Goal: Contribute content: Contribute content

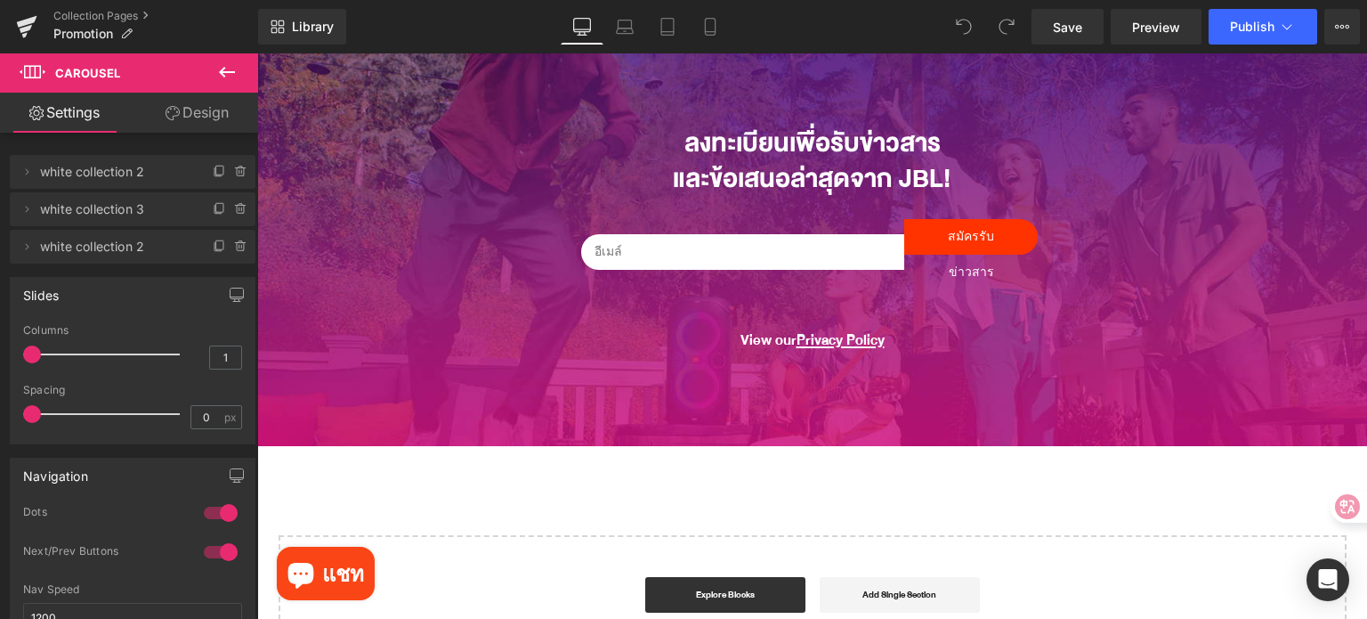
click at [1080, 572] on div "Start building your page Explore Blocks Add Single Section or Drag & Drop eleme…" at bounding box center [812, 608] width 1065 height 142
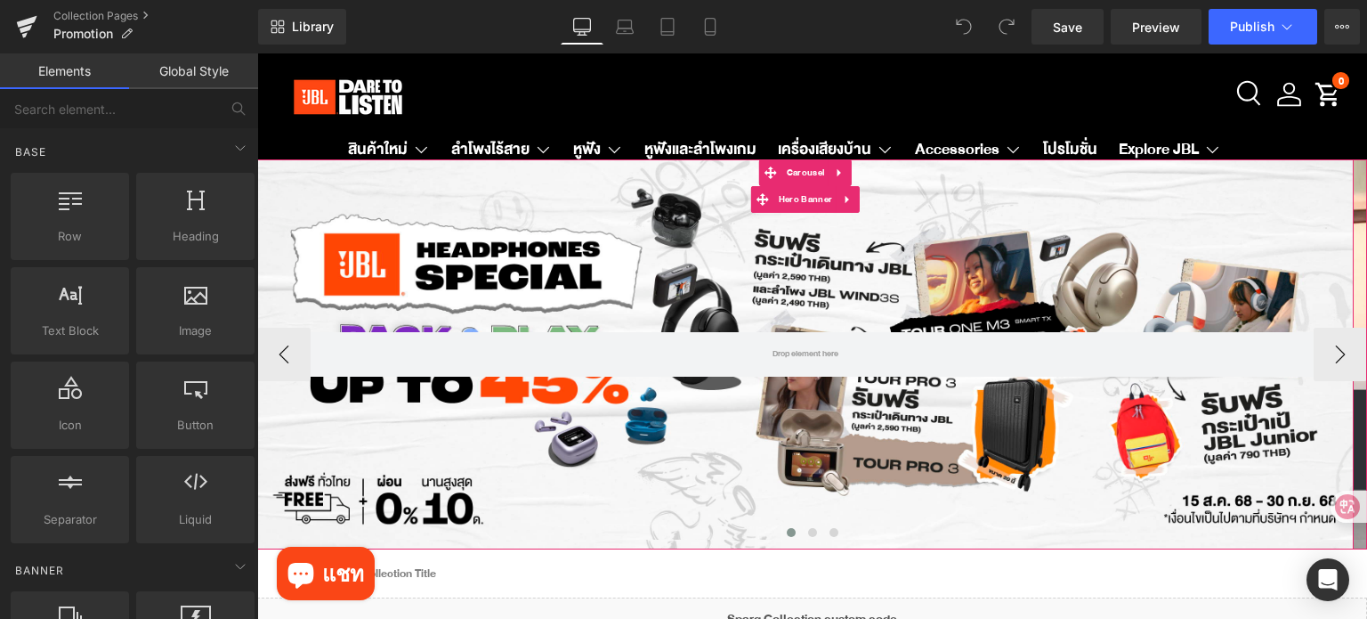
click at [633, 264] on div at bounding box center [805, 354] width 1097 height 390
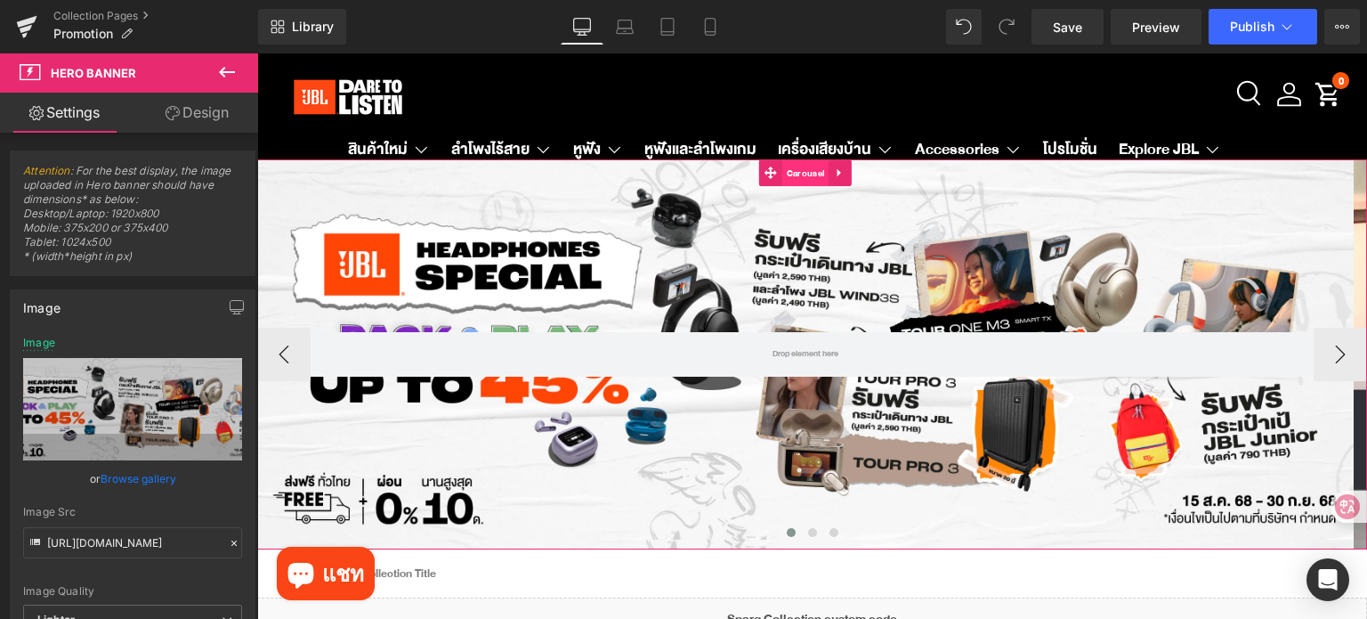
click at [798, 174] on span "Carousel" at bounding box center [806, 173] width 46 height 27
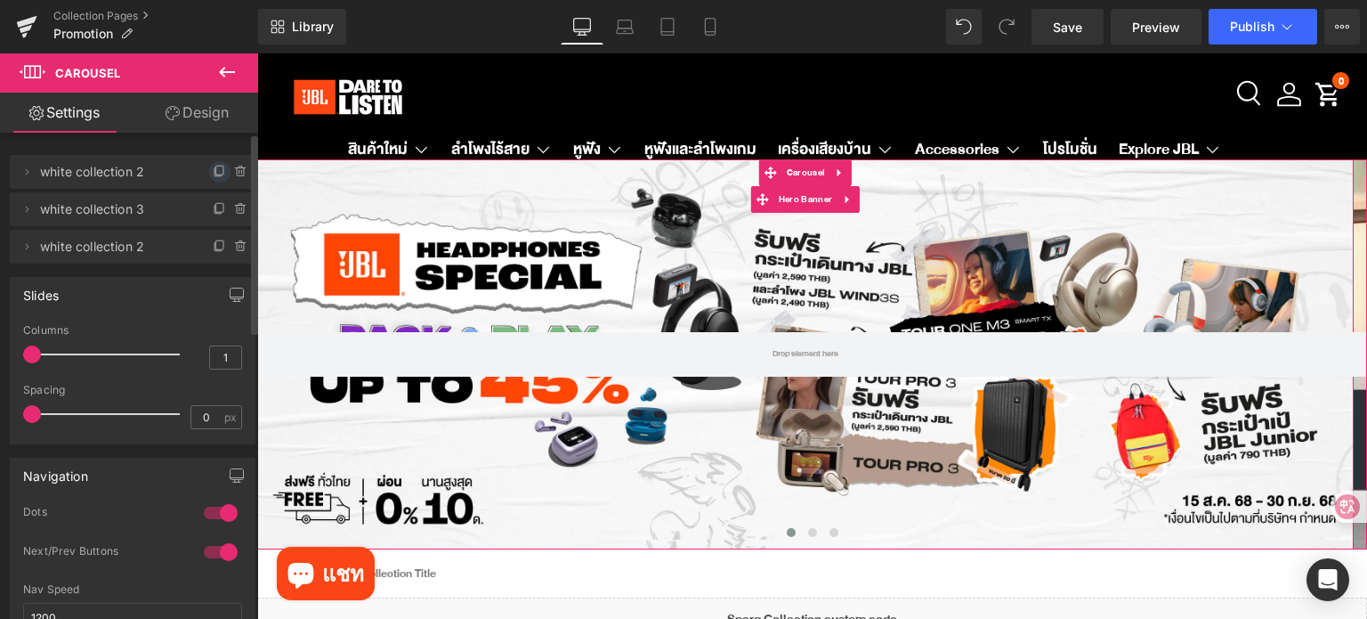
click at [213, 165] on icon at bounding box center [220, 172] width 14 height 14
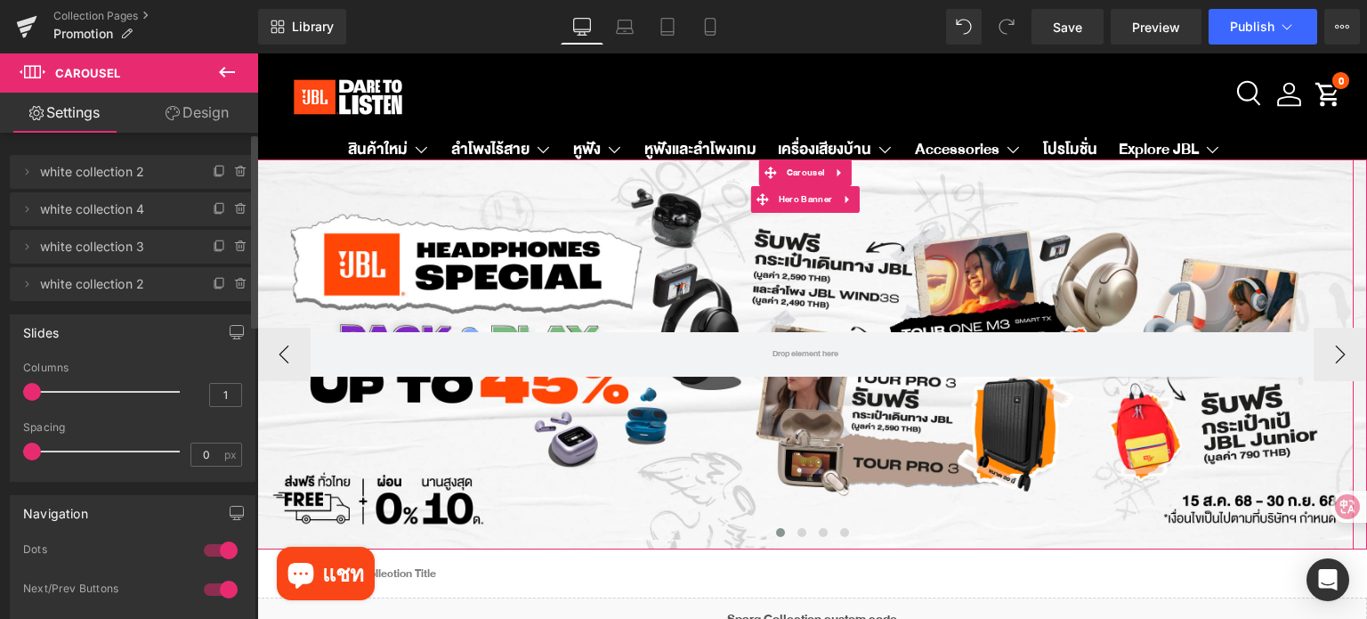
click at [385, 259] on div at bounding box center [805, 354] width 1097 height 390
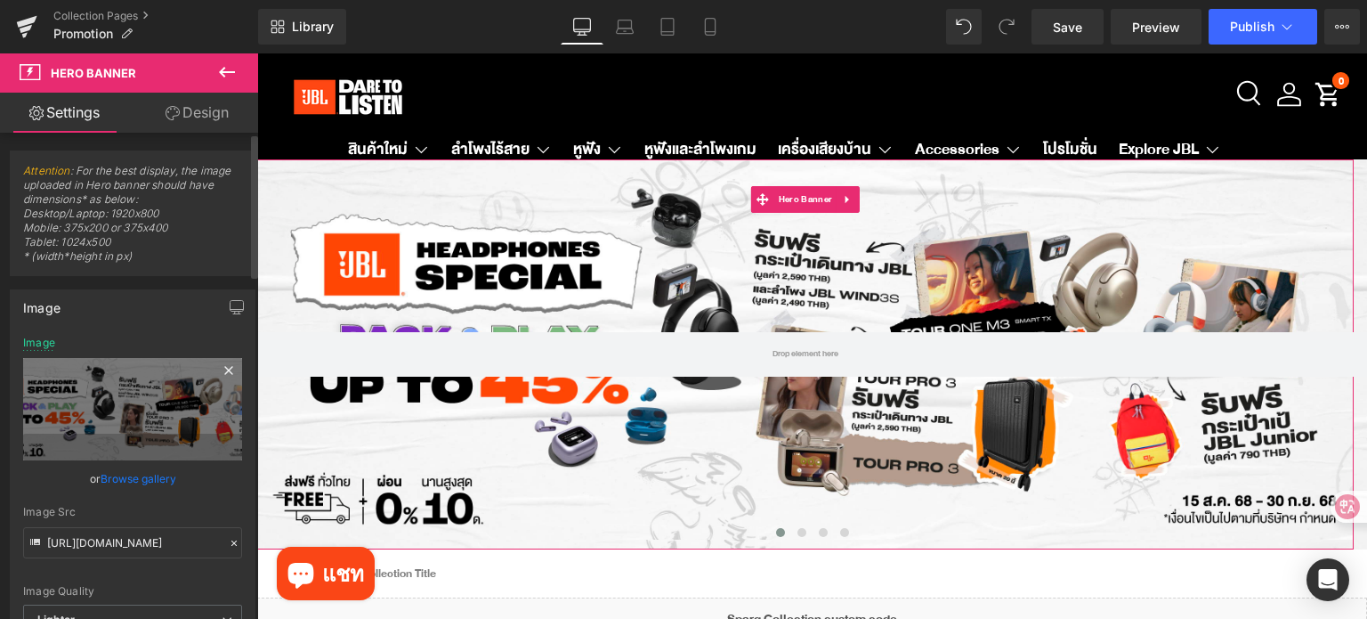
click at [224, 369] on icon at bounding box center [228, 370] width 8 height 8
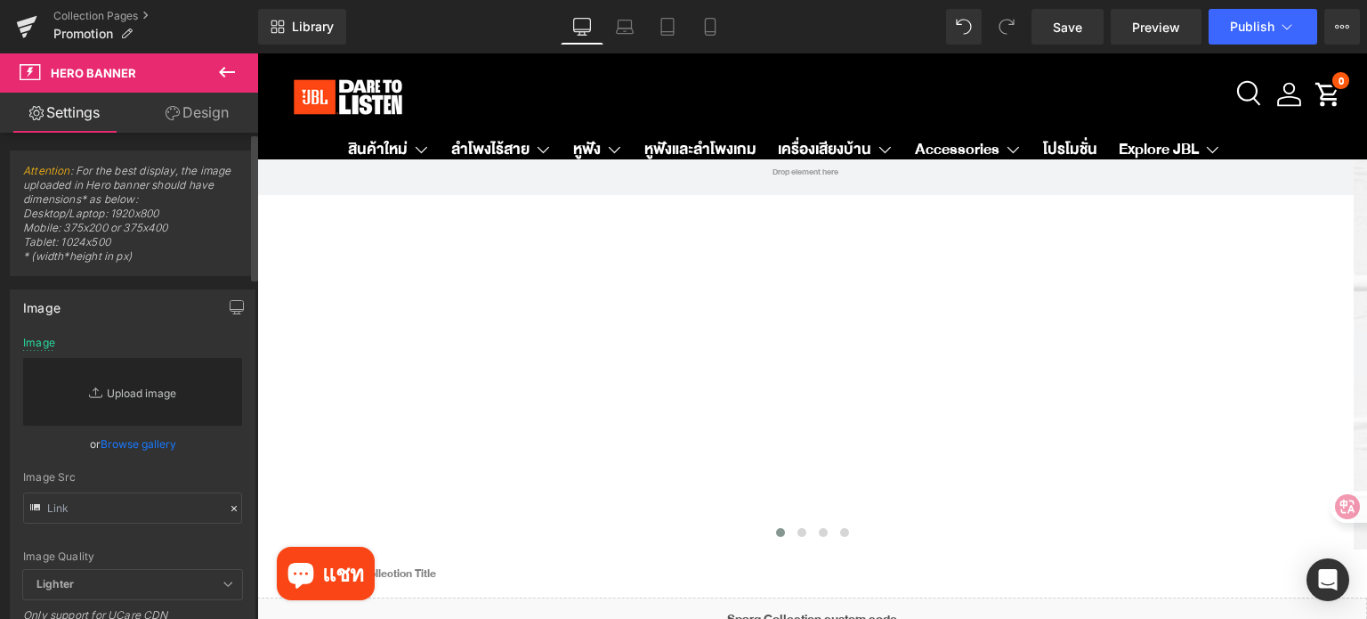
click at [144, 386] on link "Replace Image" at bounding box center [132, 392] width 219 height 68
type input "C:\fakepath\eStore-JBL TH_JBL TH PC W2800 x H970 px (1).jpg"
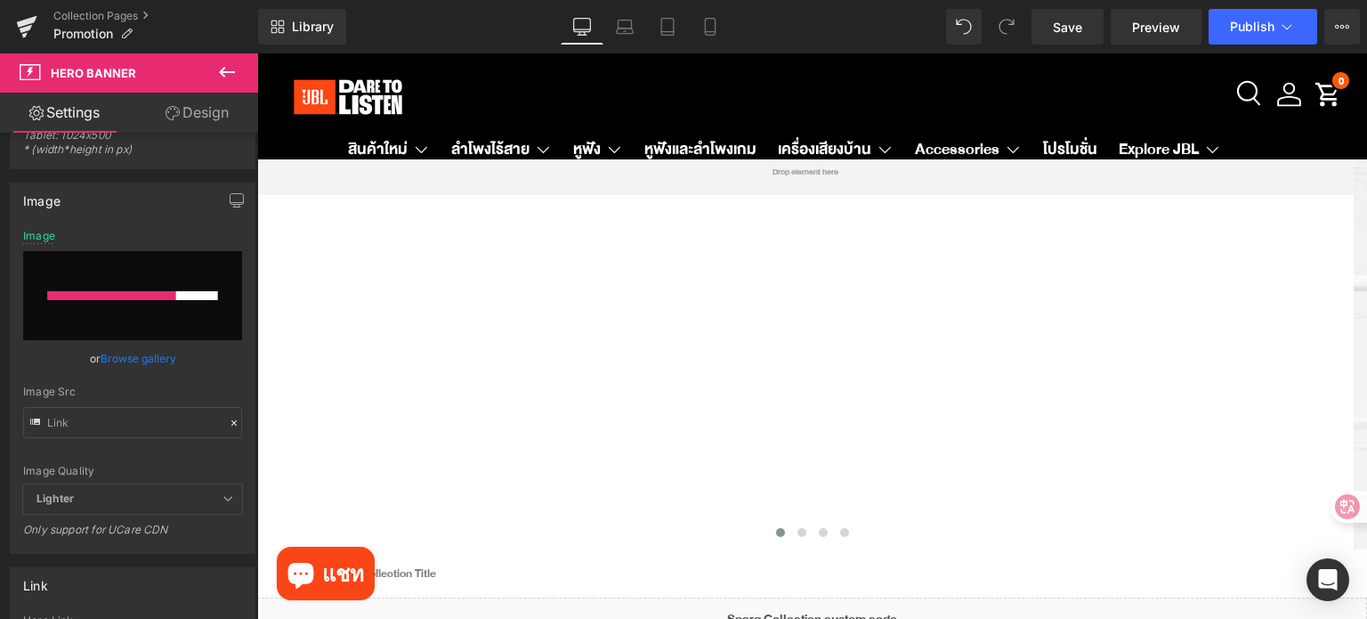
scroll to position [89, 0]
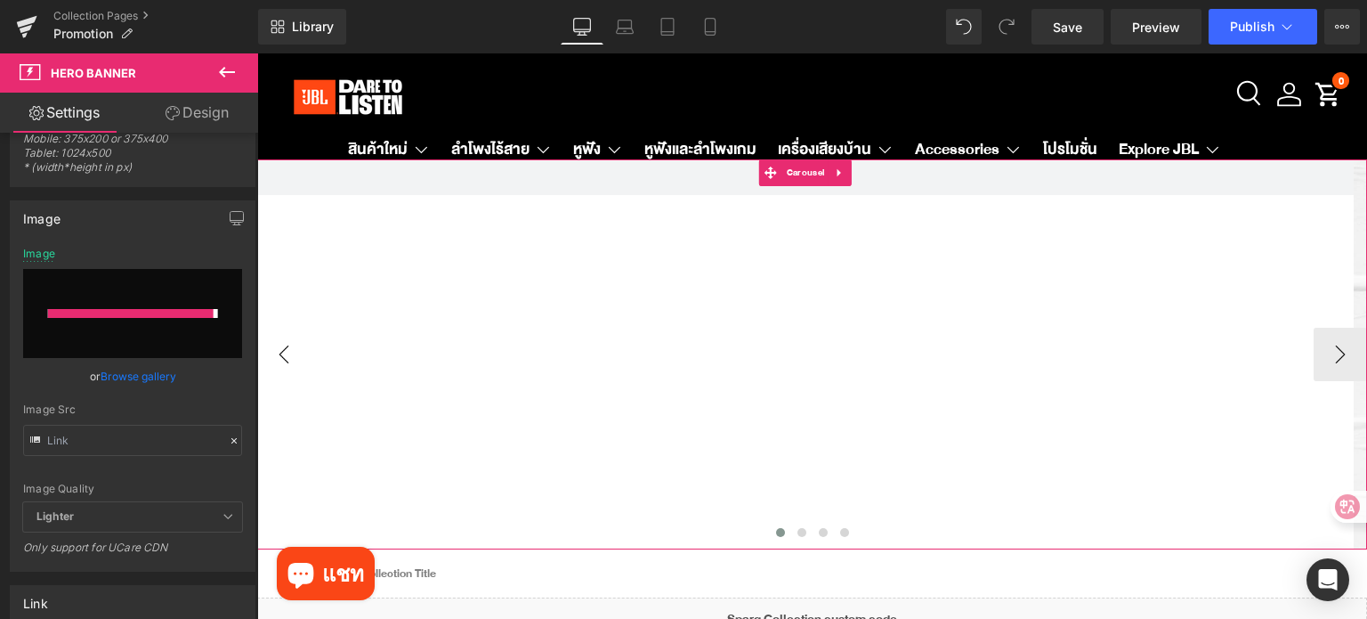
type input "[URL][DOMAIN_NAME]"
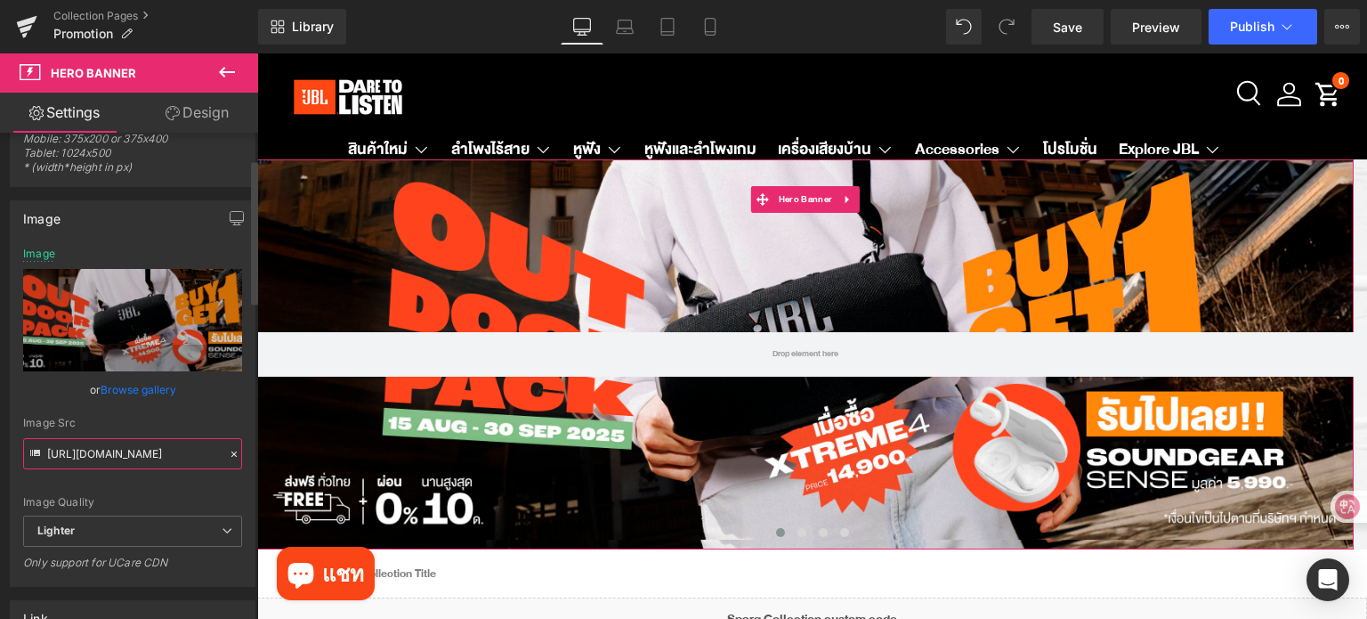
click at [143, 453] on input "[URL][DOMAIN_NAME]" at bounding box center [132, 453] width 219 height 31
click at [143, 455] on input "[URL][DOMAIN_NAME]" at bounding box center [132, 453] width 219 height 31
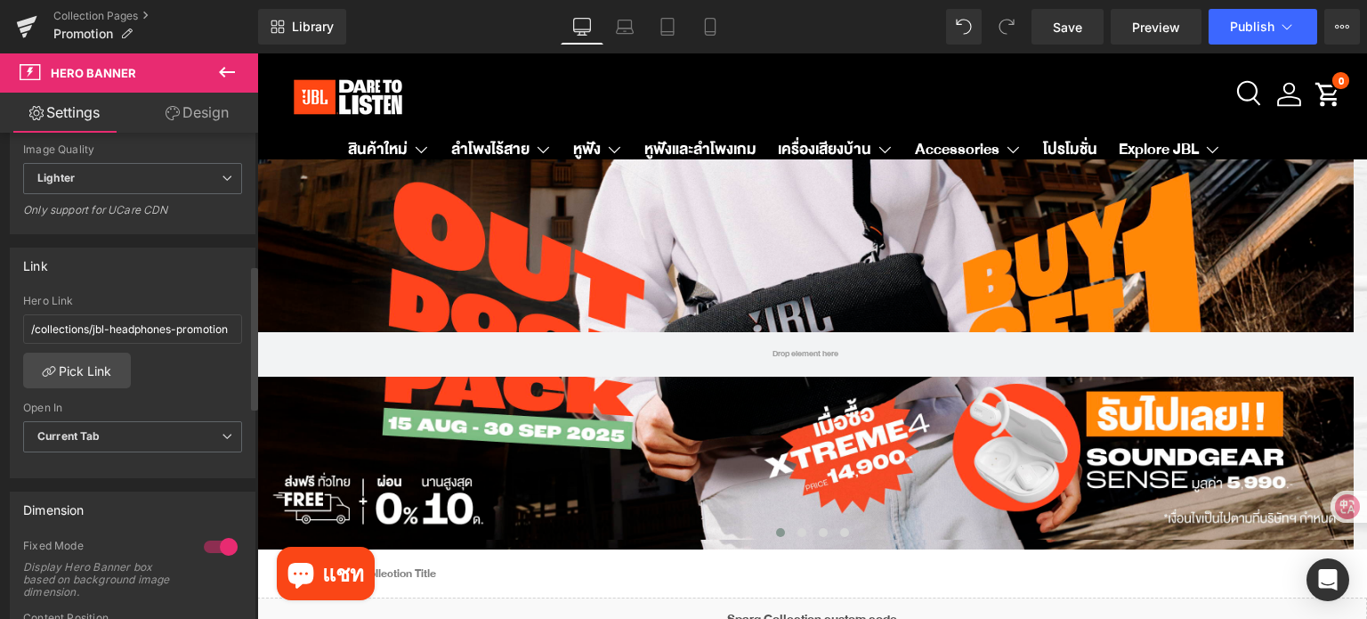
scroll to position [445, 0]
click at [110, 330] on input "/collections/jbl-headphones-promotion" at bounding box center [132, 325] width 219 height 29
click at [76, 363] on link "Pick Link" at bounding box center [77, 367] width 108 height 36
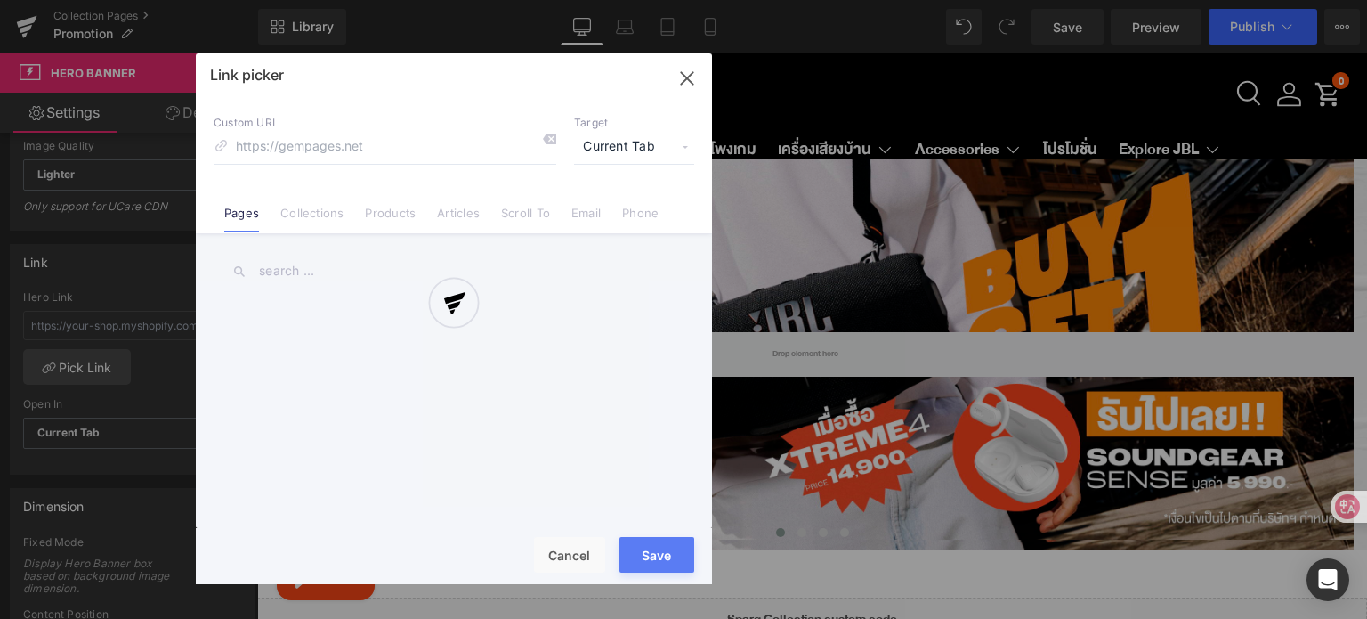
click at [404, 146] on div at bounding box center [454, 318] width 516 height 531
click at [317, 145] on div at bounding box center [454, 318] width 516 height 531
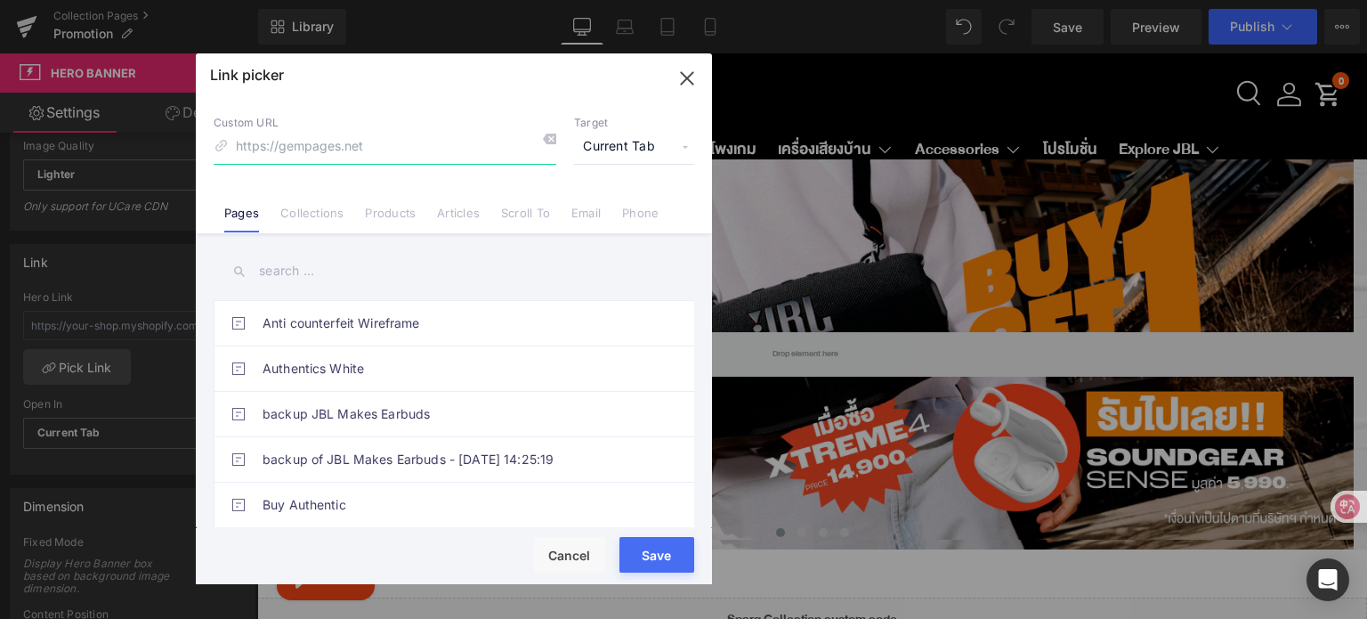
click at [351, 145] on input at bounding box center [385, 147] width 343 height 34
type input "xtr"
drag, startPoint x: 280, startPoint y: 149, endPoint x: 222, endPoint y: 148, distance: 57.9
click at [222, 148] on div "Custom URL xtr" at bounding box center [385, 140] width 343 height 48
click at [388, 215] on link "Products" at bounding box center [390, 219] width 51 height 27
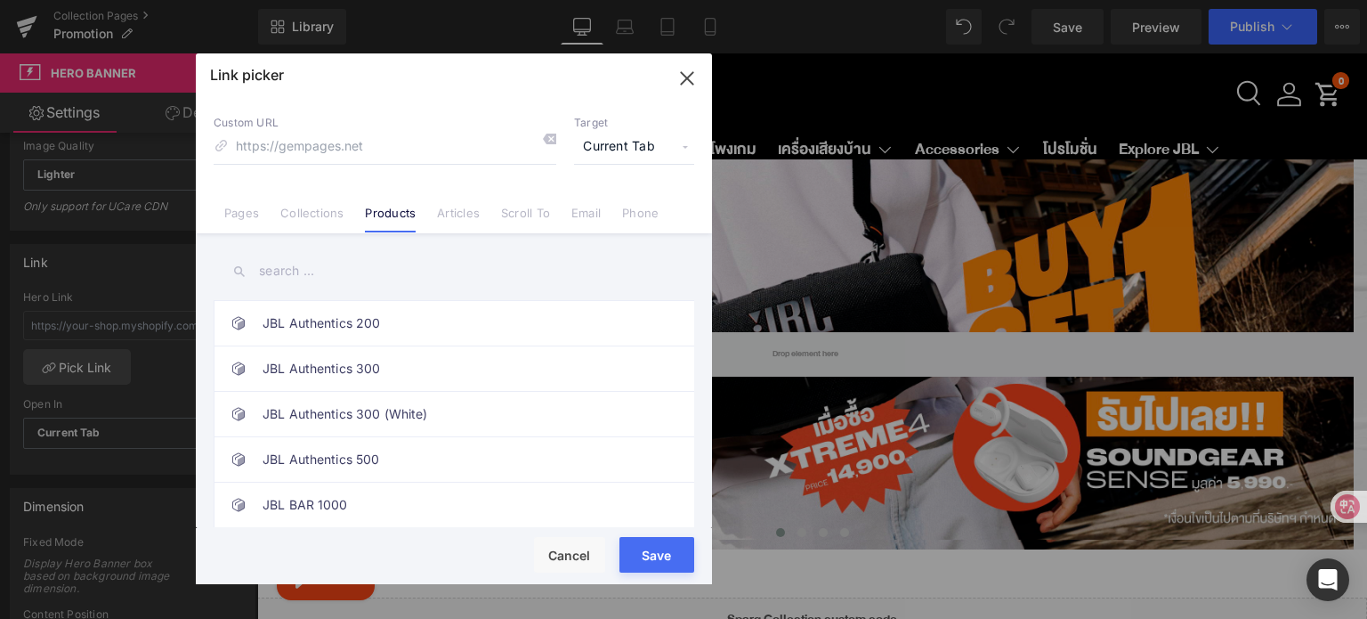
click at [303, 271] on input "text" at bounding box center [454, 271] width 481 height 40
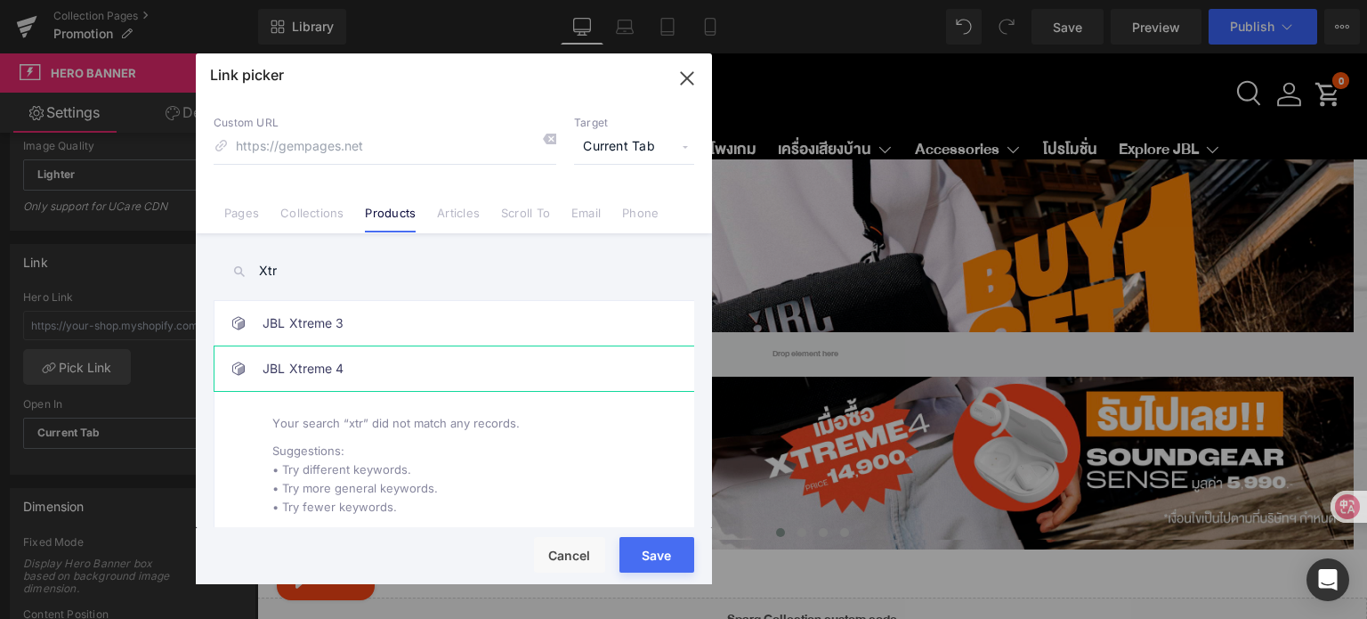
type input "Xtr"
click at [331, 373] on link "JBL Xtreme 4" at bounding box center [459, 368] width 392 height 45
type input "/products/jbl-xtreme-4"
click at [650, 557] on div "Rendering Content" at bounding box center [683, 549] width 109 height 20
click at [641, 556] on div "Rendering Content" at bounding box center [683, 549] width 109 height 20
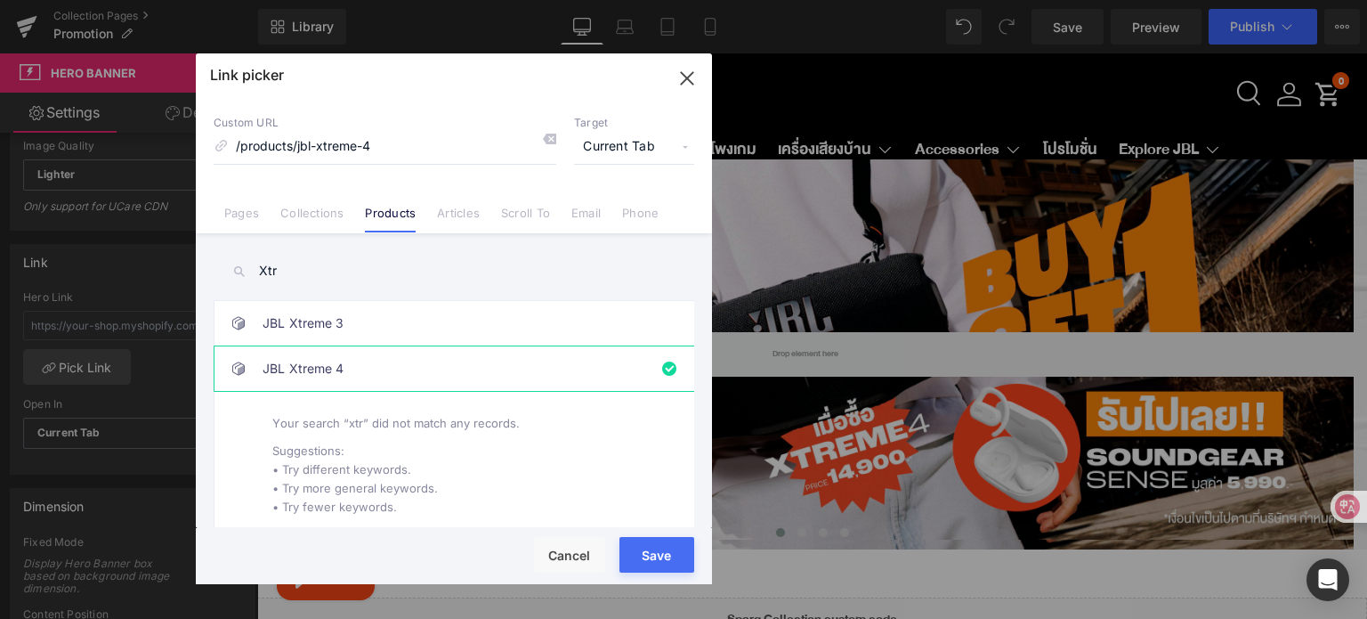
click at [660, 559] on button "Save" at bounding box center [657, 555] width 75 height 36
type input "/products/jbl-xtreme-4"
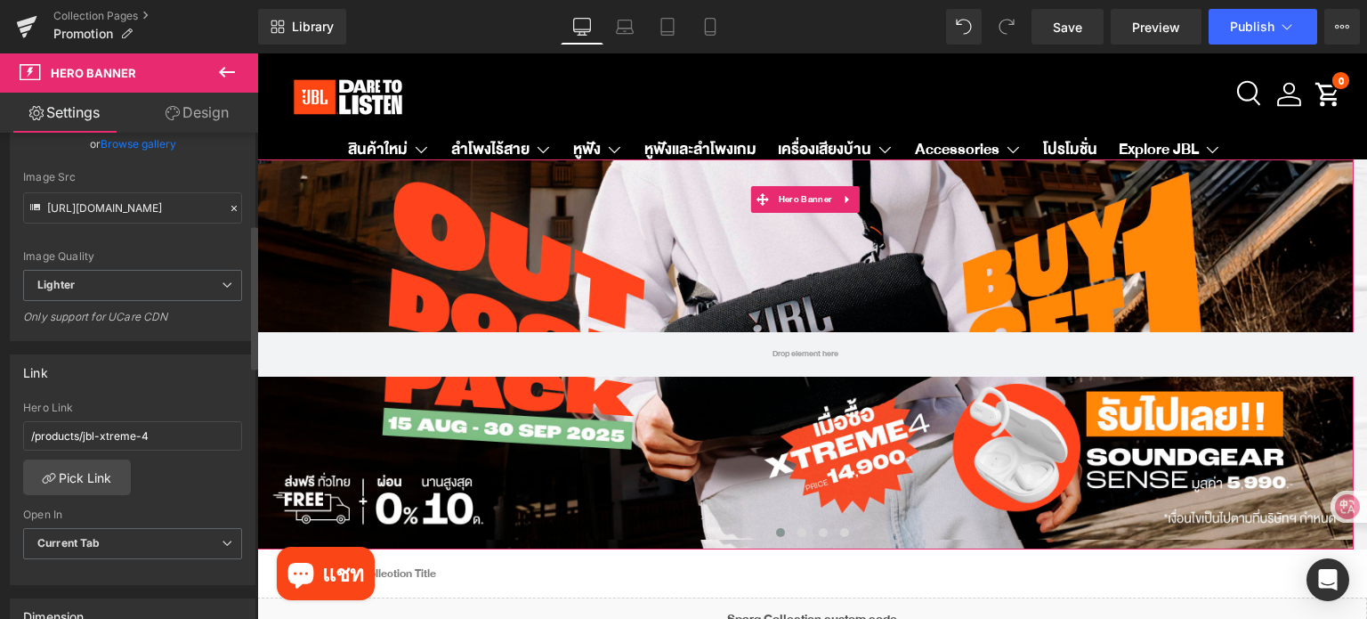
scroll to position [89, 0]
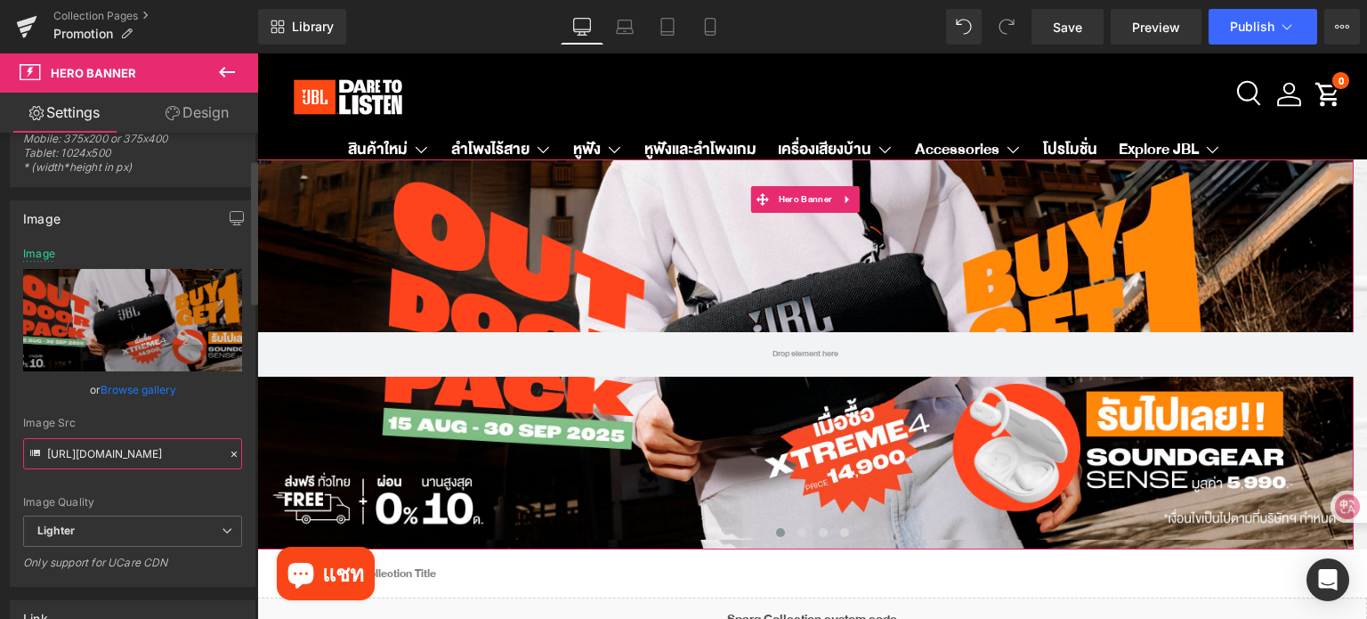
click at [121, 464] on input "[URL][DOMAIN_NAME]" at bounding box center [132, 453] width 219 height 31
click at [121, 461] on input "[URL][DOMAIN_NAME]" at bounding box center [132, 453] width 219 height 31
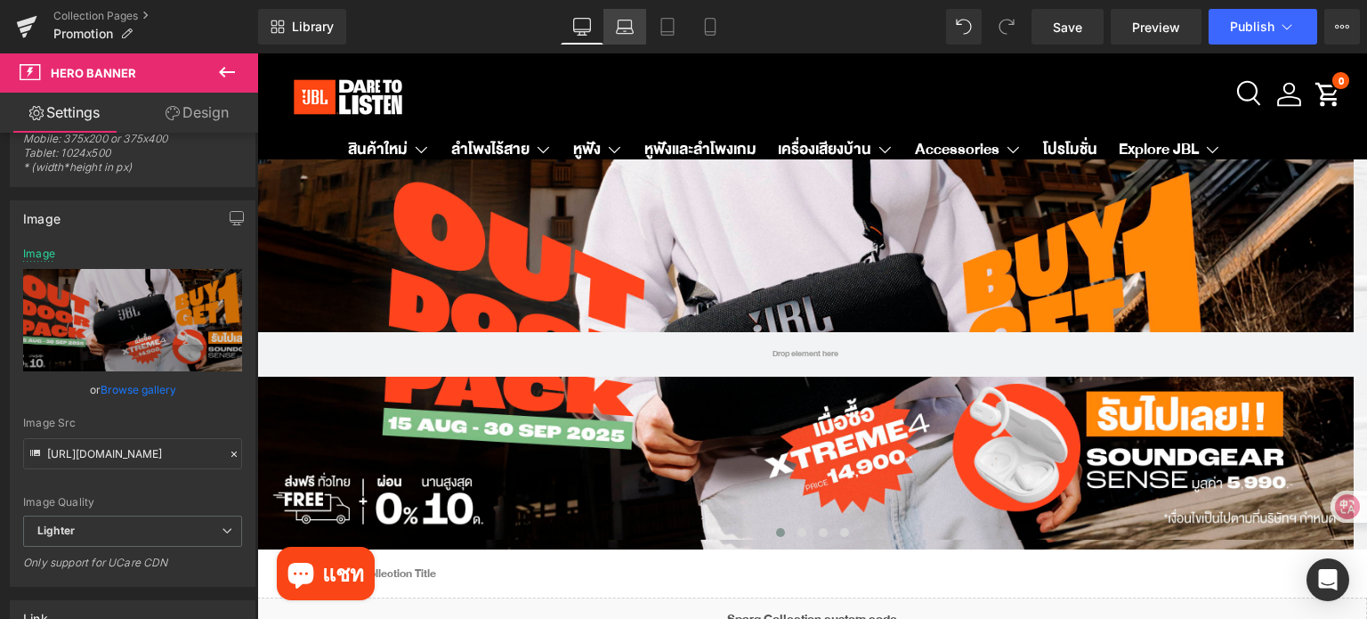
click at [628, 28] on icon at bounding box center [625, 27] width 18 height 18
type input "[URL][DOMAIN_NAME]"
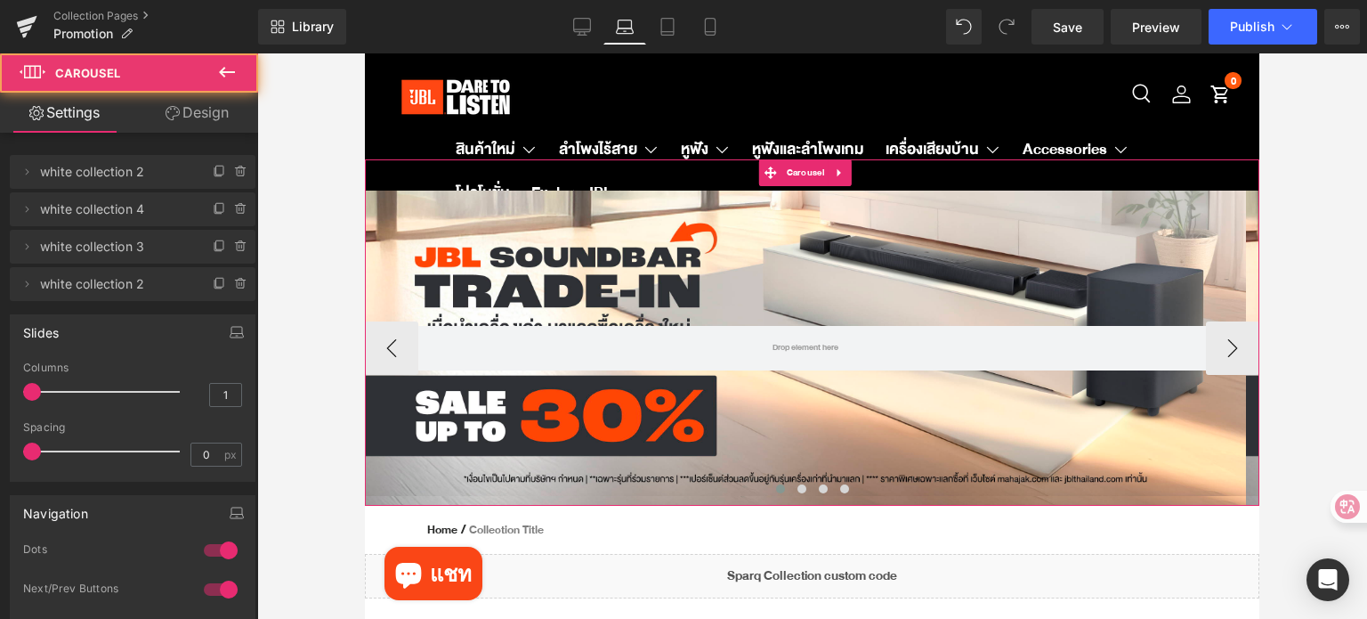
click at [776, 488] on span at bounding box center [780, 488] width 9 height 9
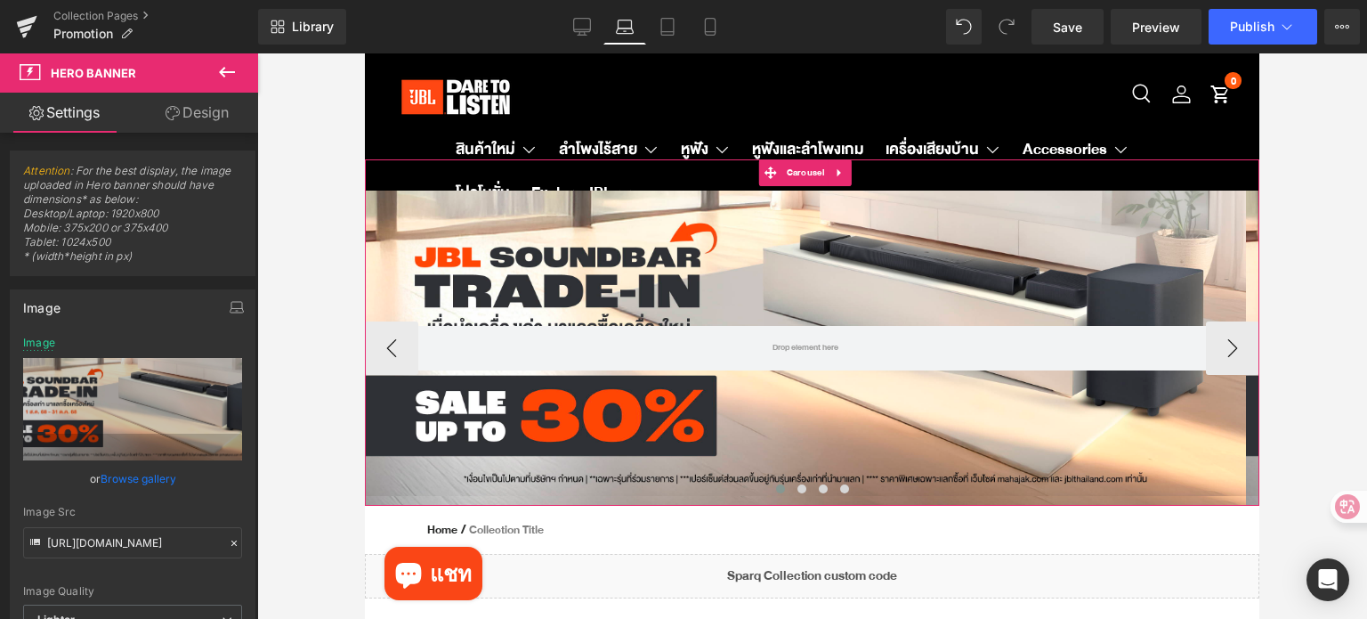
click at [737, 418] on div at bounding box center [805, 348] width 881 height 315
click at [776, 491] on span at bounding box center [780, 488] width 9 height 9
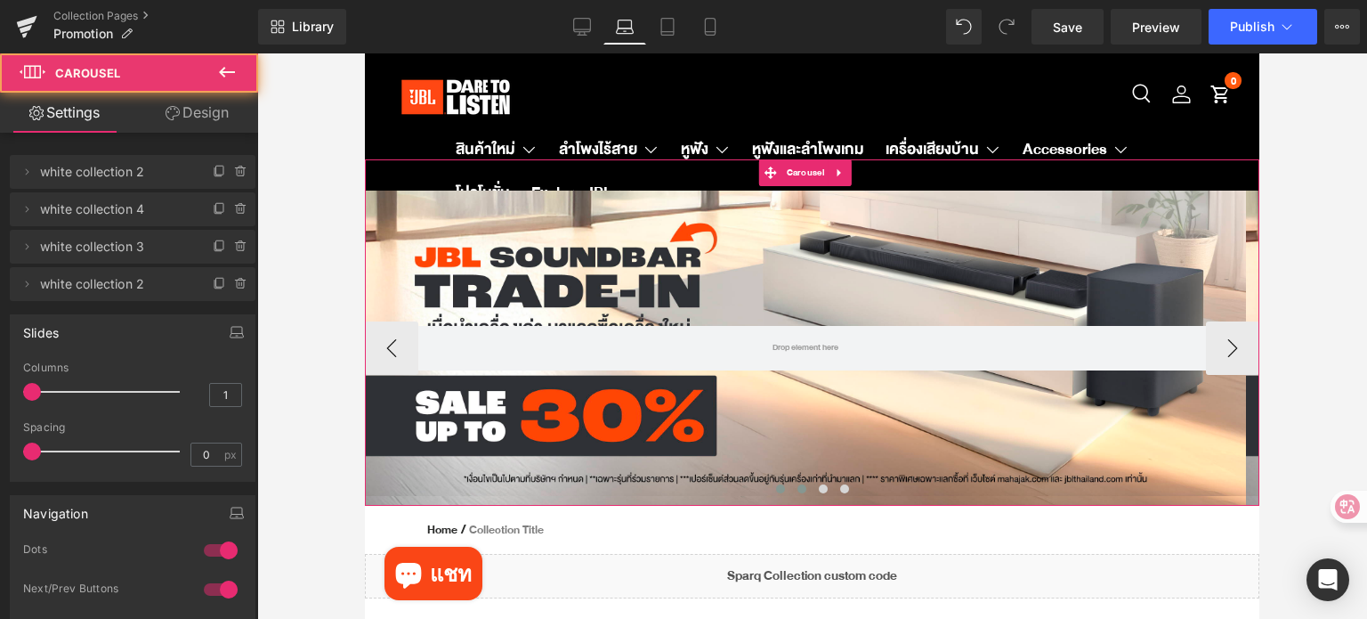
click at [798, 490] on span at bounding box center [802, 488] width 9 height 9
click at [819, 486] on span at bounding box center [823, 488] width 9 height 9
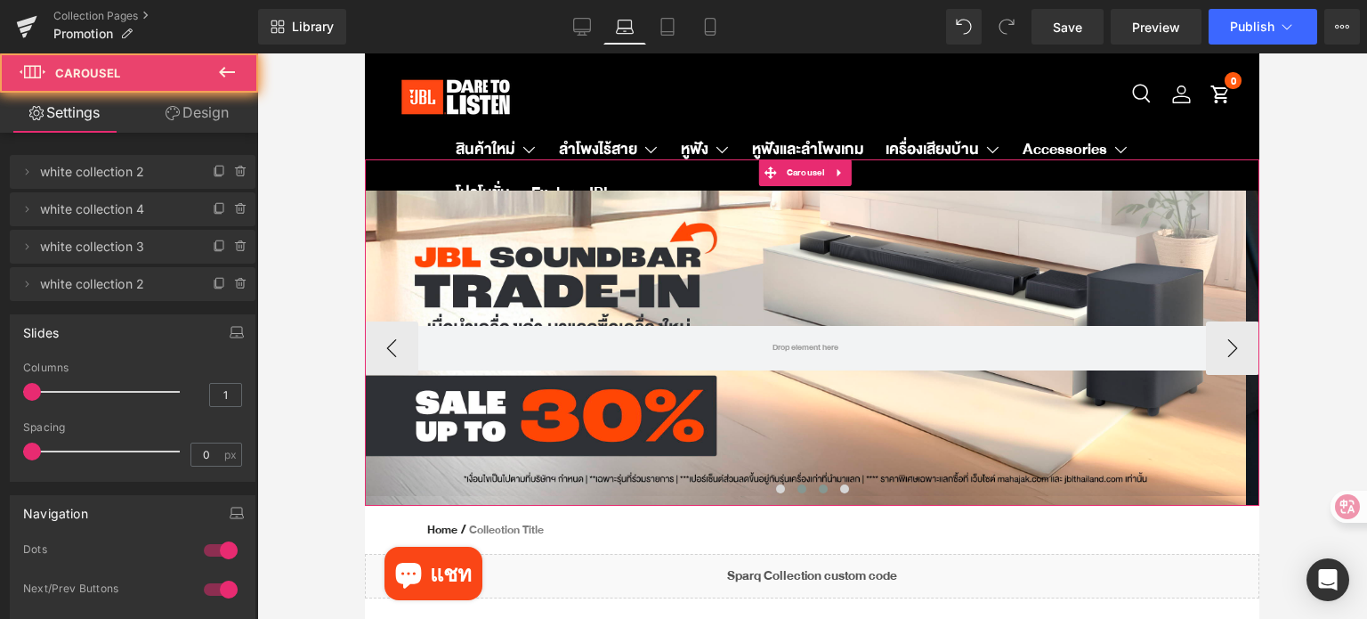
click at [798, 488] on span at bounding box center [802, 488] width 9 height 9
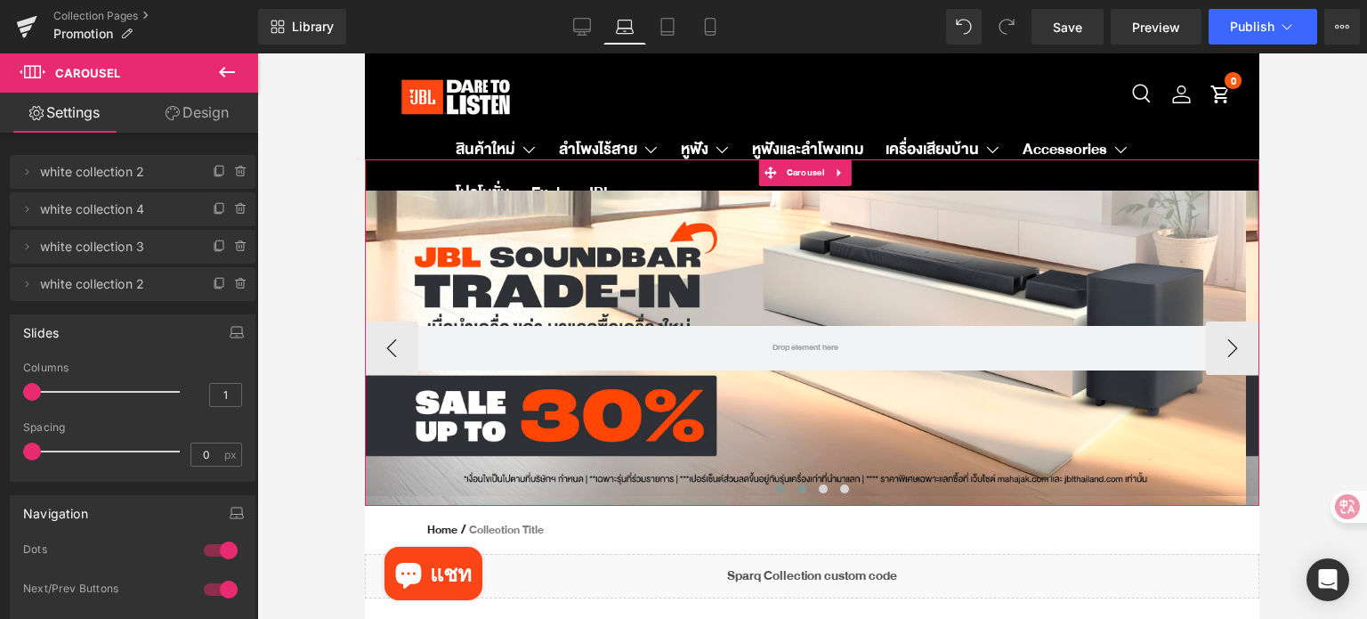
click at [776, 489] on span at bounding box center [780, 488] width 9 height 9
click at [459, 276] on div at bounding box center [805, 348] width 881 height 315
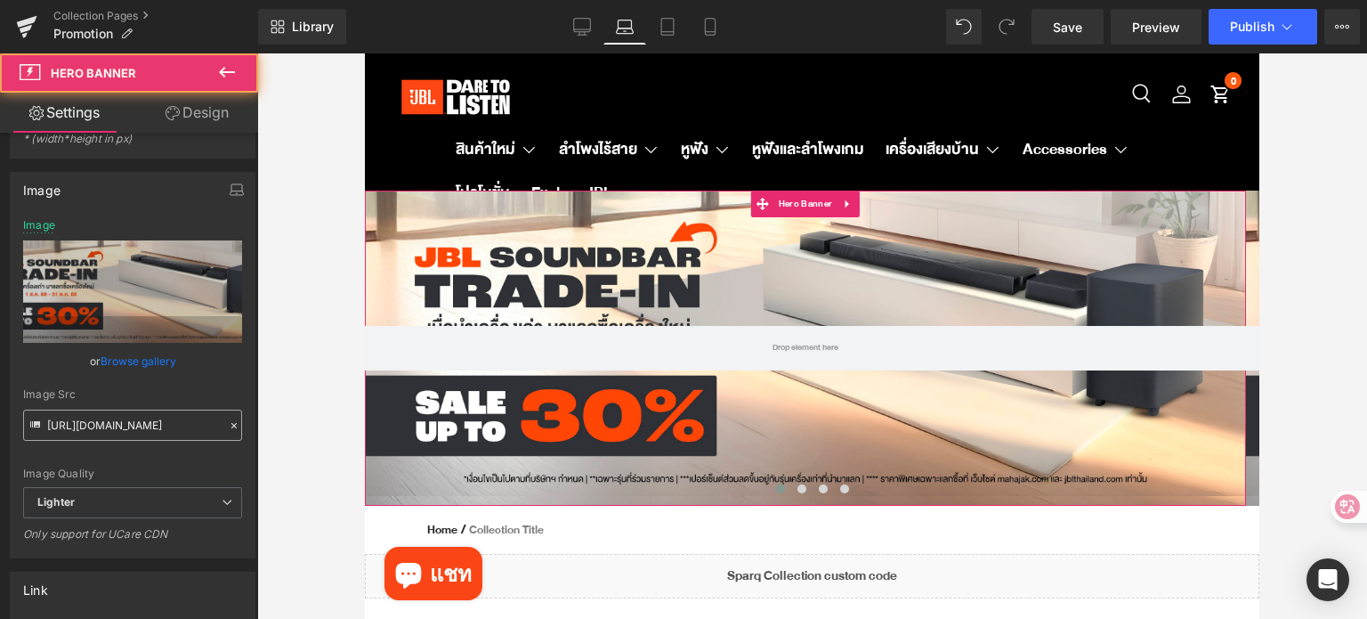
scroll to position [178, 0]
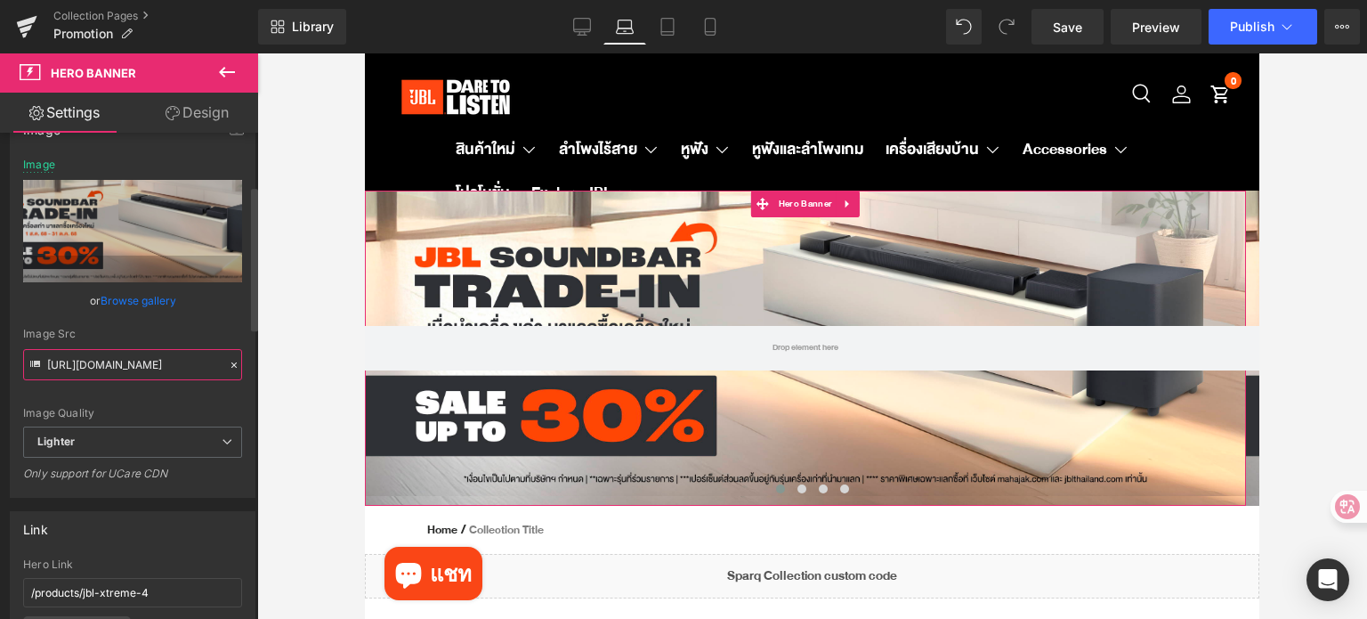
click at [142, 363] on input "[URL][DOMAIN_NAME]" at bounding box center [132, 364] width 219 height 31
paste input "80045fff-215d-40d1-8b64-45d13ebc6552/-/format/auto/-/preview/3000x3000/-/qualit…"
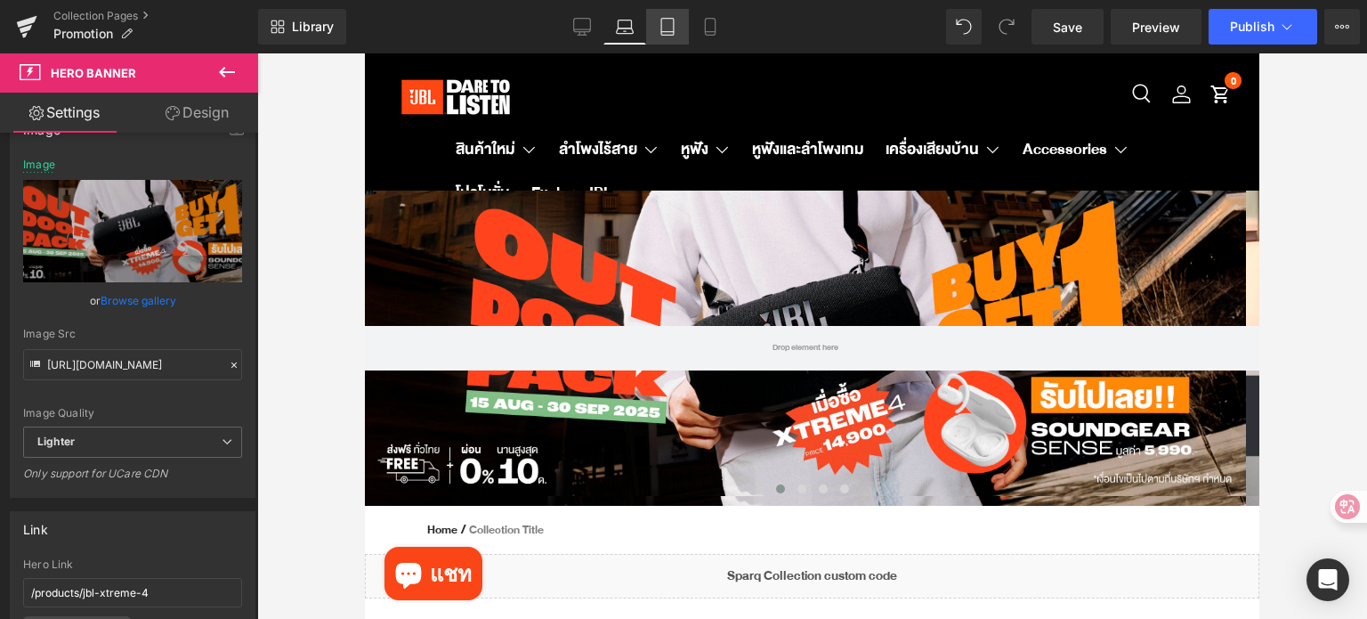
scroll to position [0, 0]
click at [655, 24] on link "Tablet" at bounding box center [667, 27] width 43 height 36
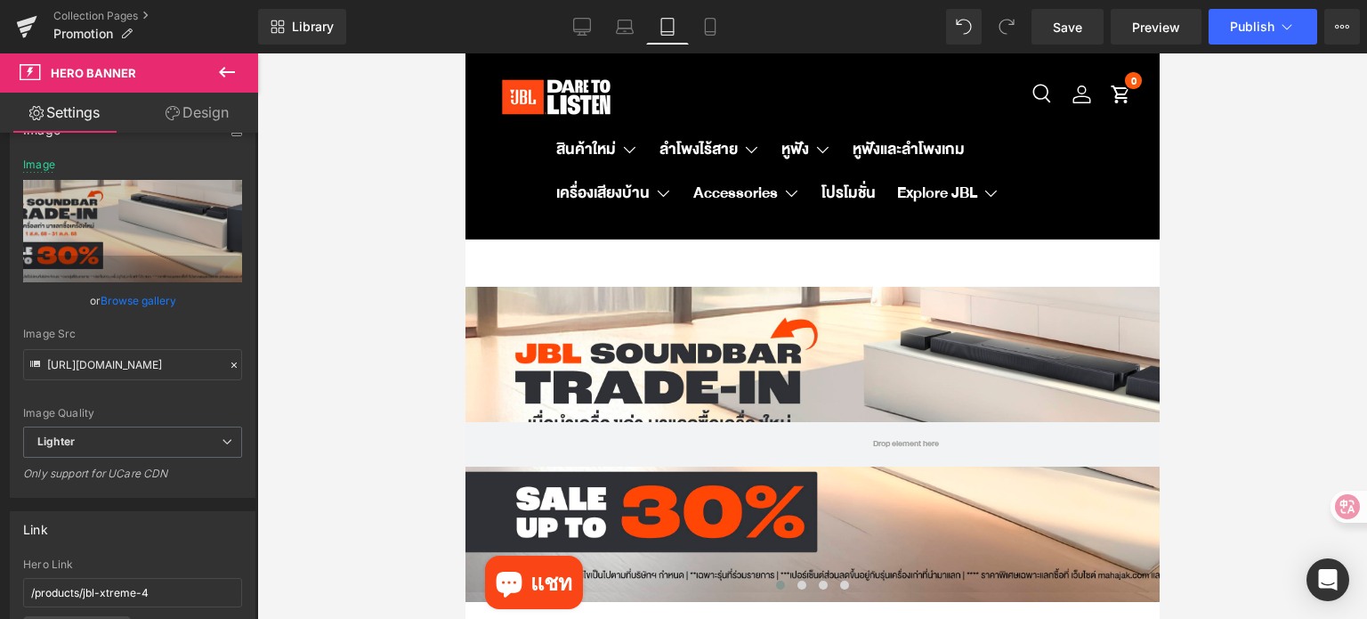
type input "[URL][DOMAIN_NAME]"
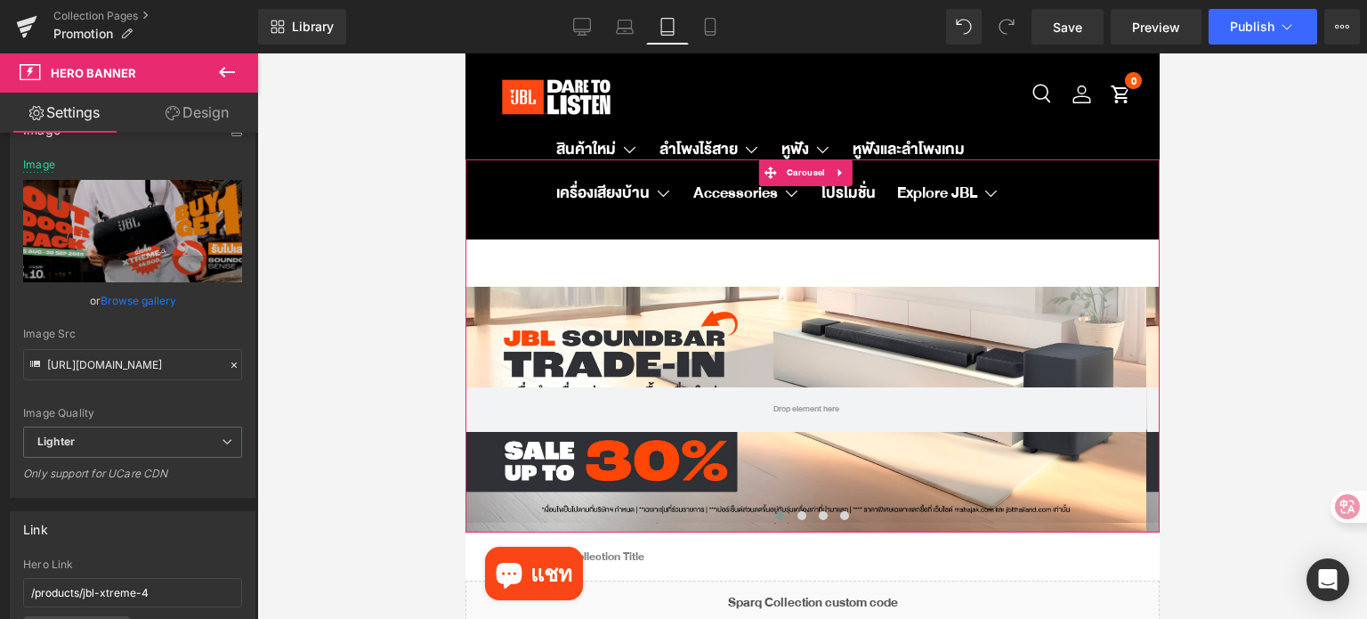
click at [769, 508] on button at bounding box center [779, 516] width 21 height 18
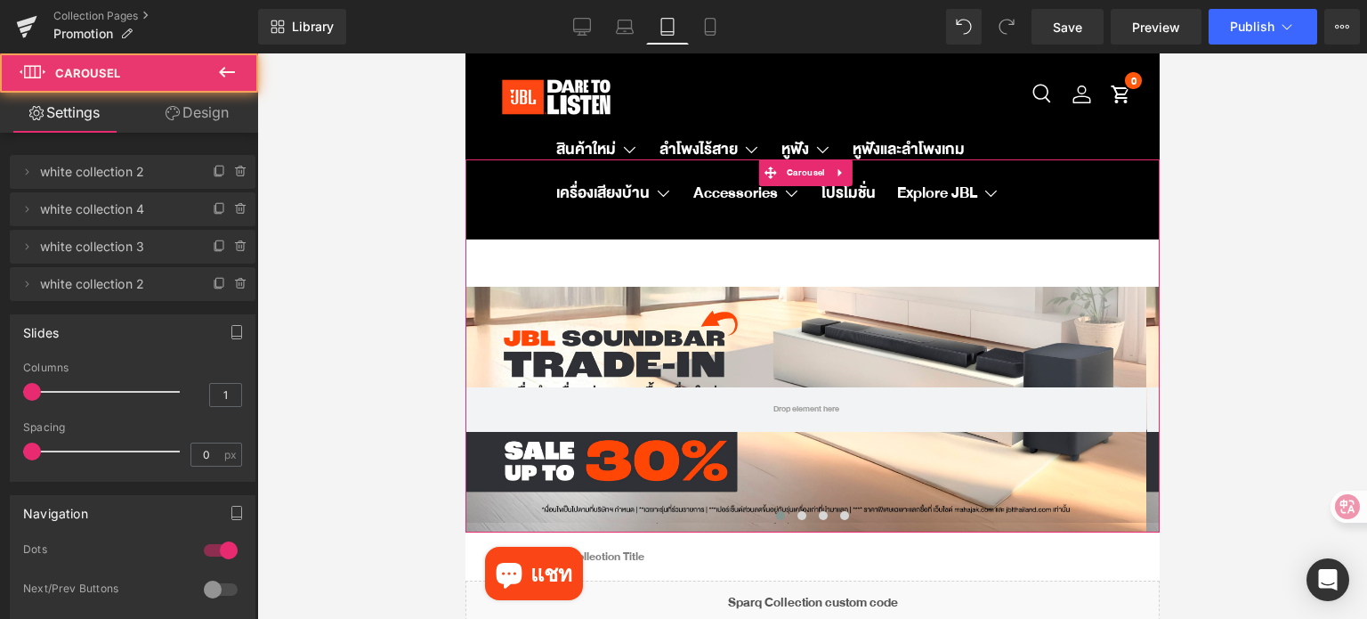
click at [698, 380] on div at bounding box center [805, 410] width 681 height 246
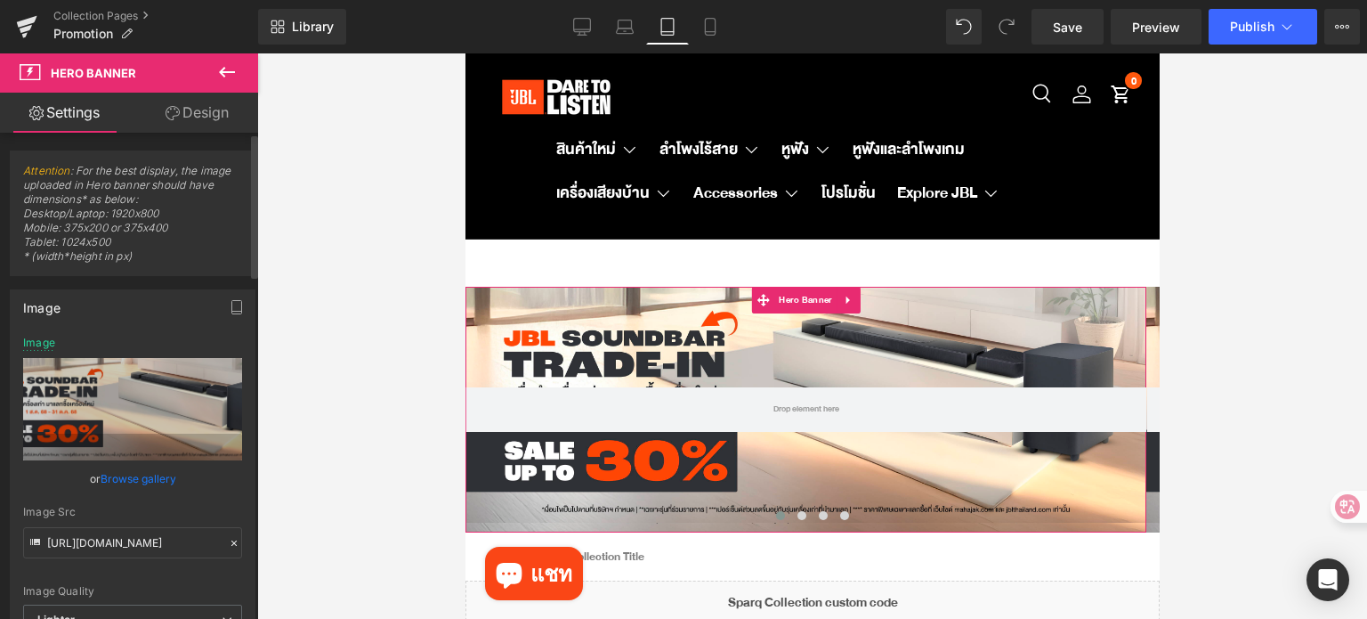
click at [228, 542] on icon at bounding box center [234, 543] width 12 height 12
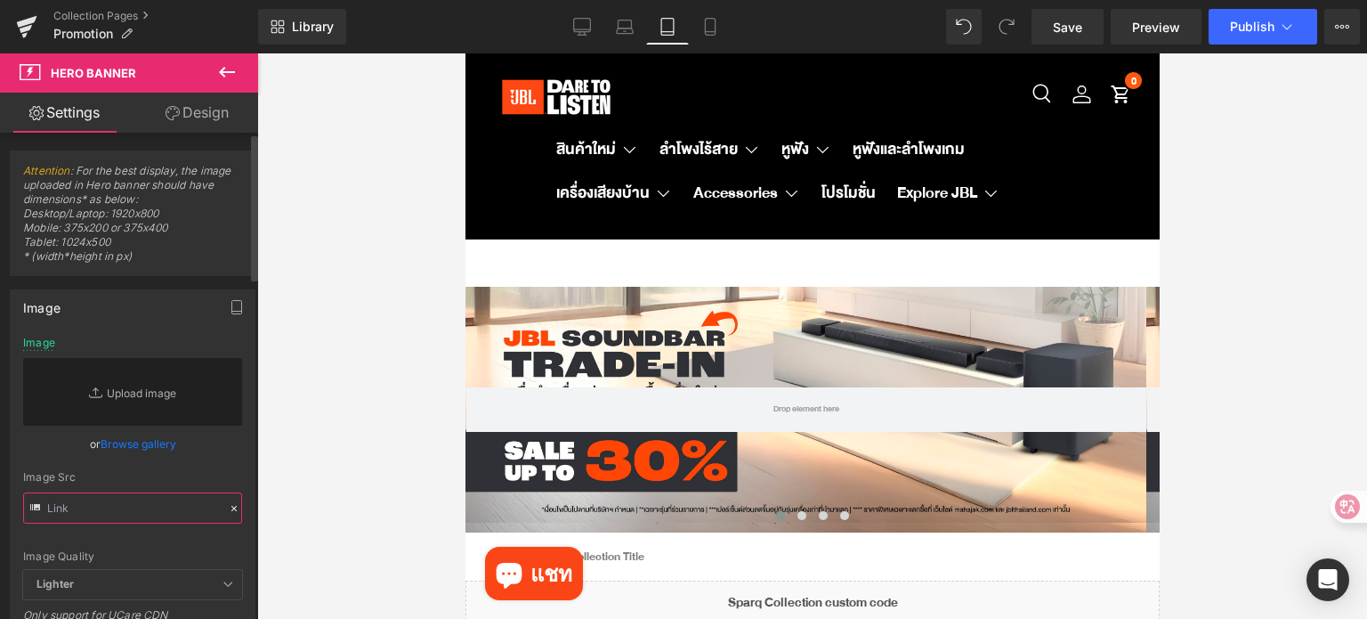
click at [153, 512] on input "text" at bounding box center [132, 507] width 219 height 31
paste input "[URL][DOMAIN_NAME]"
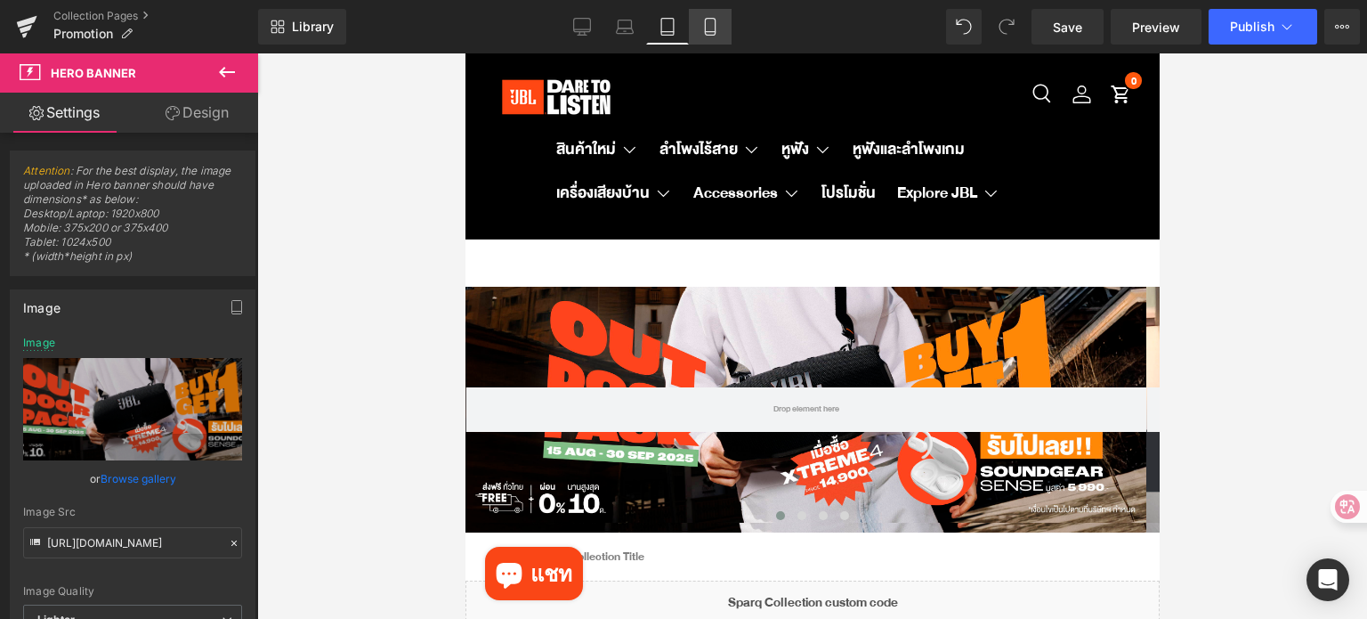
click at [714, 23] on icon at bounding box center [710, 27] width 18 height 18
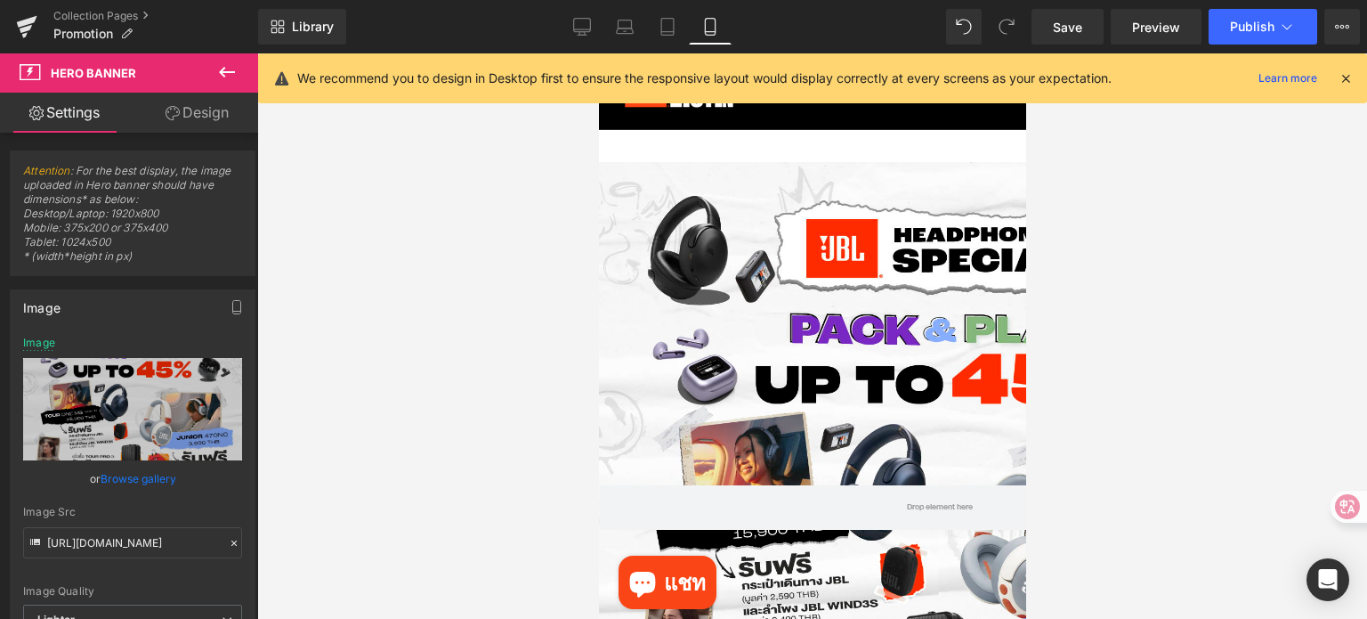
type input "[URL][DOMAIN_NAME]"
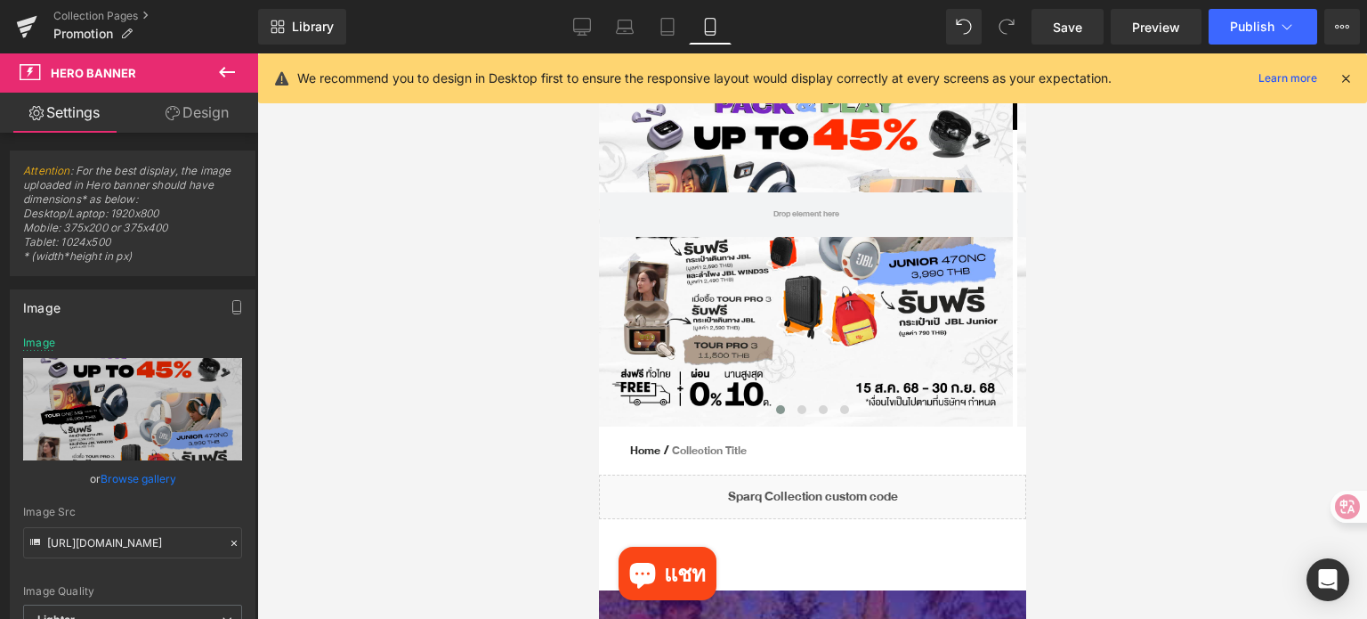
scroll to position [178, 0]
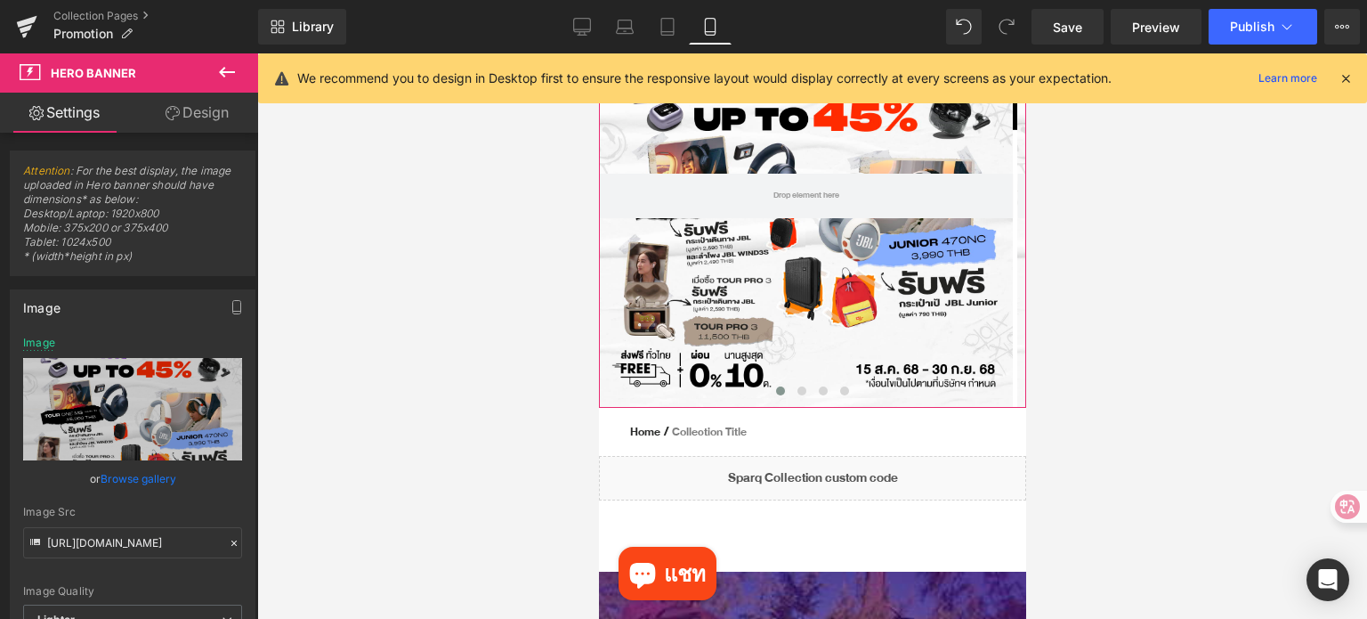
click at [775, 389] on span at bounding box center [779, 390] width 9 height 9
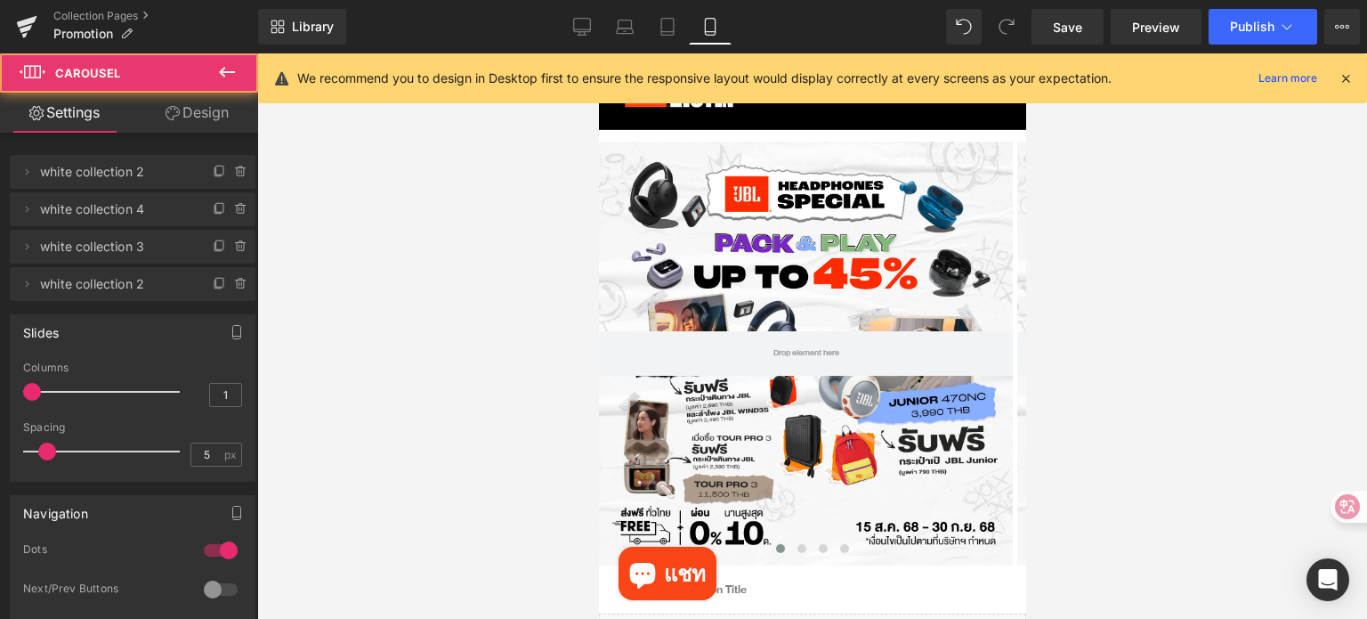
scroll to position [0, 0]
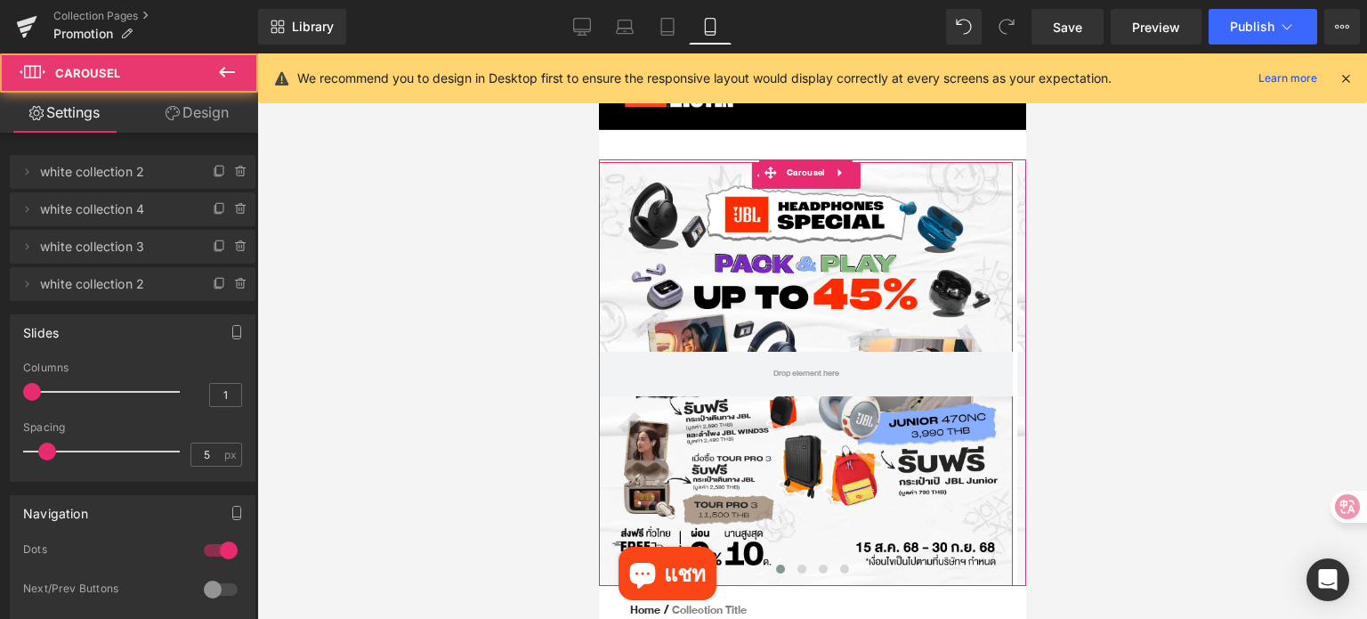
click at [727, 285] on div at bounding box center [805, 374] width 414 height 424
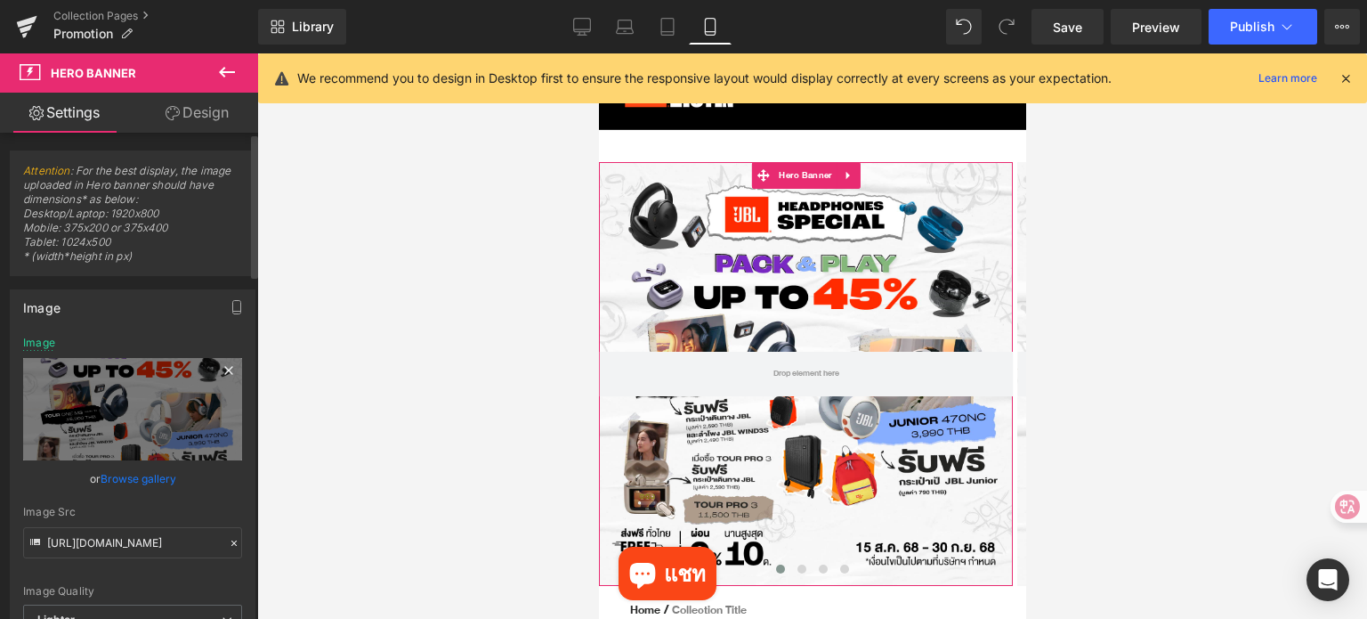
click at [224, 367] on icon at bounding box center [228, 370] width 8 height 8
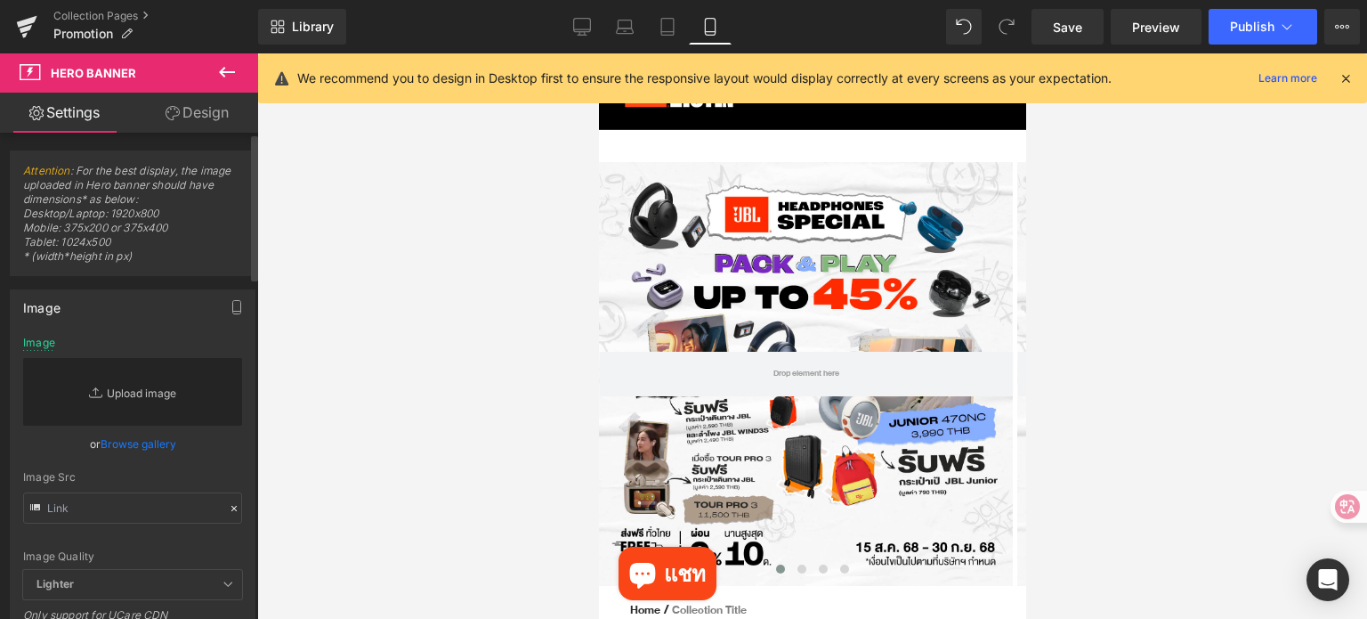
click at [148, 394] on link "Replace Image" at bounding box center [132, 392] width 219 height 68
type input "C:\fakepath\eStore-JBL TH_JBL TH Mobile W1398 x H1398 px (1).jpg"
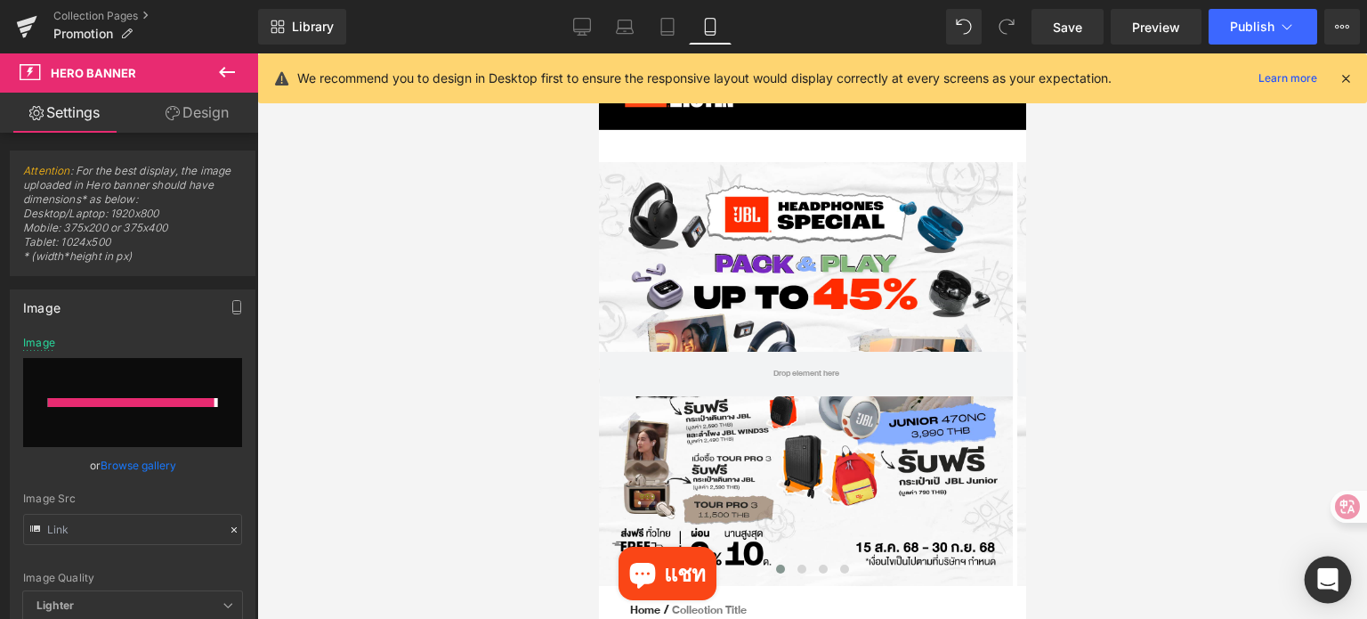
type input "[URL][DOMAIN_NAME]"
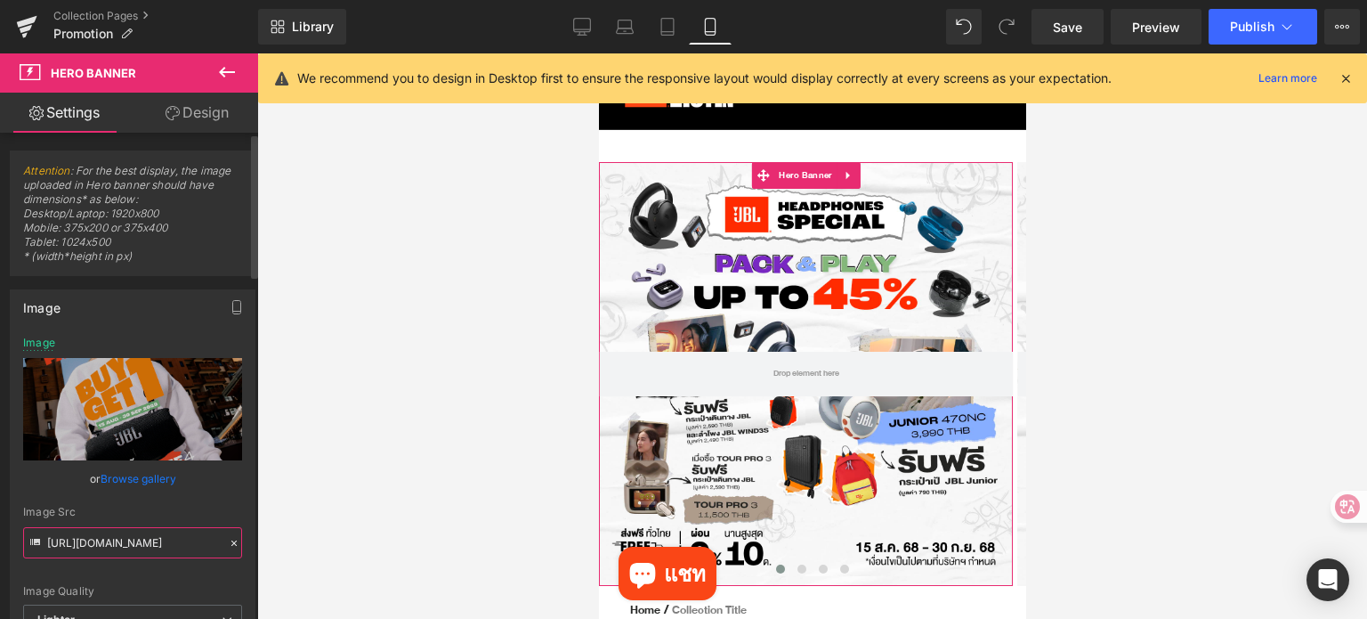
click at [161, 543] on input "[URL][DOMAIN_NAME]" at bounding box center [132, 542] width 219 height 31
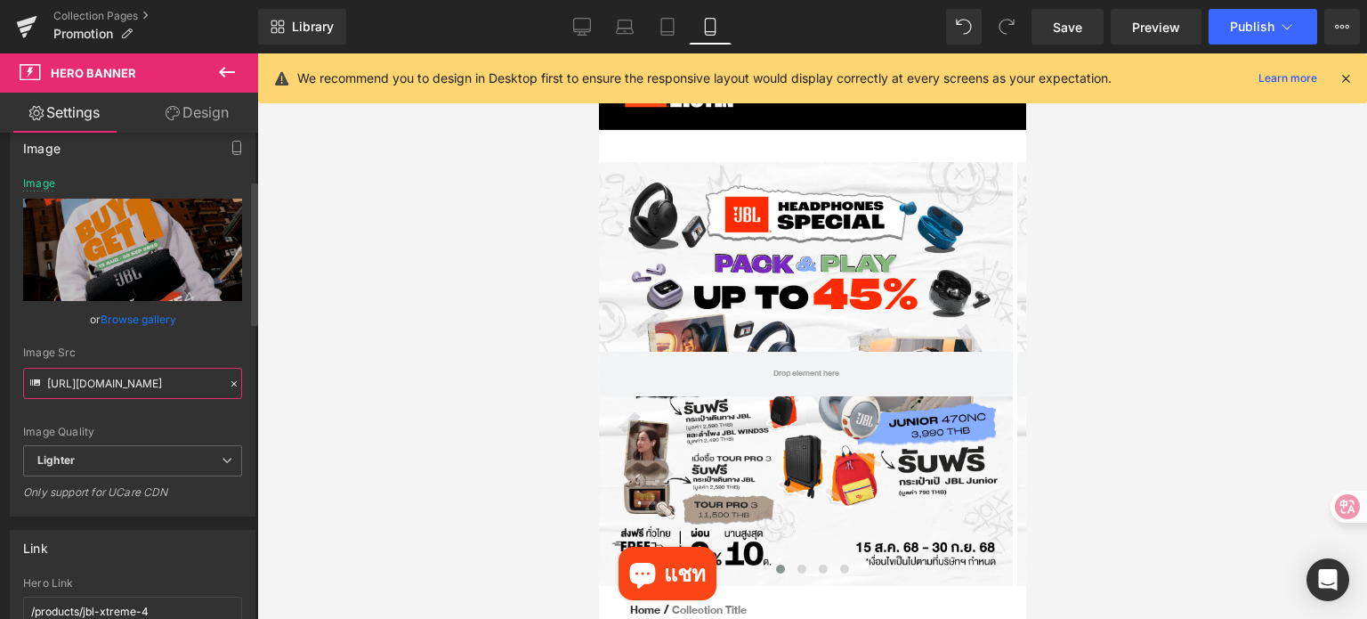
scroll to position [178, 0]
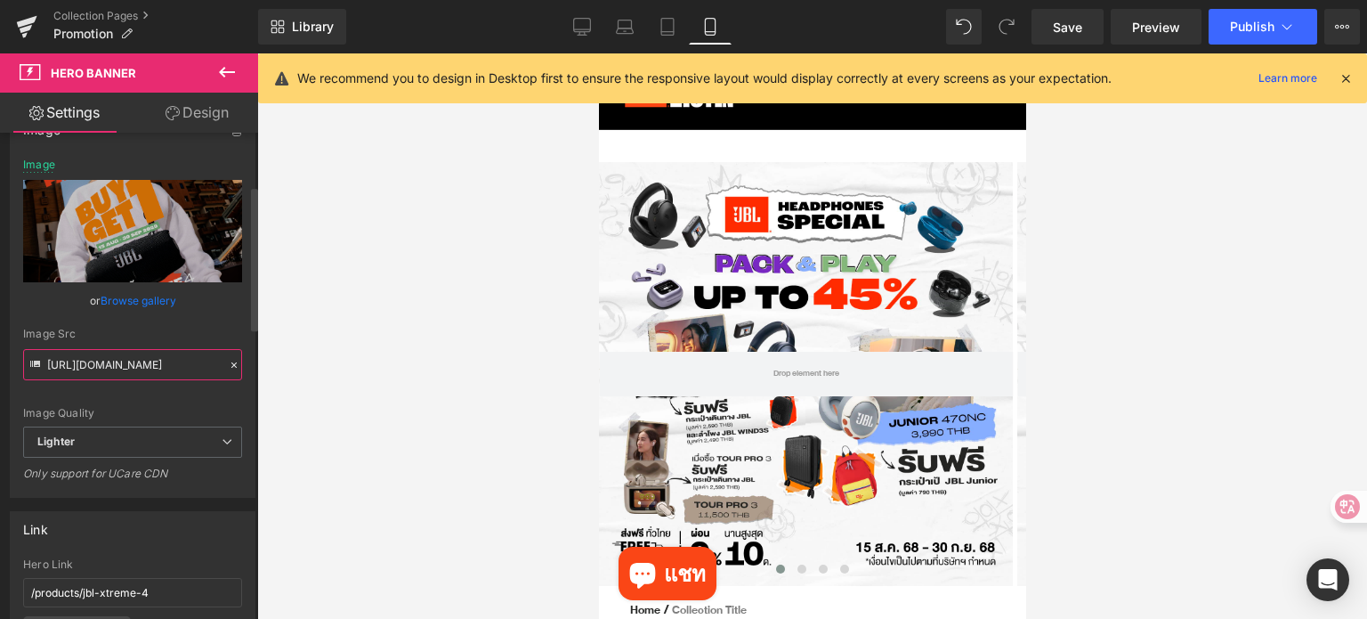
click at [164, 368] on input "[URL][DOMAIN_NAME]" at bounding box center [132, 364] width 219 height 31
click at [226, 362] on div at bounding box center [234, 365] width 16 height 20
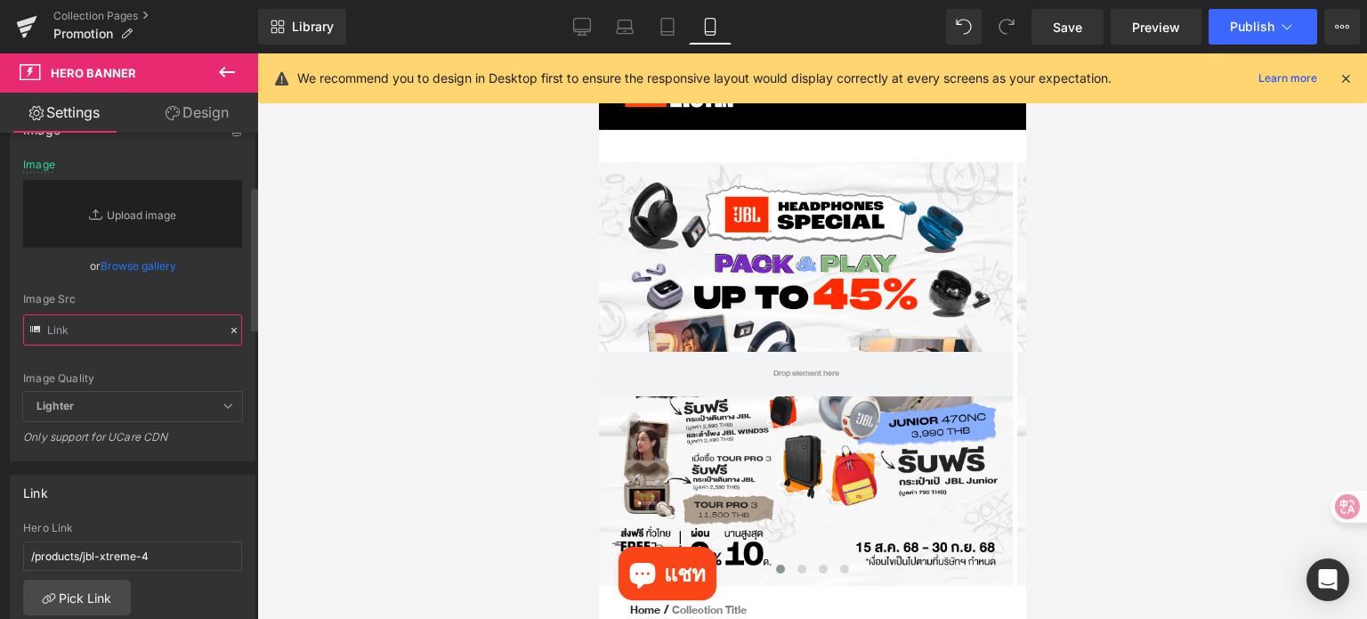
click at [139, 328] on input "text" at bounding box center [132, 329] width 219 height 31
paste input "[URL][DOMAIN_NAME]"
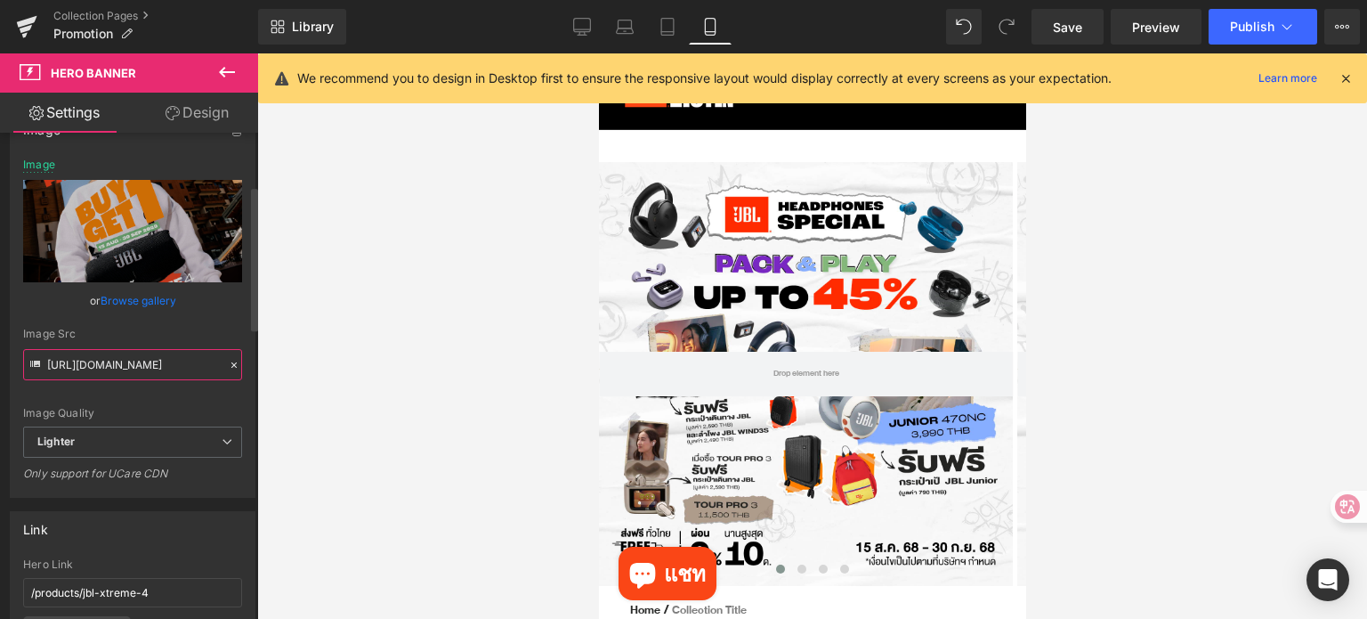
type input "[URL][DOMAIN_NAME]"
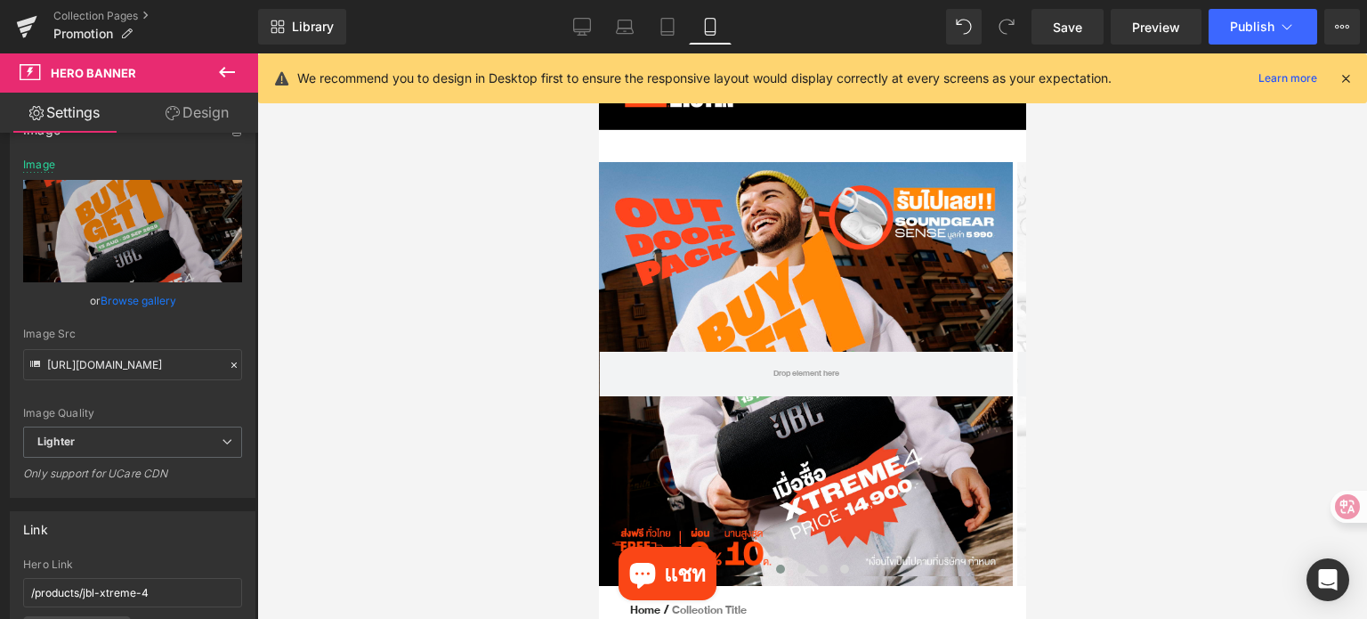
click at [645, 194] on div at bounding box center [805, 374] width 414 height 424
click at [1074, 27] on span "Save" at bounding box center [1067, 27] width 29 height 19
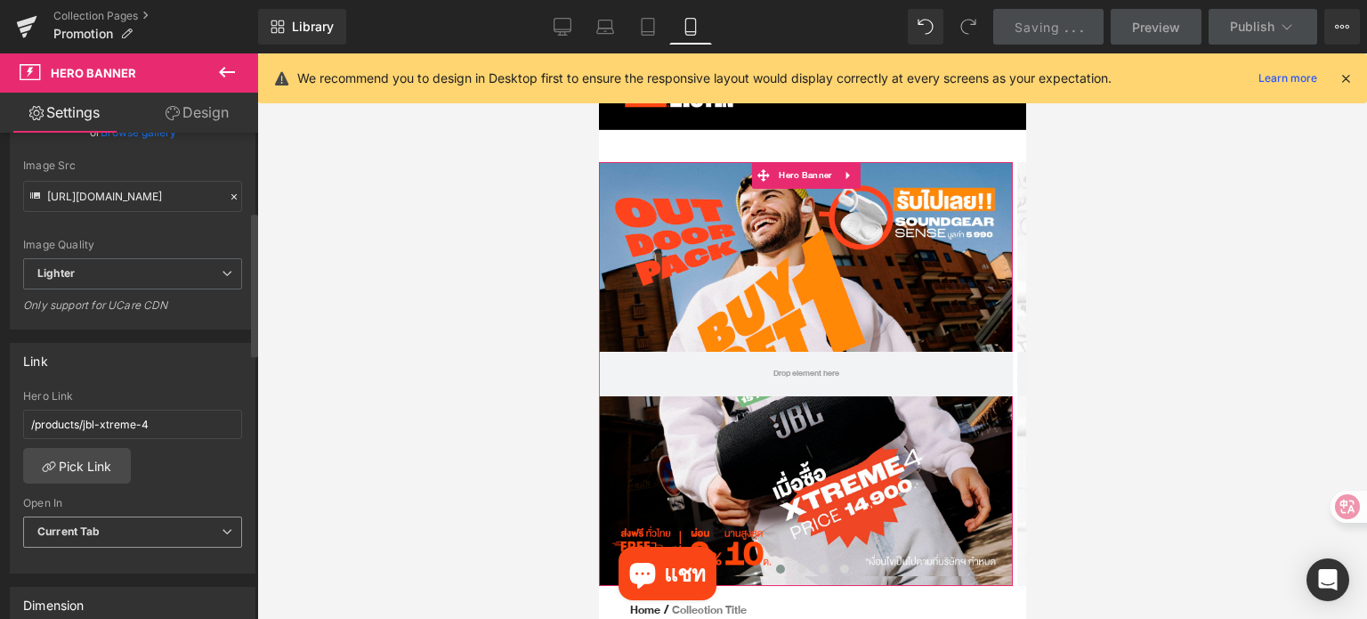
scroll to position [356, 0]
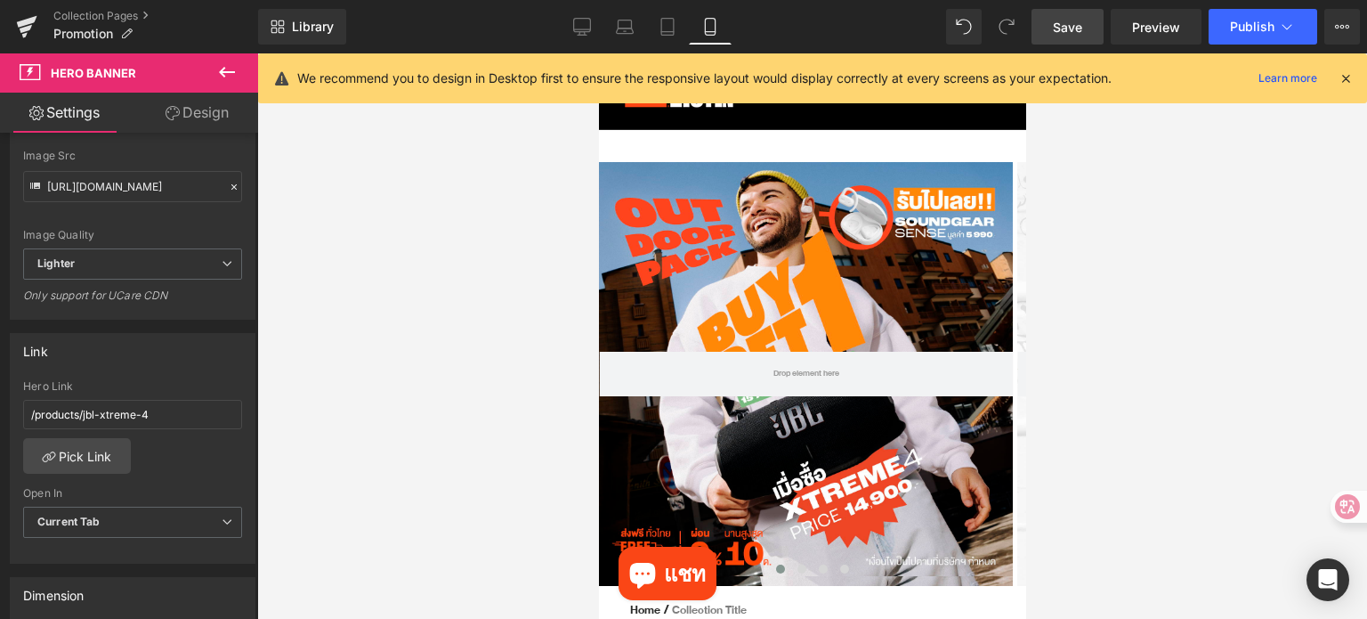
click at [1342, 78] on icon at bounding box center [1346, 78] width 16 height 16
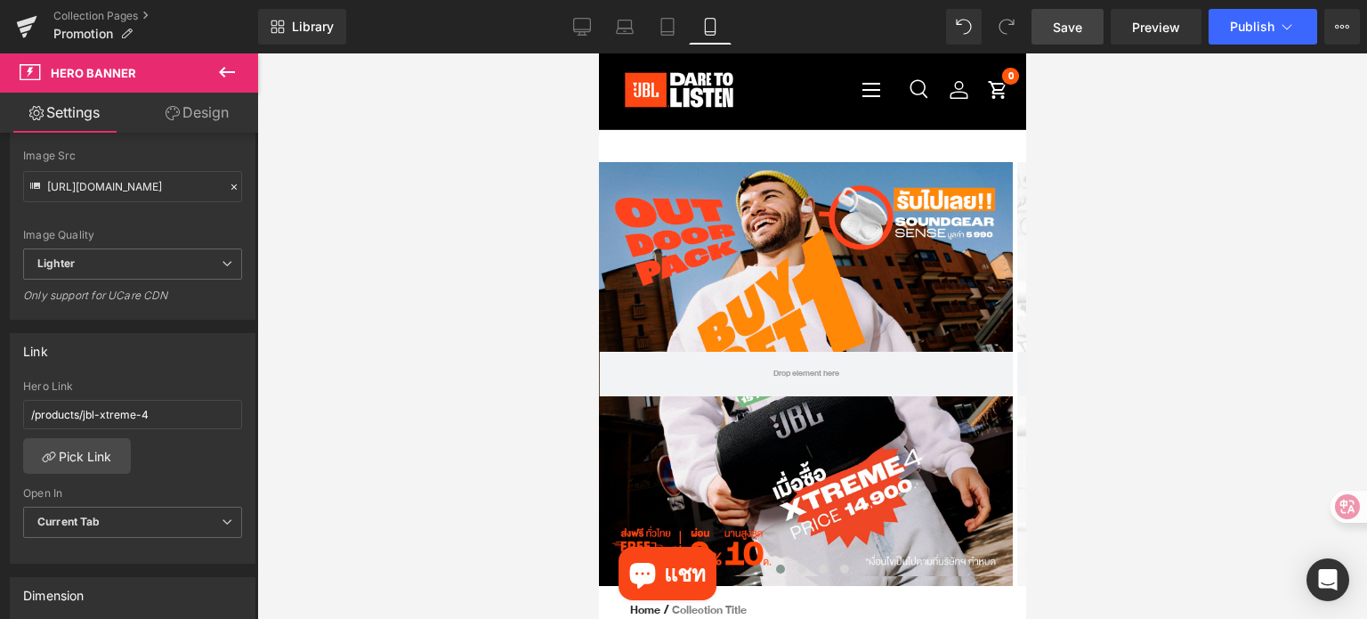
click at [1146, 352] on div at bounding box center [812, 335] width 1110 height 565
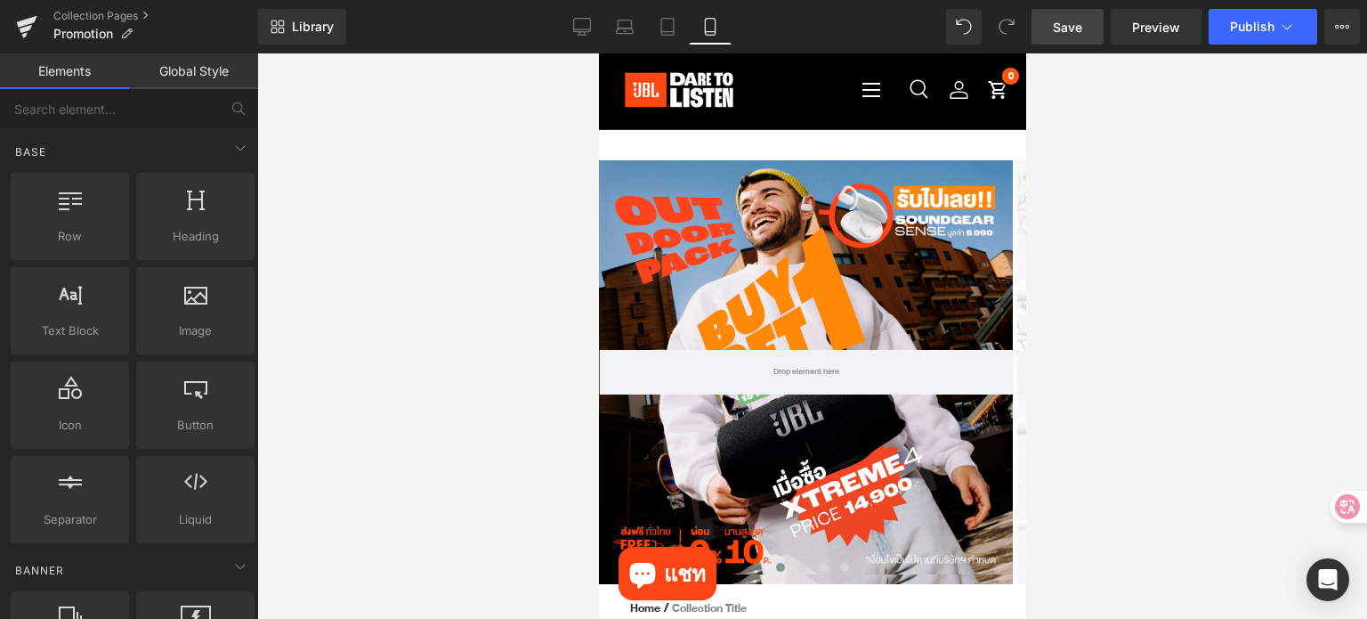
scroll to position [0, 0]
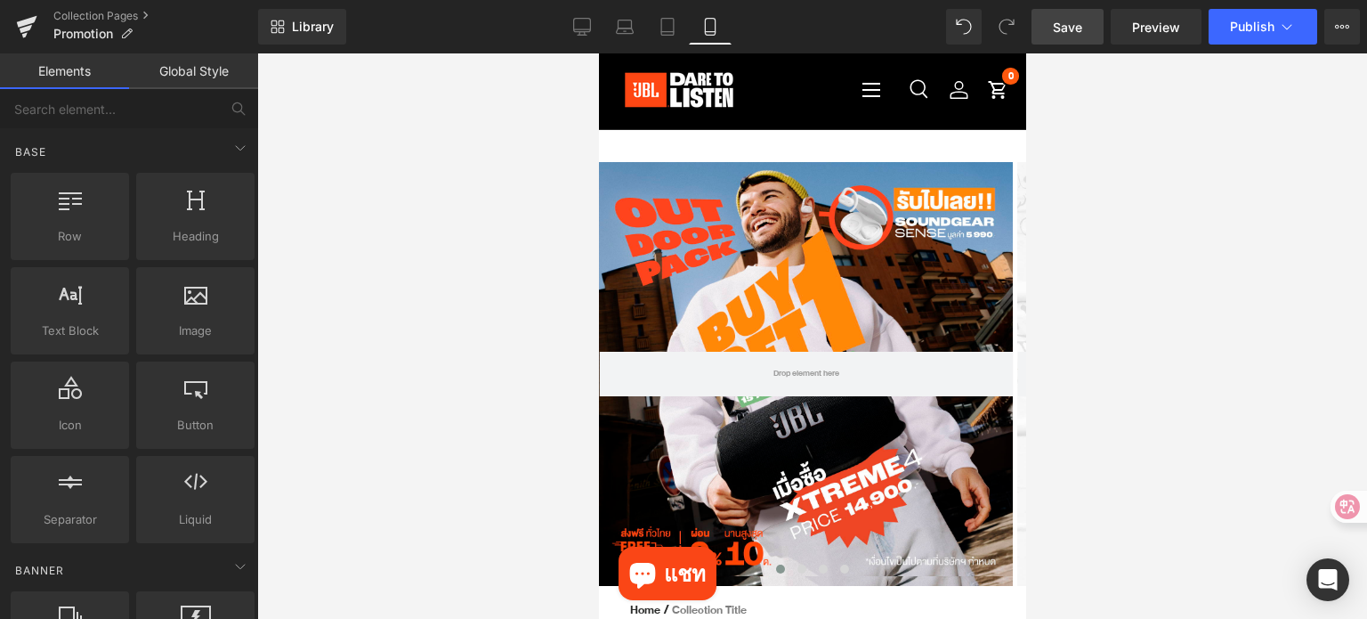
click at [1138, 275] on div at bounding box center [812, 335] width 1110 height 565
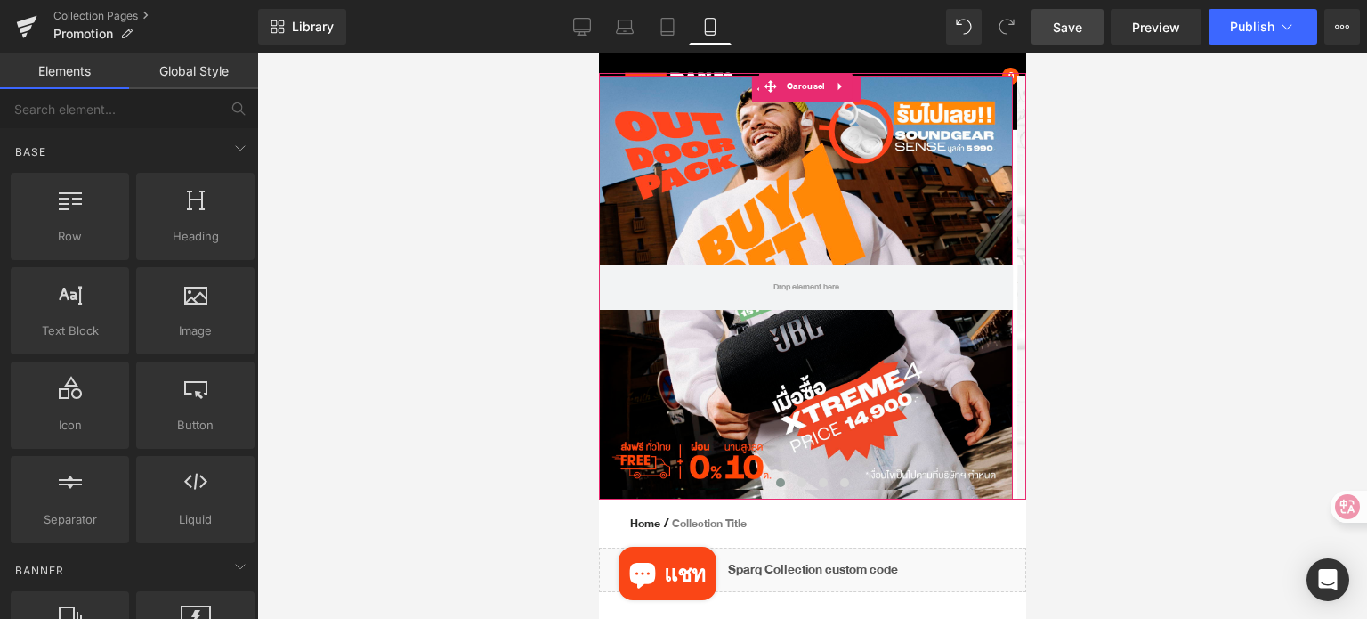
scroll to position [89, 0]
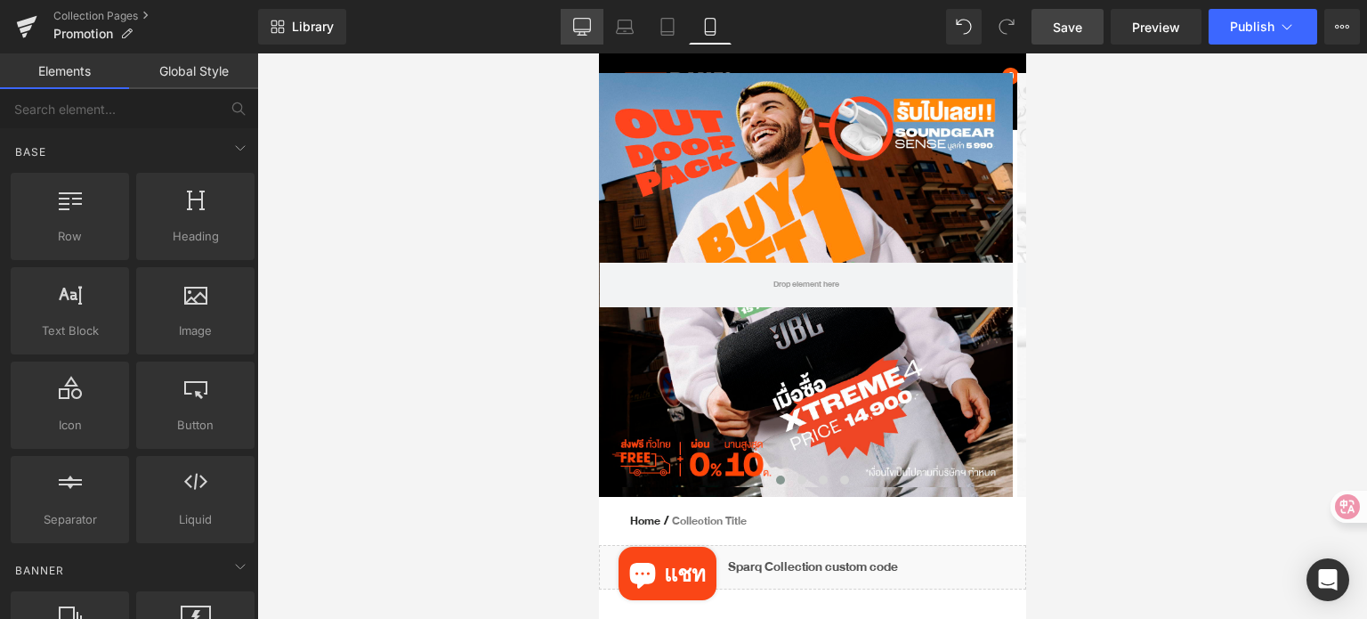
click at [588, 26] on icon at bounding box center [582, 27] width 18 height 18
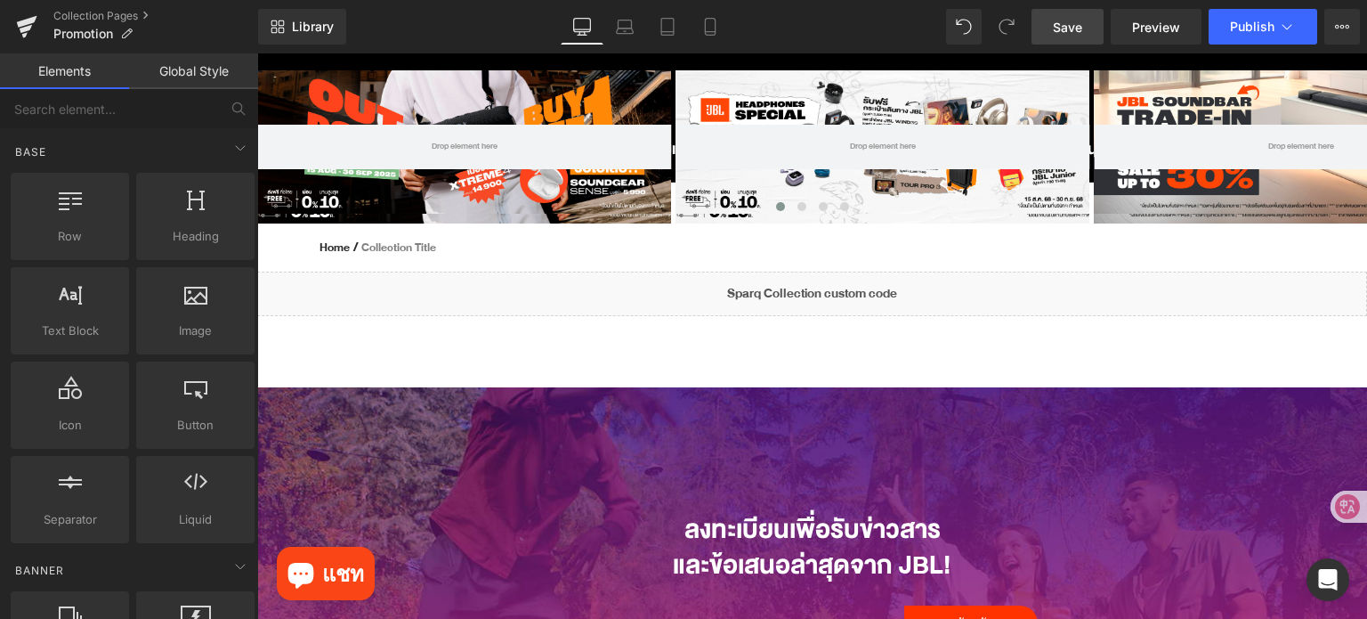
scroll to position [105, 0]
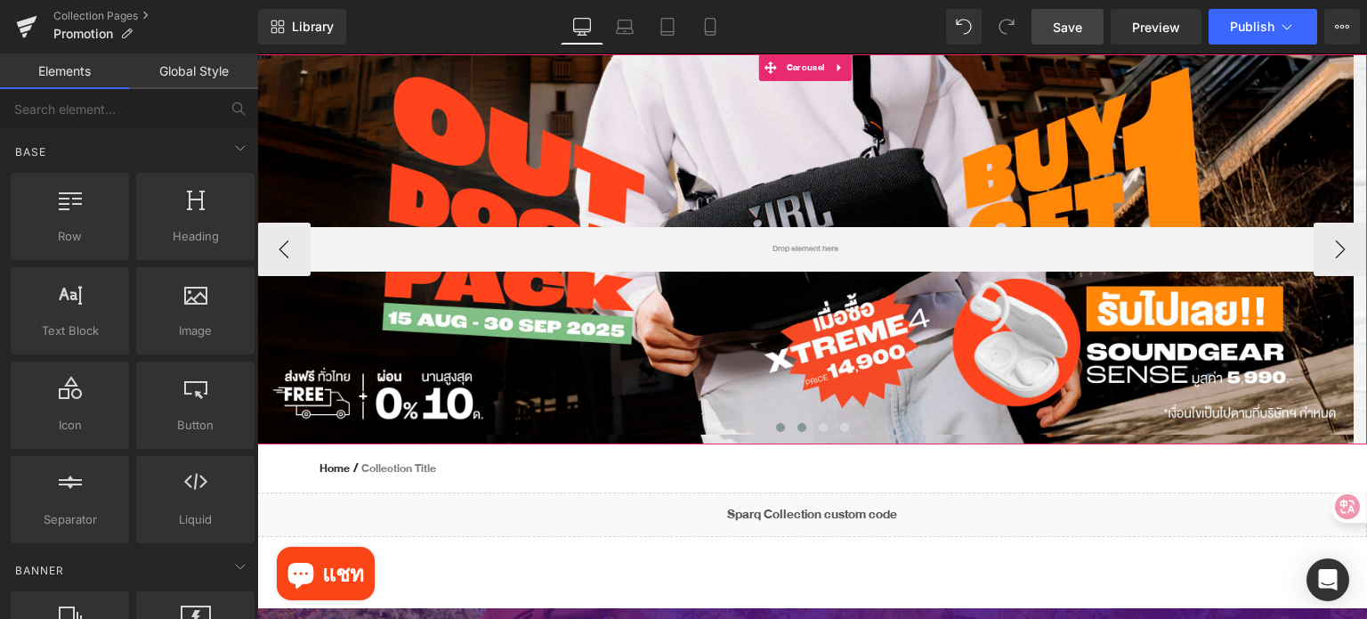
click at [791, 422] on button at bounding box center [801, 427] width 21 height 18
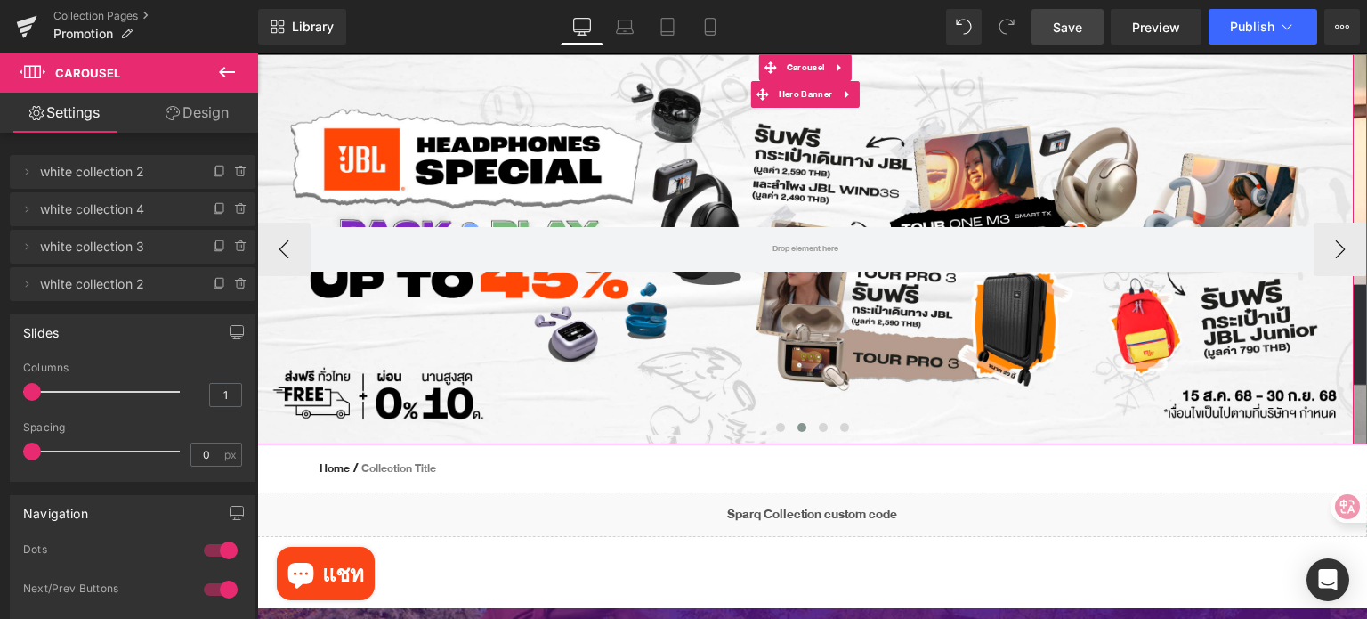
click at [555, 344] on div at bounding box center [805, 249] width 1097 height 390
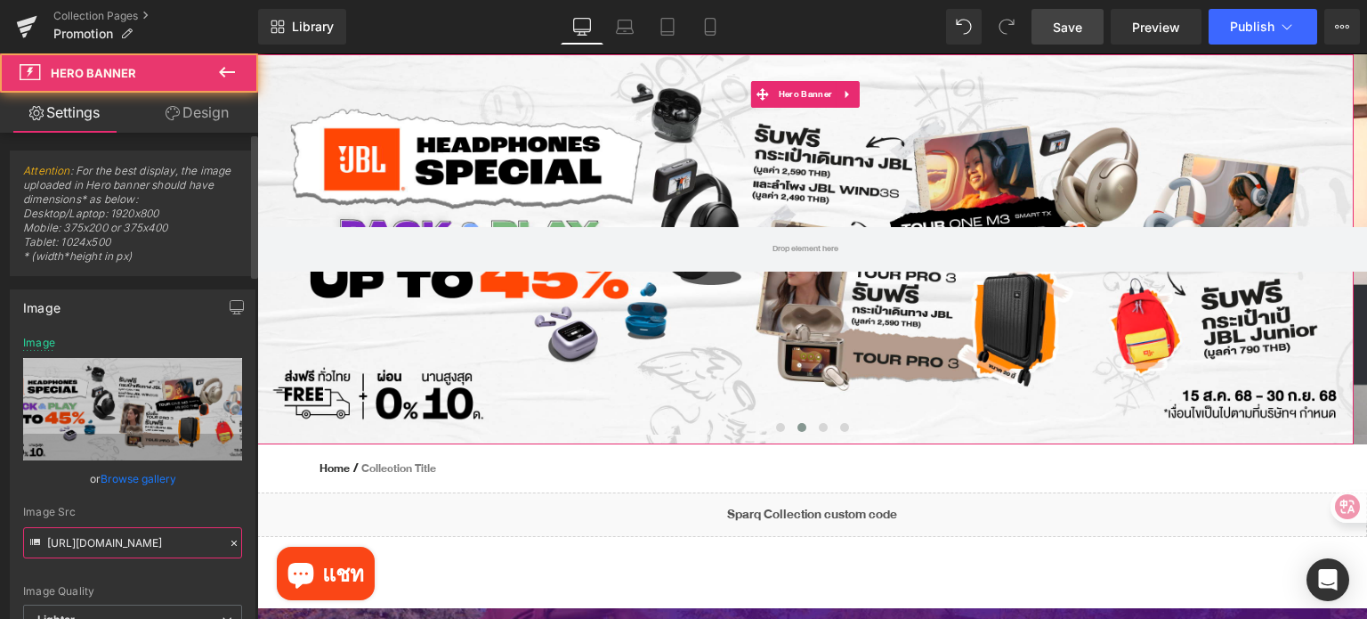
click at [155, 546] on input "[URL][DOMAIN_NAME]" at bounding box center [132, 542] width 219 height 31
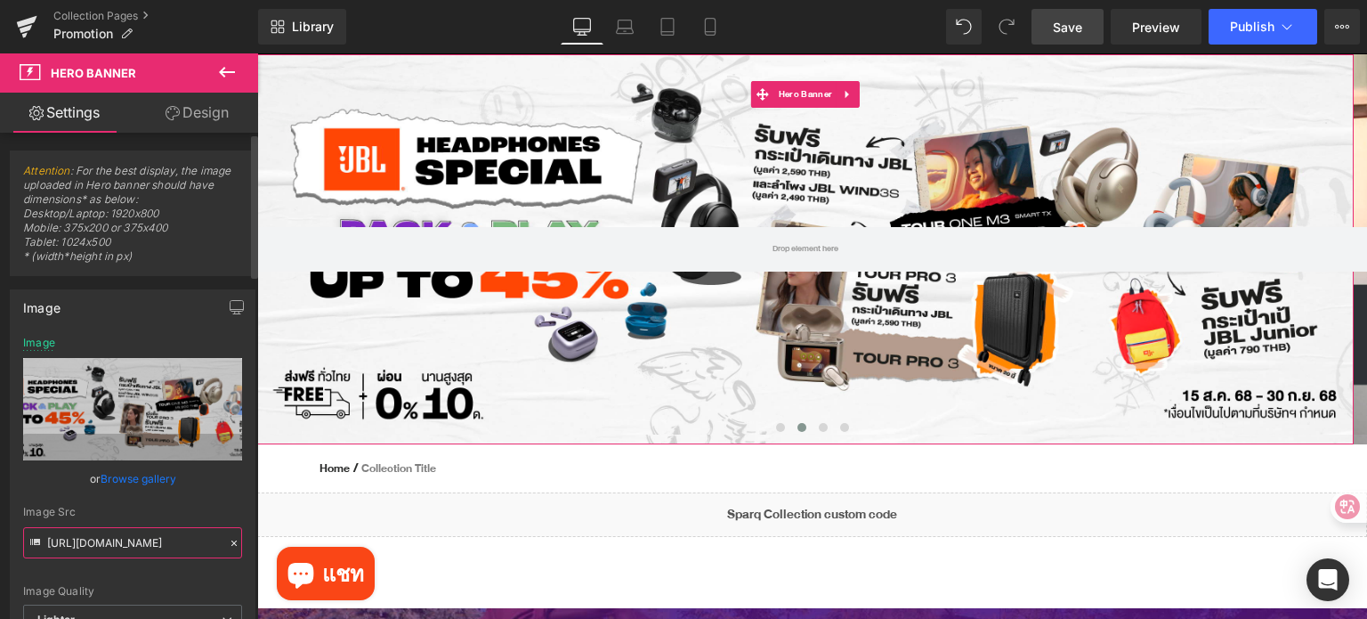
click at [155, 546] on input "[URL][DOMAIN_NAME]" at bounding box center [132, 542] width 219 height 31
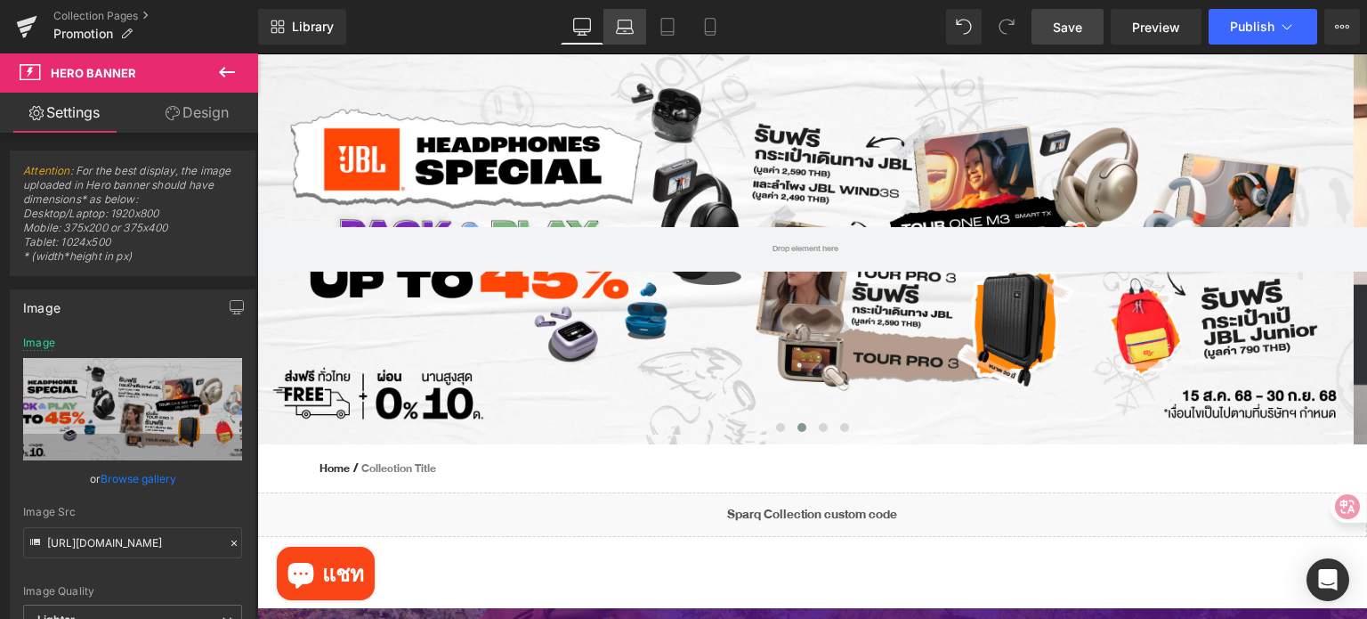
click at [631, 33] on icon at bounding box center [625, 30] width 17 height 5
type input "[URL][DOMAIN_NAME]"
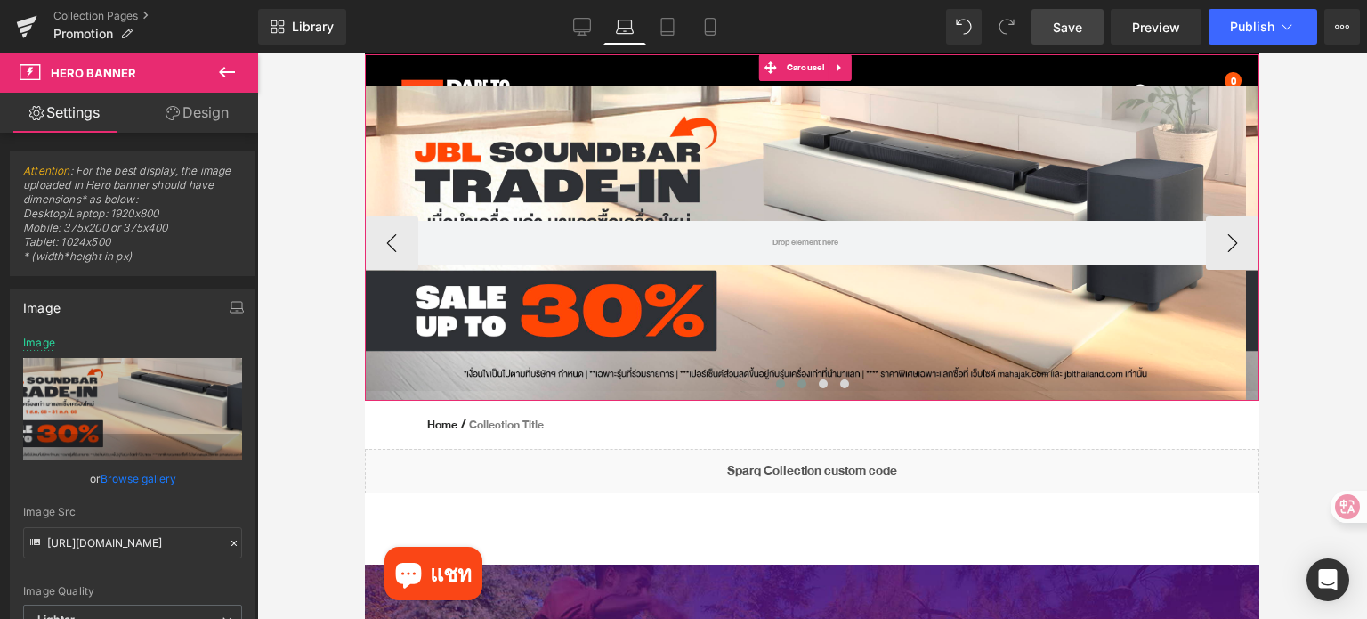
click at [776, 383] on span at bounding box center [780, 383] width 9 height 9
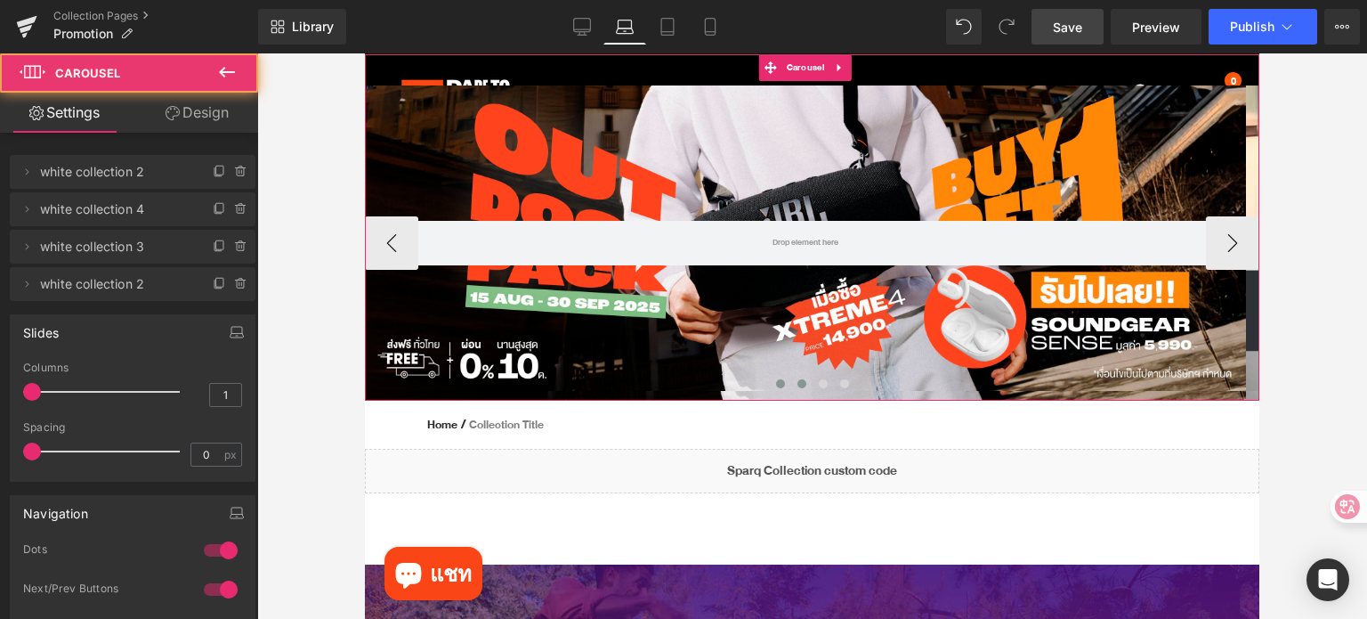
click at [798, 384] on span at bounding box center [802, 383] width 9 height 9
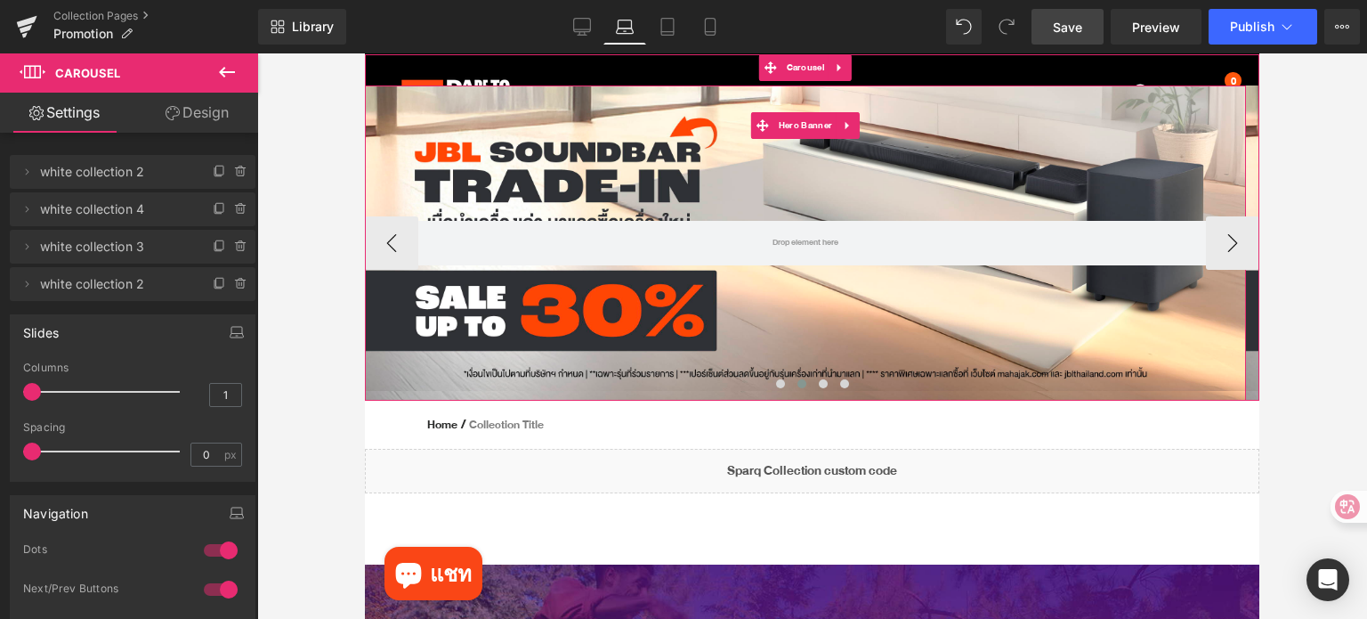
click at [520, 143] on div at bounding box center [805, 242] width 881 height 315
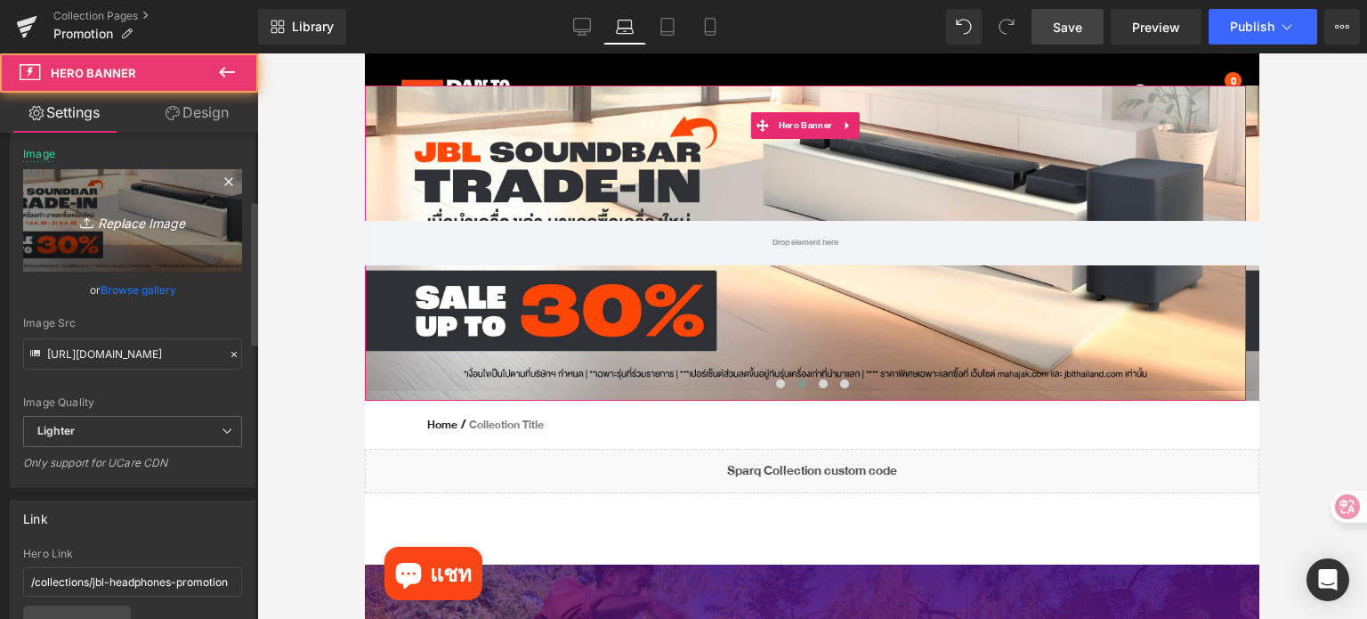
scroll to position [267, 0]
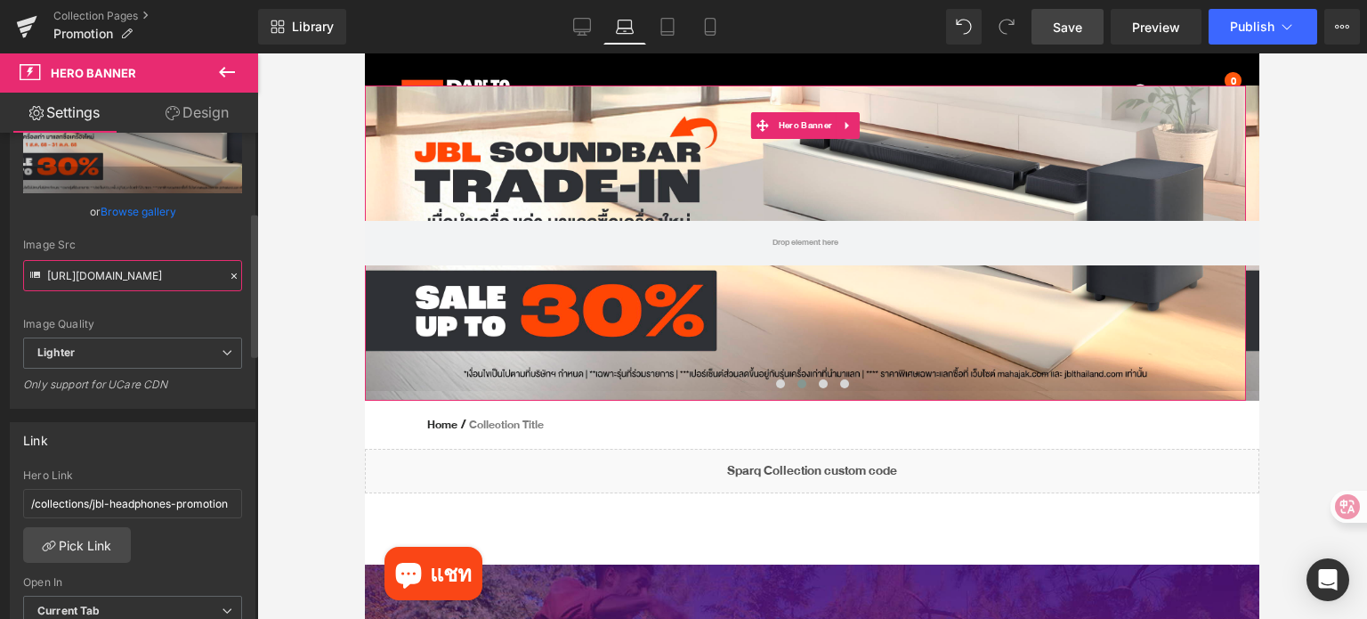
click at [155, 276] on input "[URL][DOMAIN_NAME]" at bounding box center [132, 275] width 219 height 31
paste input "b73a8c87-88ed-490f-849b-84798f044bfc/-/format/auto/-/preview/3000x3000/-/qualit…"
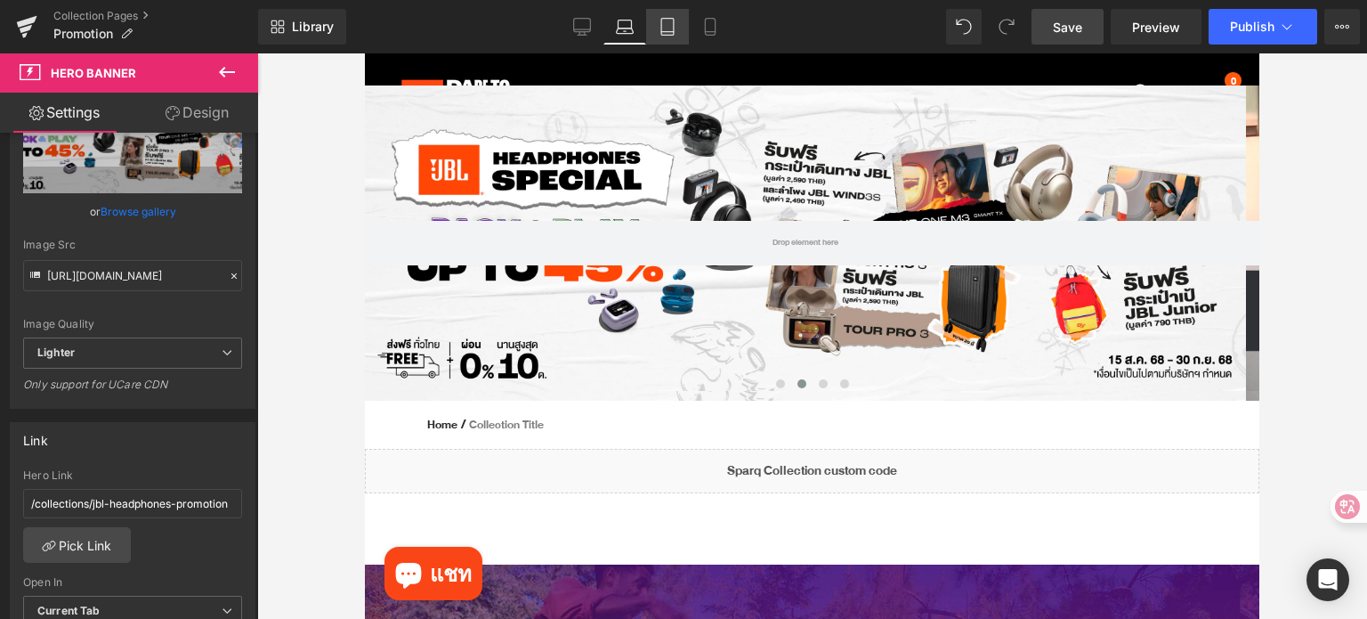
scroll to position [0, 0]
click at [671, 24] on icon at bounding box center [668, 27] width 18 height 18
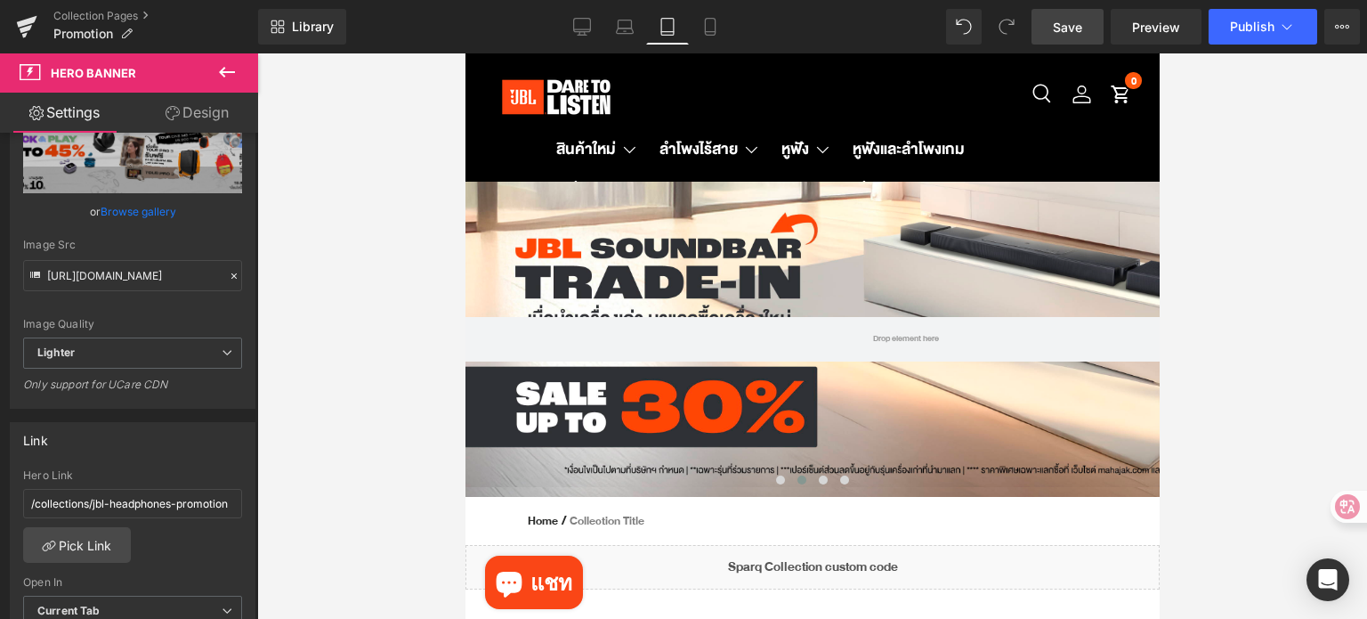
type input "[URL][DOMAIN_NAME]"
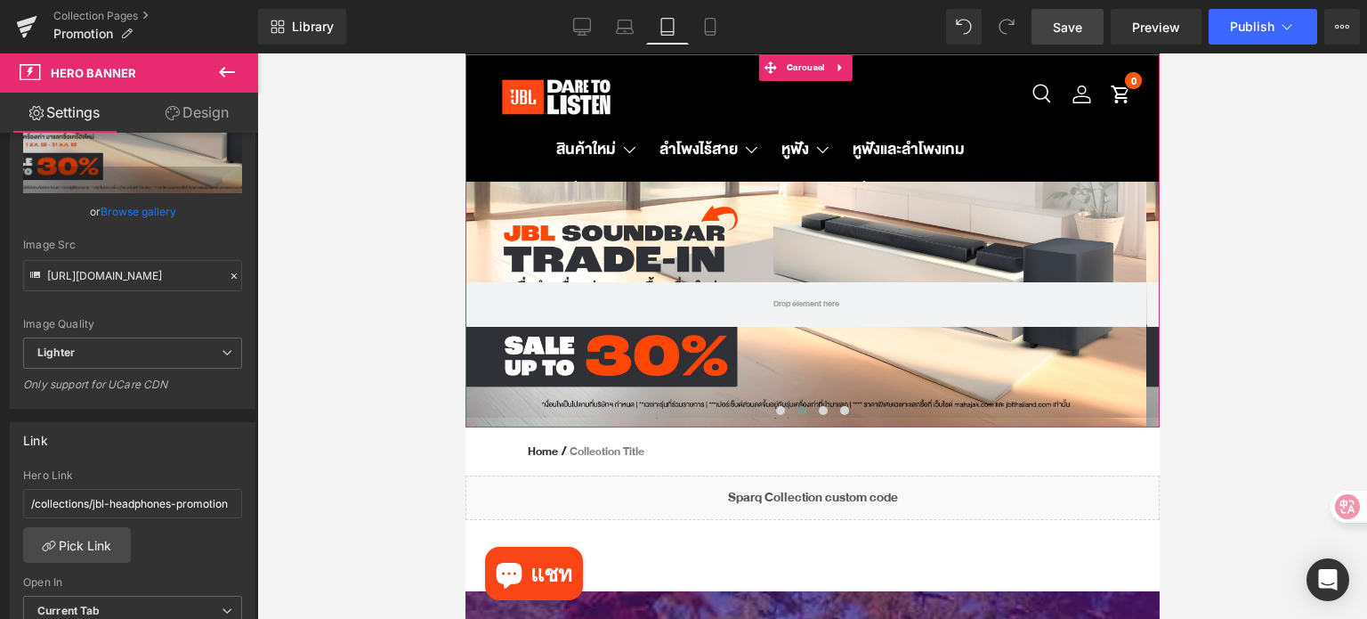
click at [797, 410] on span at bounding box center [801, 410] width 9 height 9
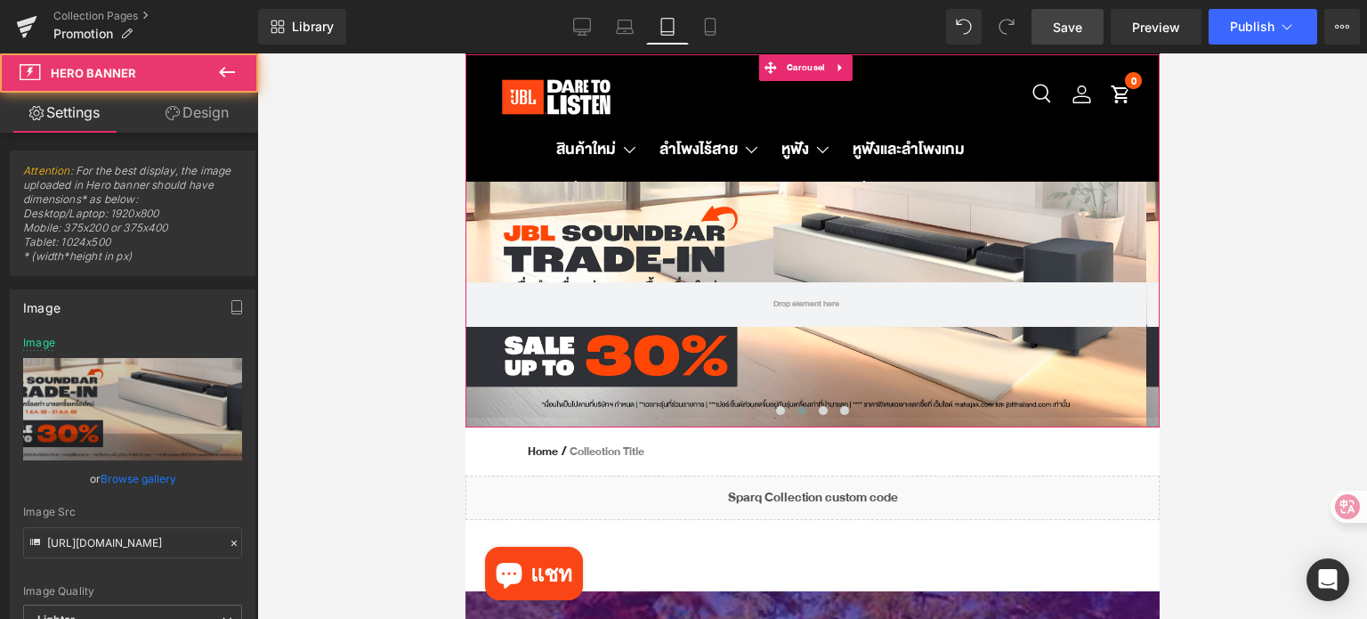
click at [702, 235] on div at bounding box center [805, 305] width 681 height 246
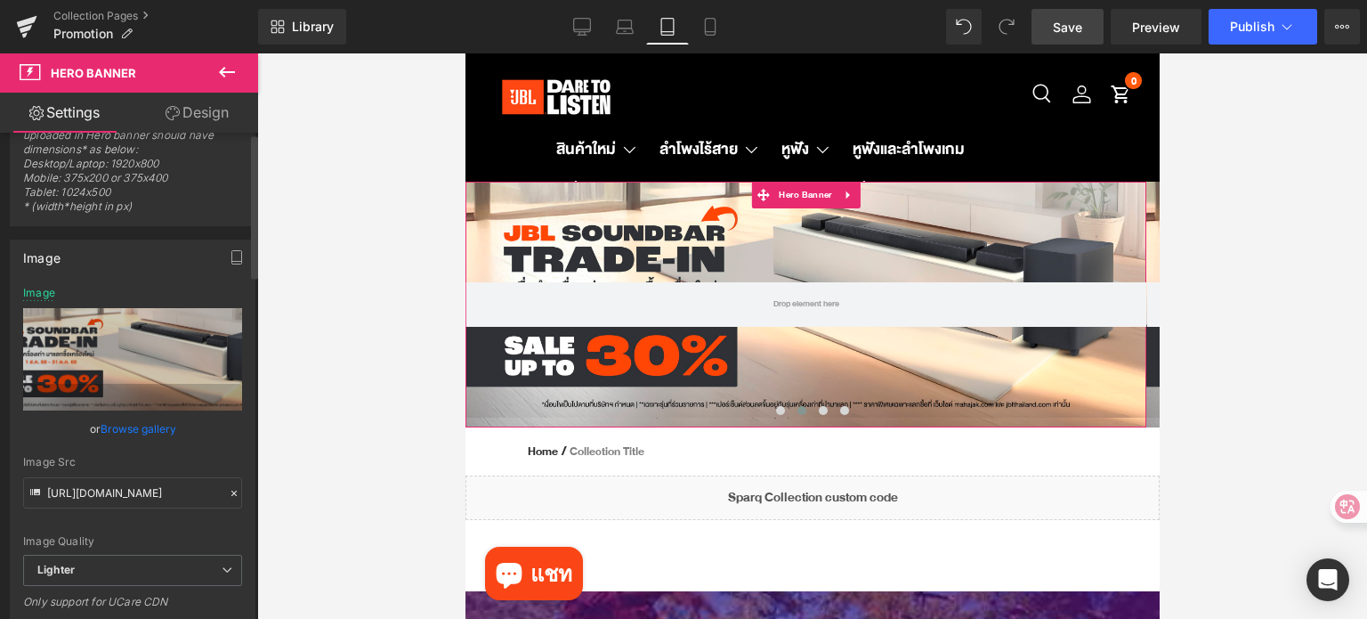
scroll to position [178, 0]
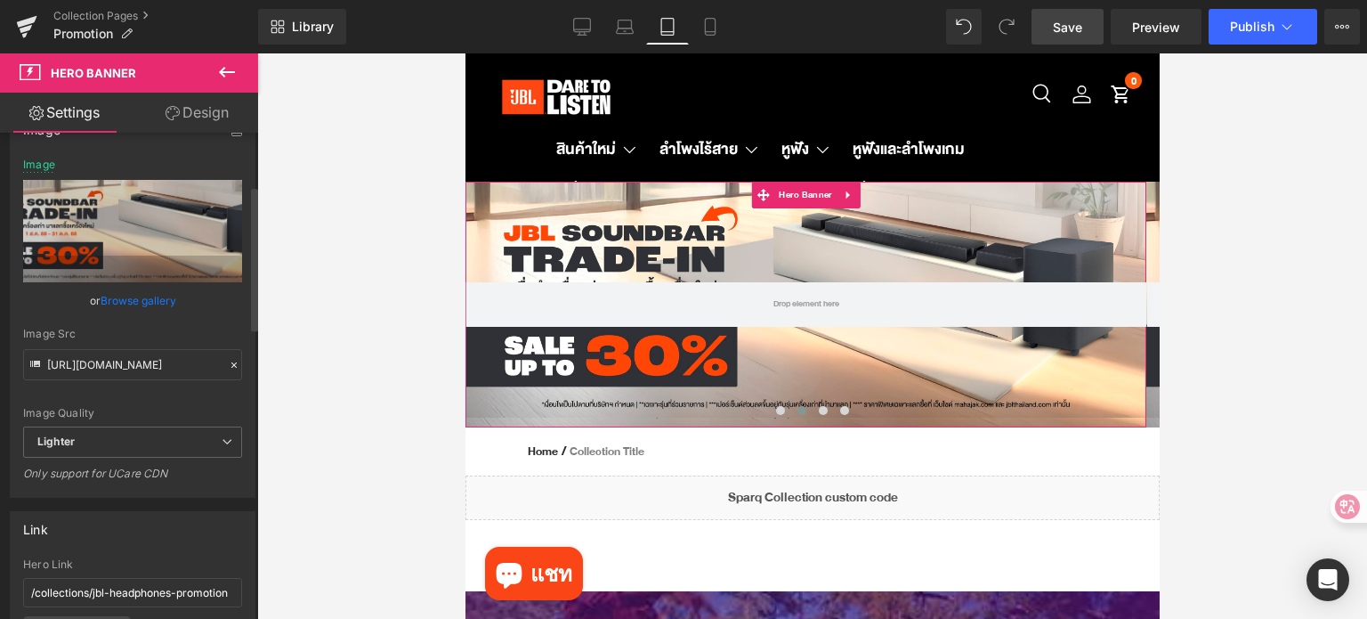
click at [231, 363] on icon at bounding box center [233, 364] width 5 height 5
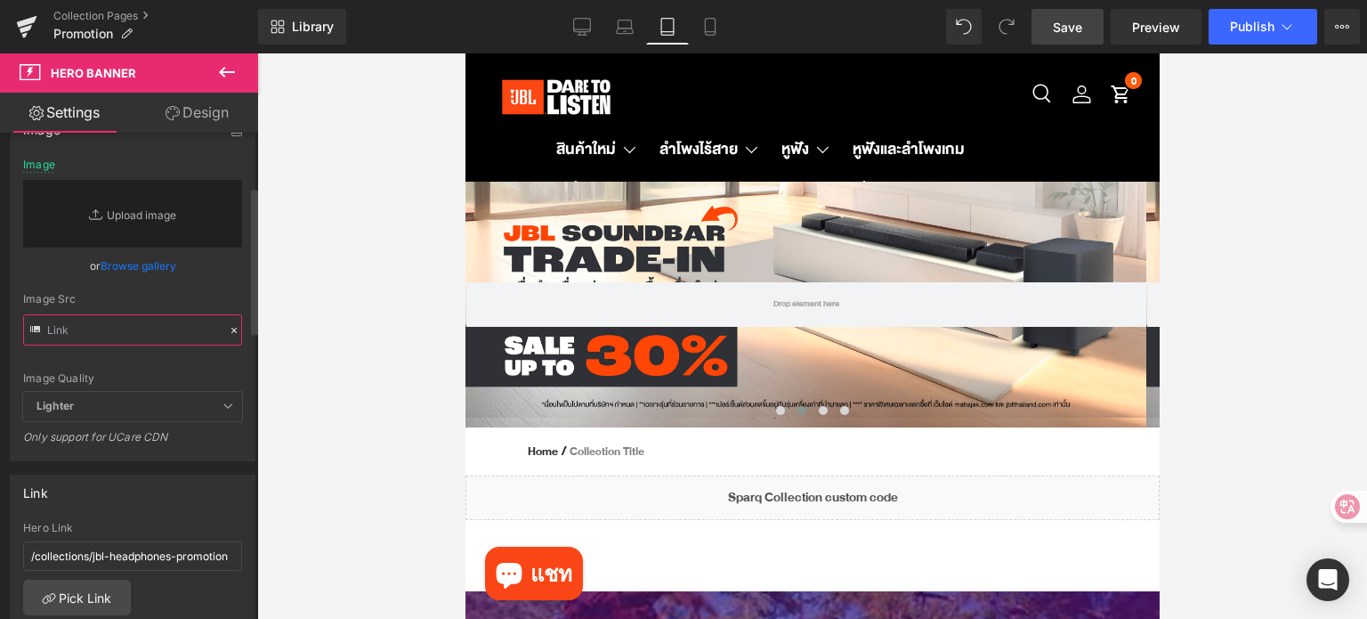
click at [118, 335] on input "text" at bounding box center [132, 329] width 219 height 31
paste input "[URL][DOMAIN_NAME]"
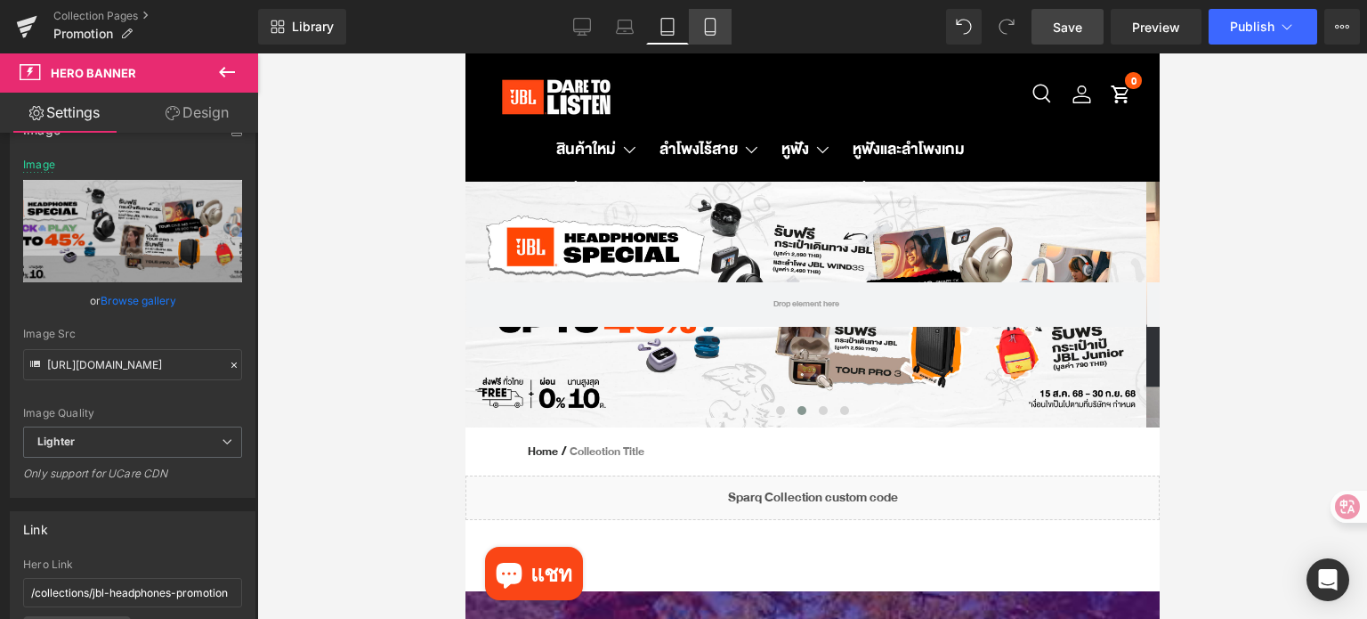
scroll to position [0, 0]
click at [711, 32] on icon at bounding box center [710, 32] width 10 height 0
type input "[URL][DOMAIN_NAME]"
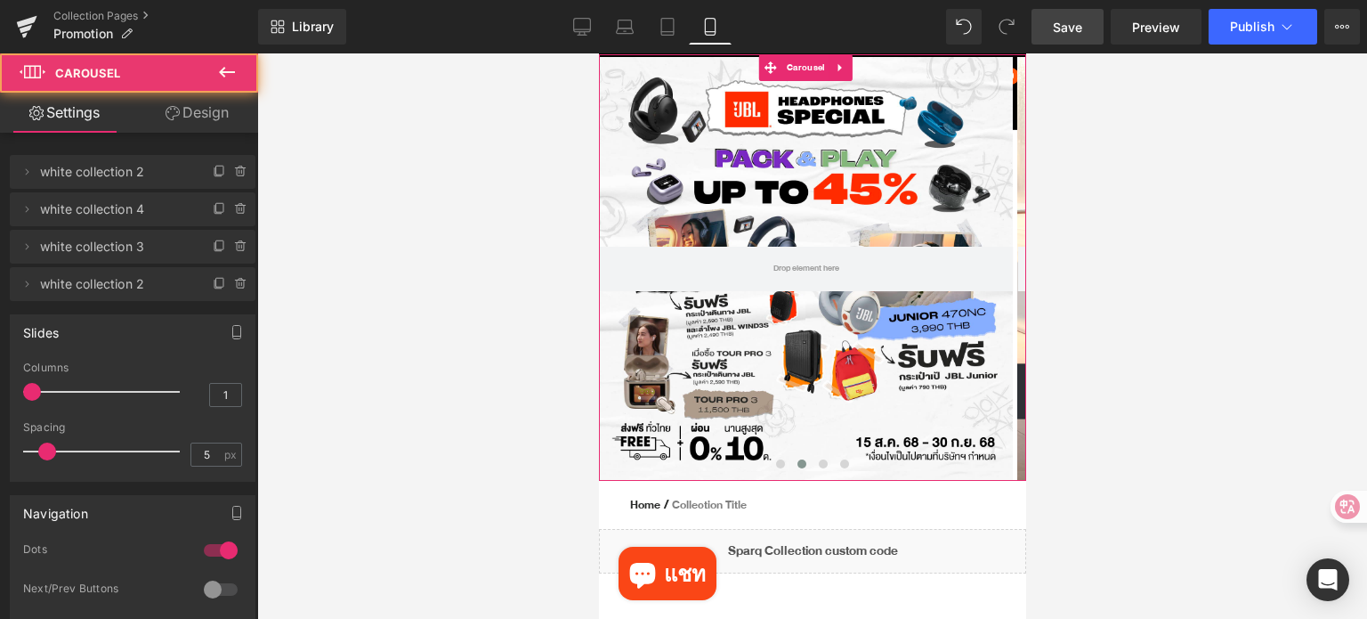
click at [797, 466] on span at bounding box center [801, 463] width 9 height 9
drag, startPoint x: 769, startPoint y: 466, endPoint x: 783, endPoint y: 464, distance: 13.5
click at [775, 466] on span at bounding box center [779, 463] width 9 height 9
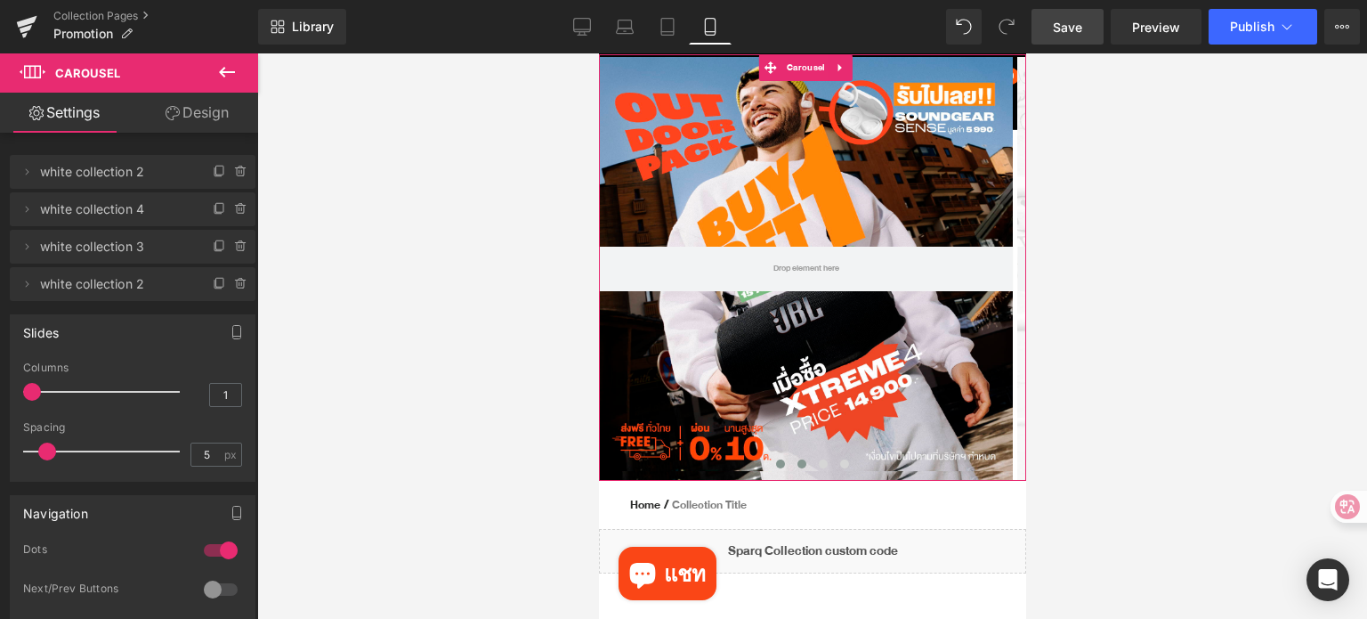
click at [799, 464] on span at bounding box center [801, 463] width 9 height 9
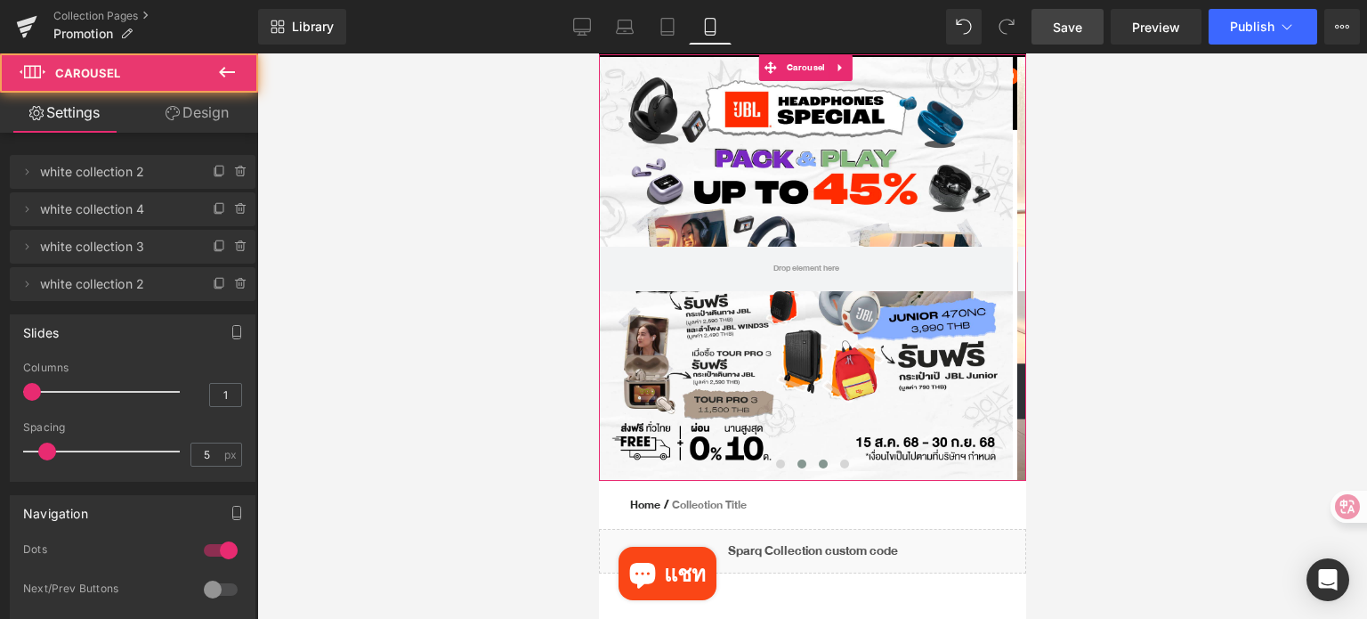
click at [818, 463] on span at bounding box center [822, 463] width 9 height 9
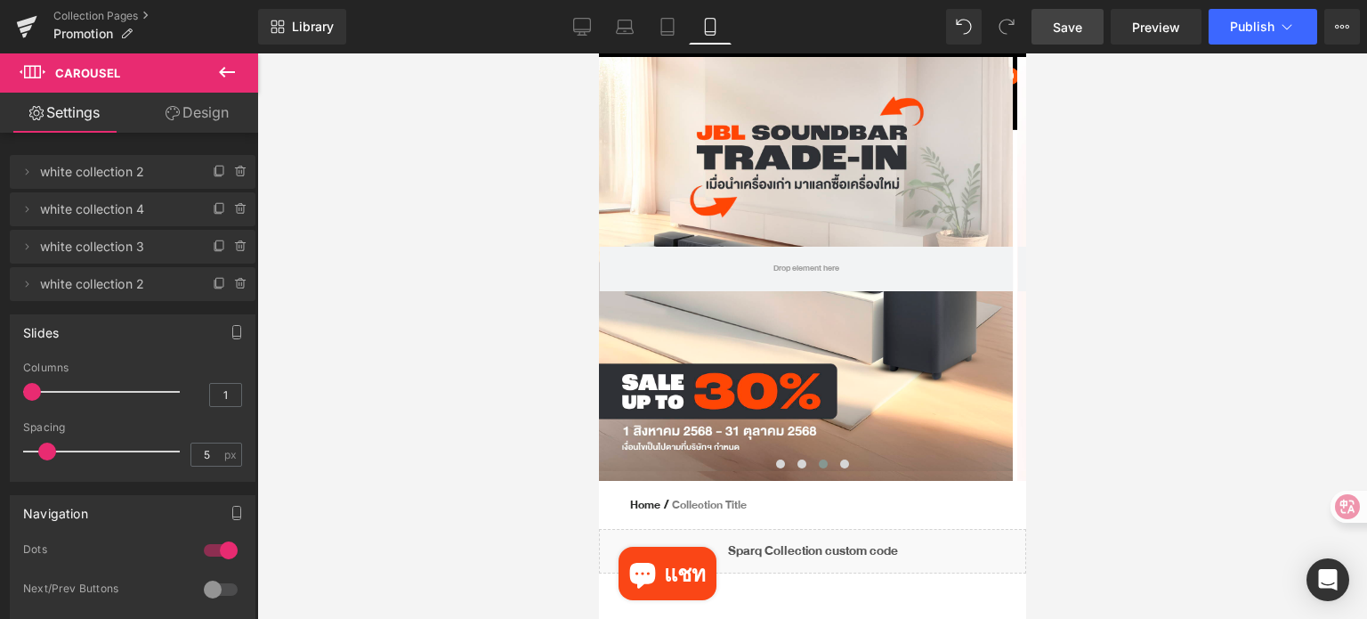
click at [1069, 28] on span "Save" at bounding box center [1067, 27] width 29 height 19
click at [1237, 29] on span "Publish" at bounding box center [1252, 27] width 45 height 14
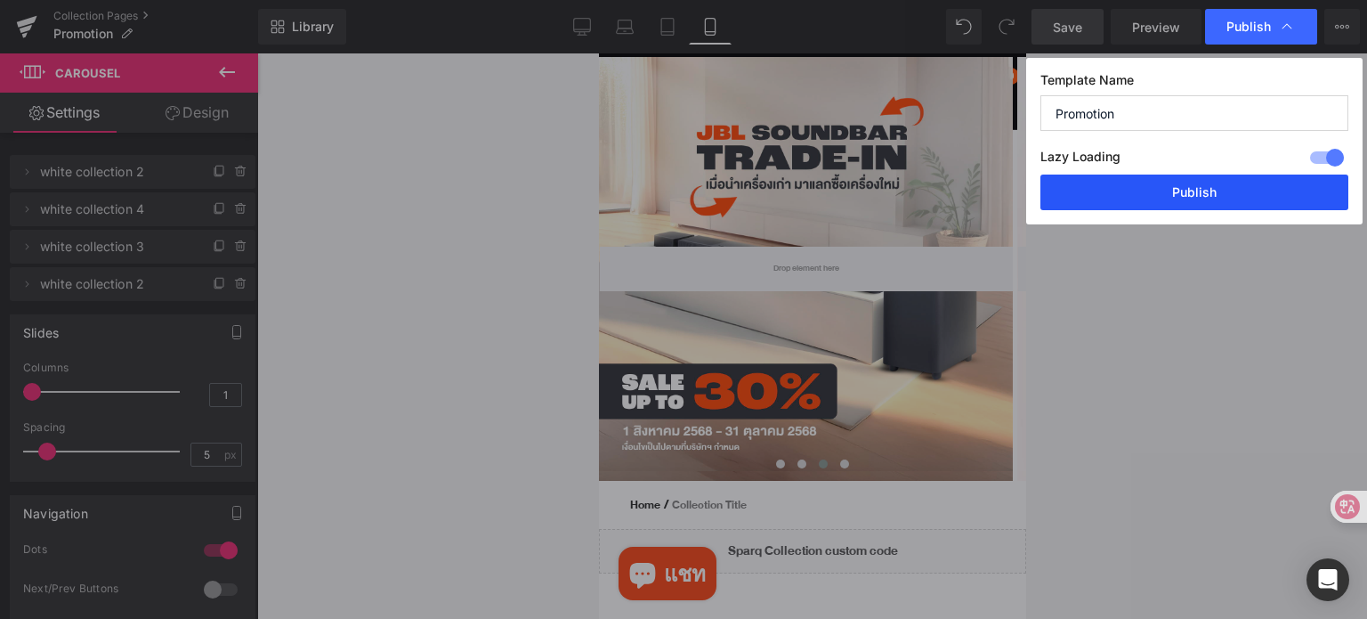
click at [1222, 199] on button "Publish" at bounding box center [1195, 192] width 308 height 36
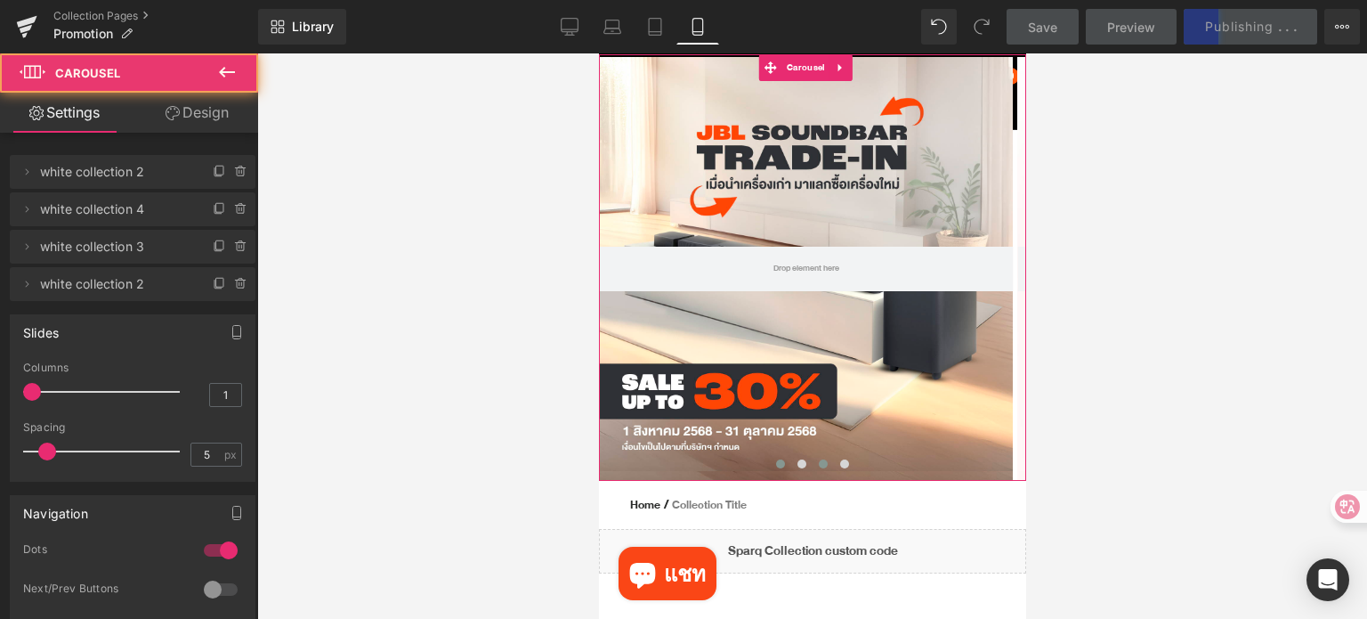
click at [769, 458] on button at bounding box center [779, 464] width 21 height 18
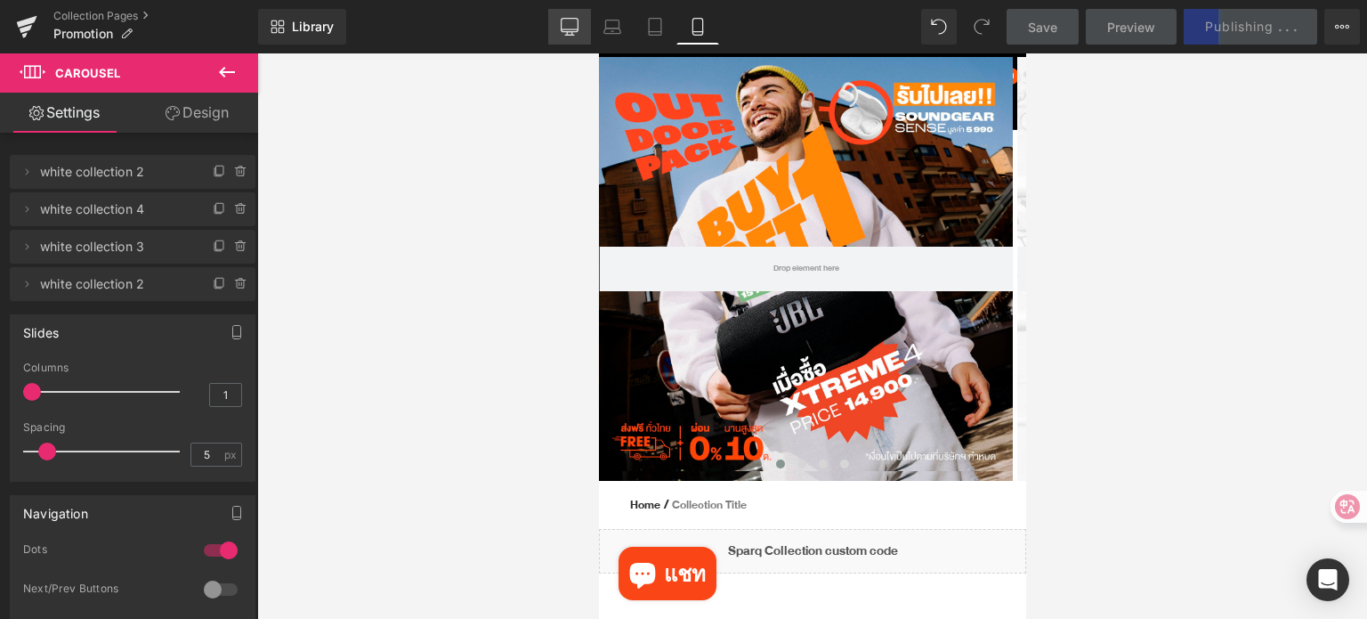
click at [577, 30] on icon at bounding box center [570, 27] width 18 height 18
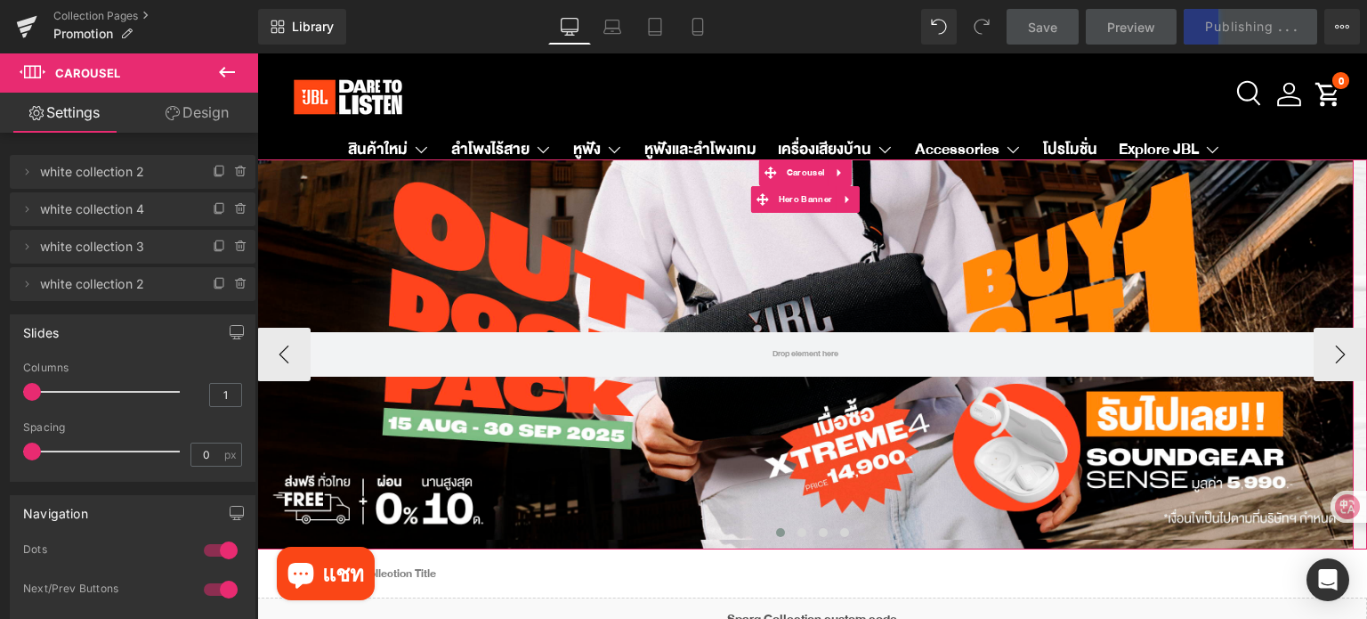
click at [794, 262] on div at bounding box center [805, 354] width 1097 height 390
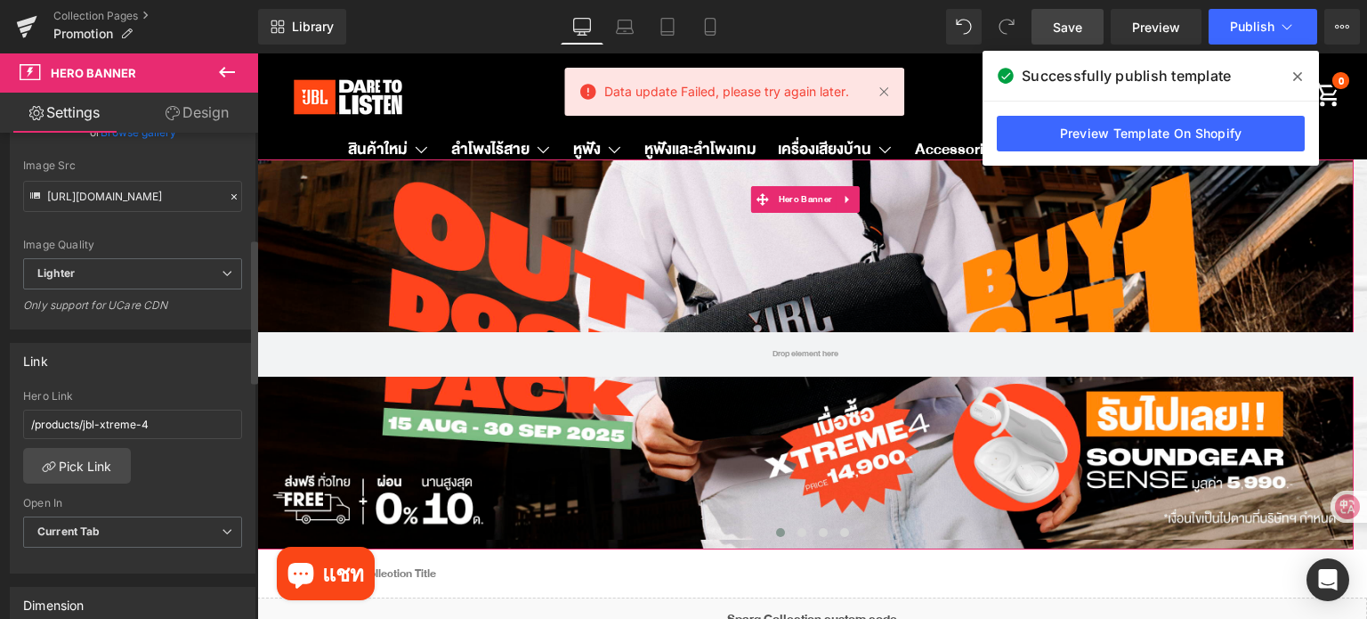
scroll to position [356, 0]
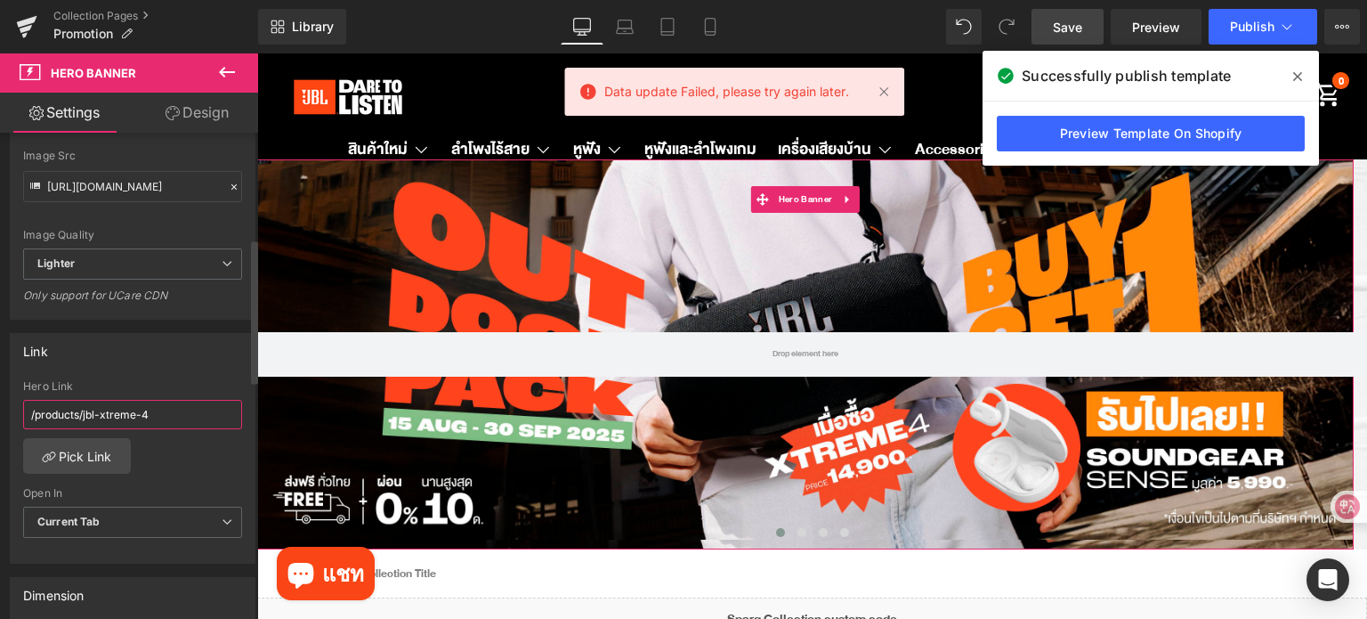
click at [185, 414] on input "/products/jbl-xtreme-4" at bounding box center [132, 414] width 219 height 29
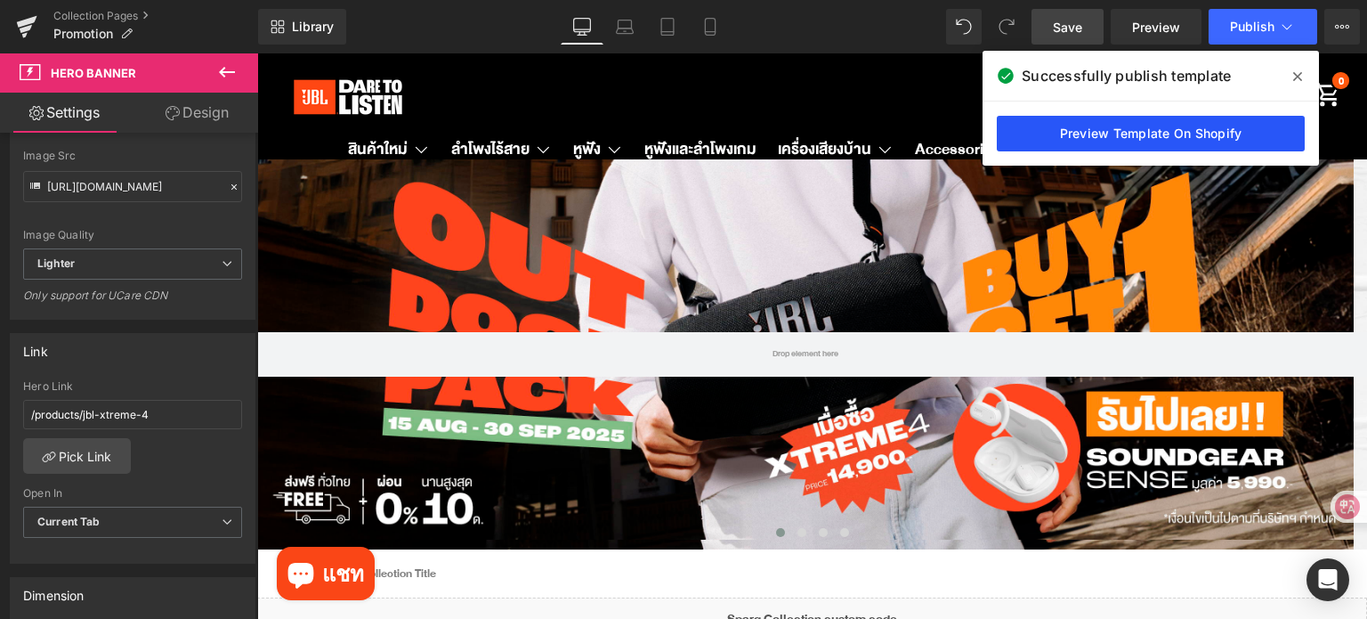
click at [1221, 131] on link "Preview Template On Shopify" at bounding box center [1151, 134] width 308 height 36
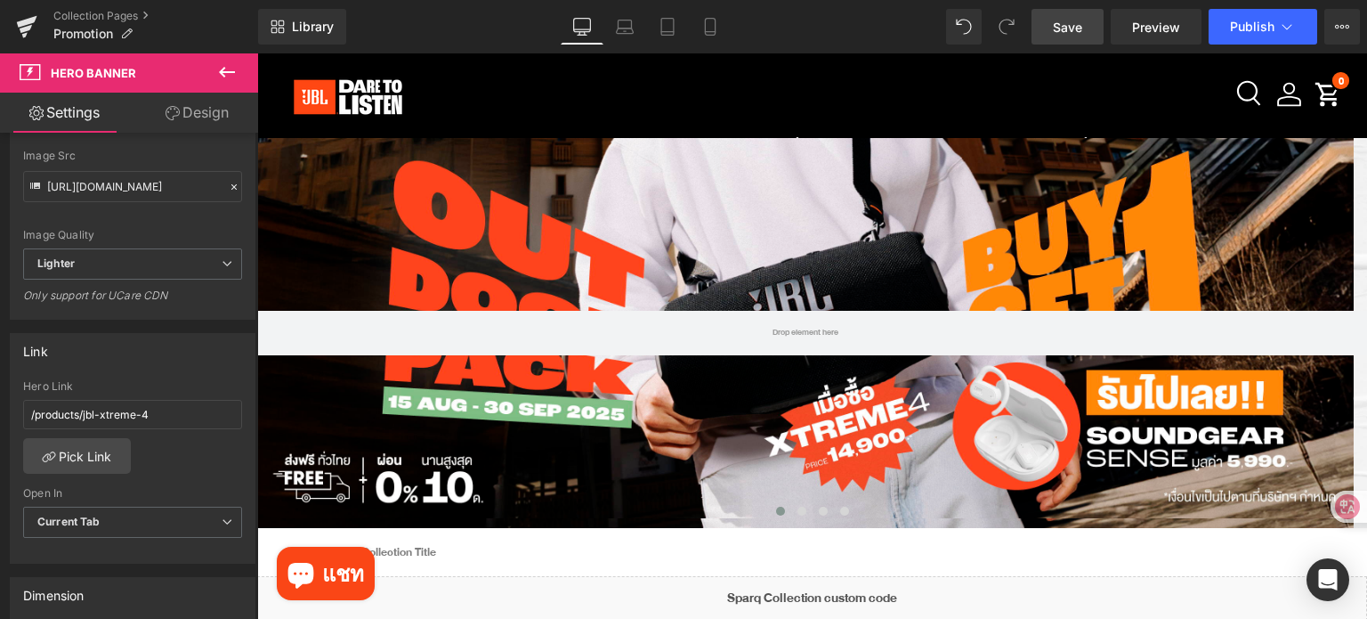
scroll to position [0, 0]
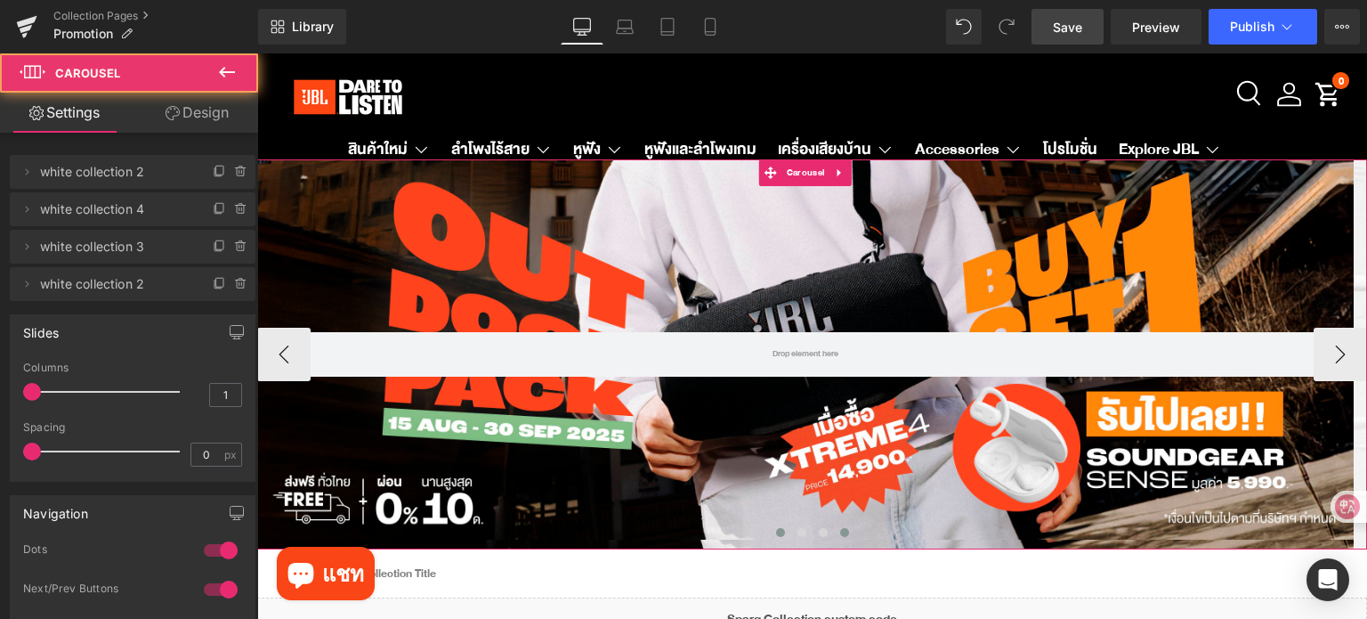
click at [843, 537] on button at bounding box center [844, 532] width 21 height 18
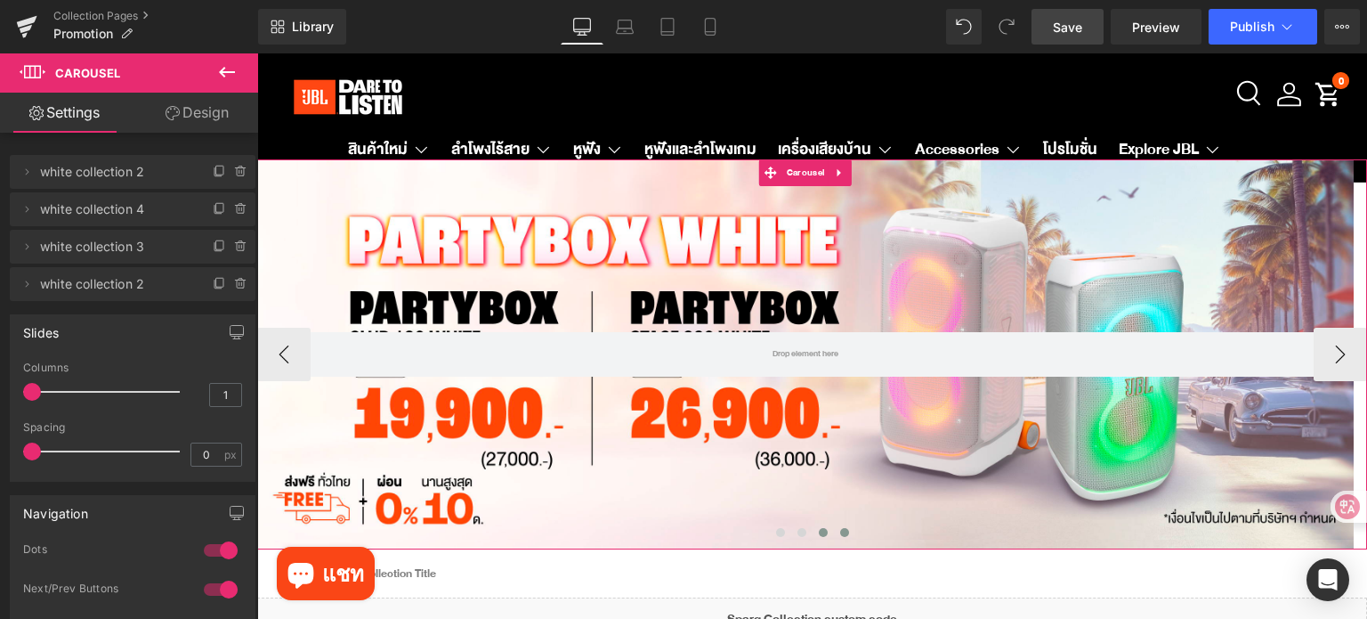
click at [819, 531] on span at bounding box center [823, 532] width 9 height 9
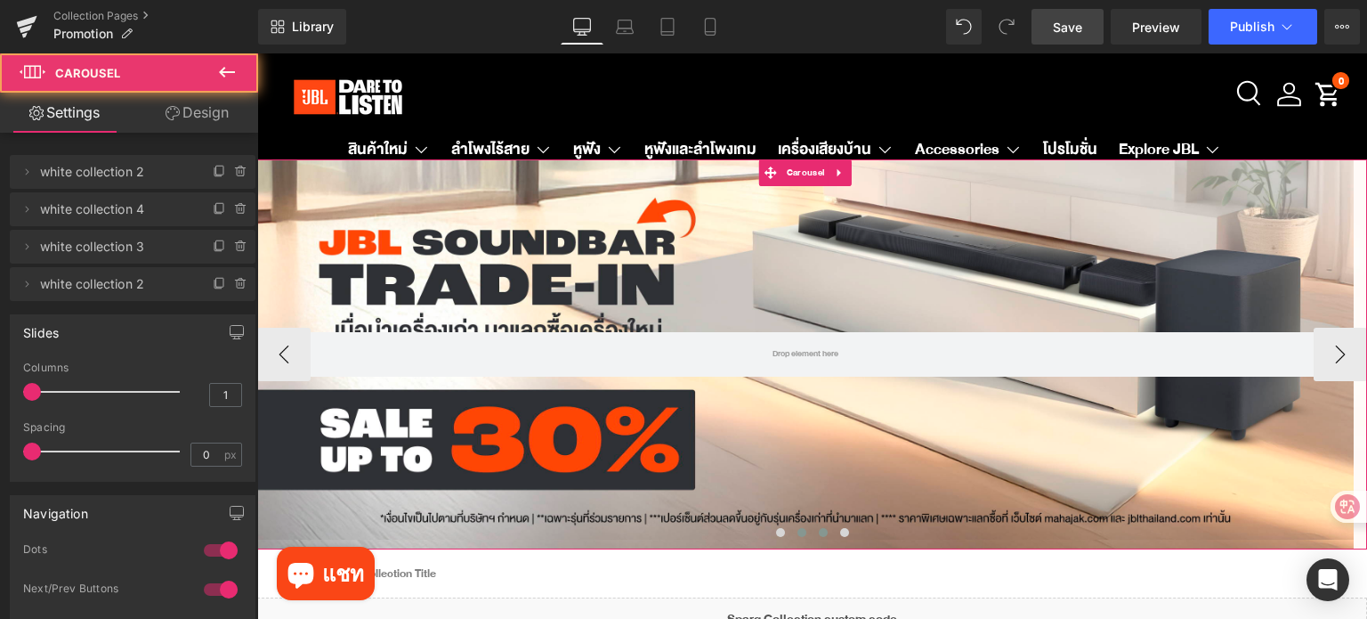
click at [798, 531] on span at bounding box center [802, 532] width 9 height 9
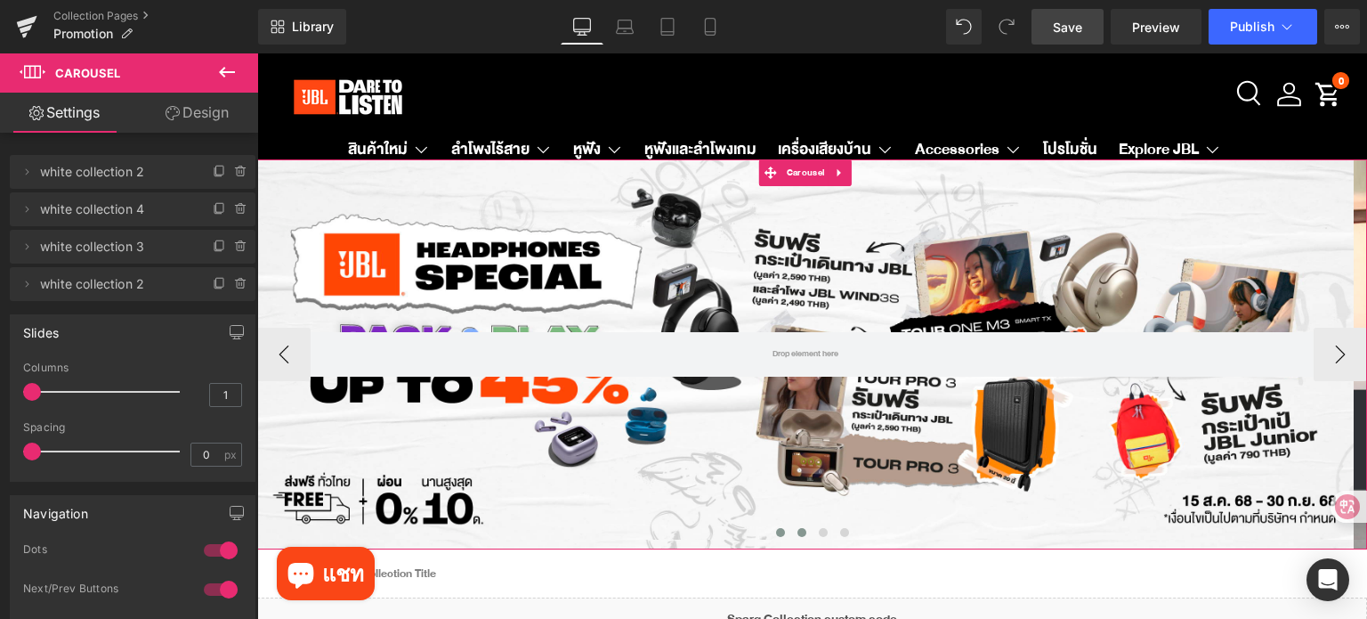
click at [776, 532] on span at bounding box center [780, 532] width 9 height 9
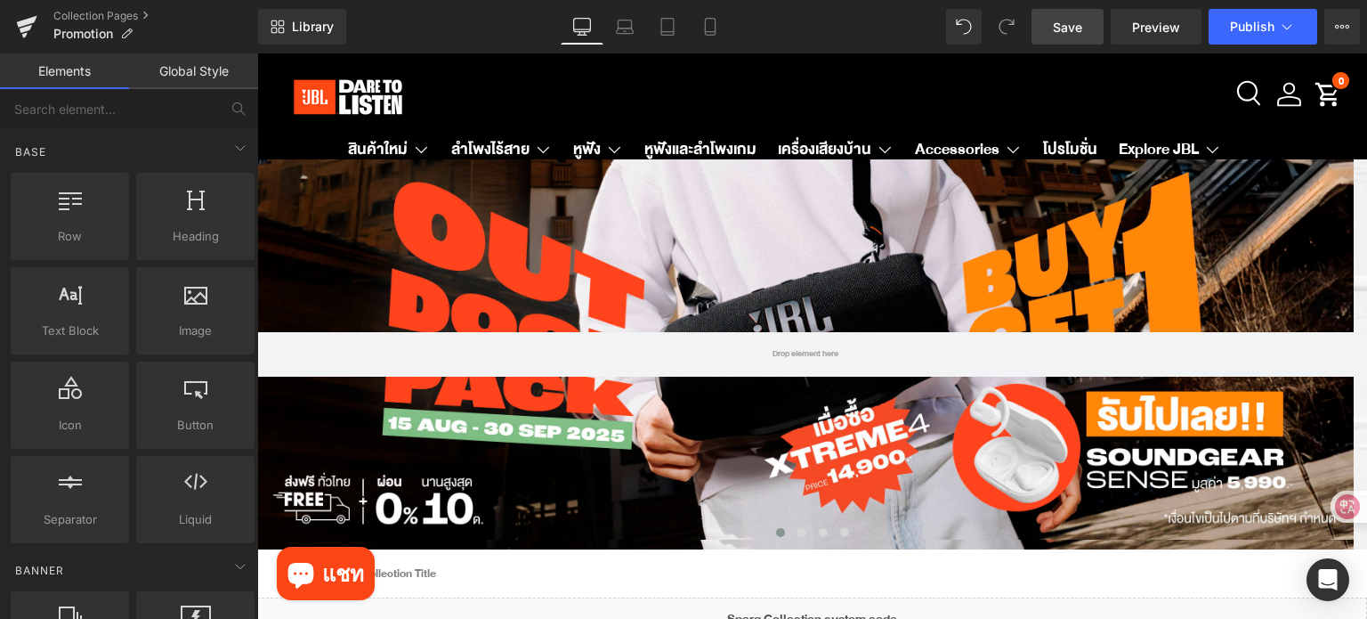
click at [998, 89] on div at bounding box center [808, 97] width 1062 height 61
click at [1246, 20] on span "Publish" at bounding box center [1252, 27] width 45 height 14
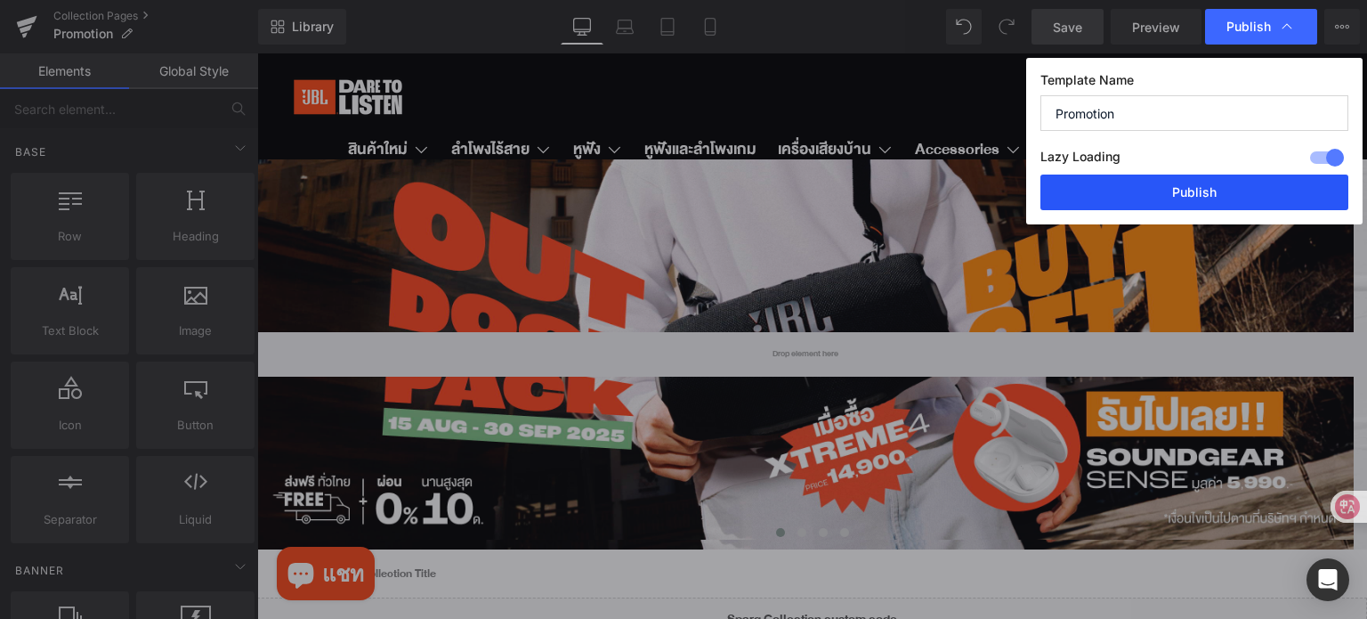
click at [1230, 195] on button "Publish" at bounding box center [1195, 192] width 308 height 36
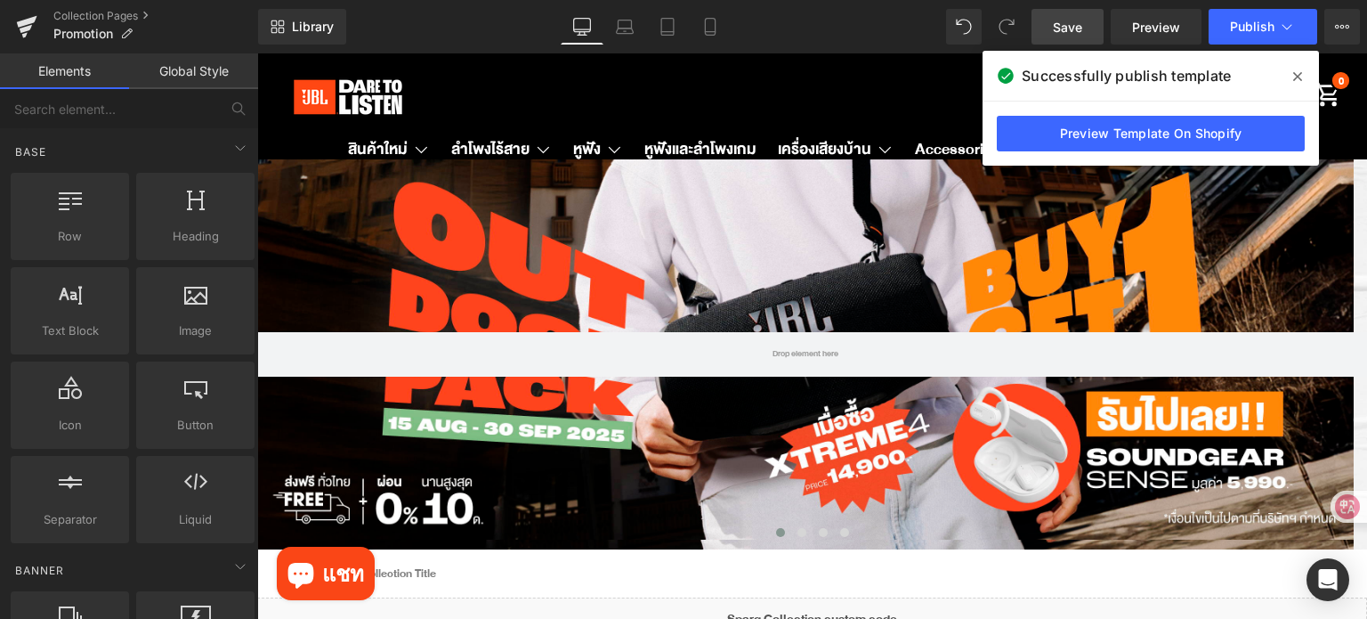
click at [1301, 76] on icon at bounding box center [1297, 76] width 9 height 14
